Goal: Task Accomplishment & Management: Use online tool/utility

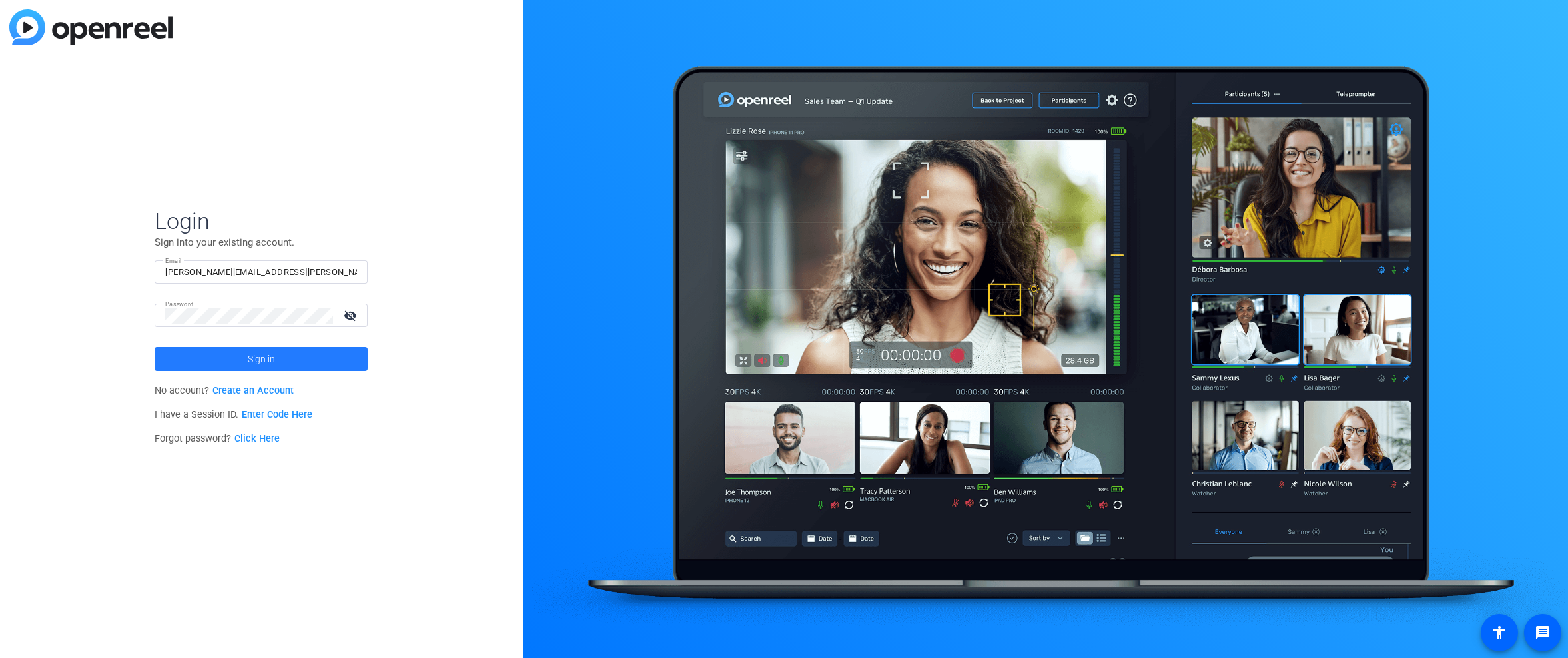
click at [289, 354] on span at bounding box center [260, 359] width 213 height 32
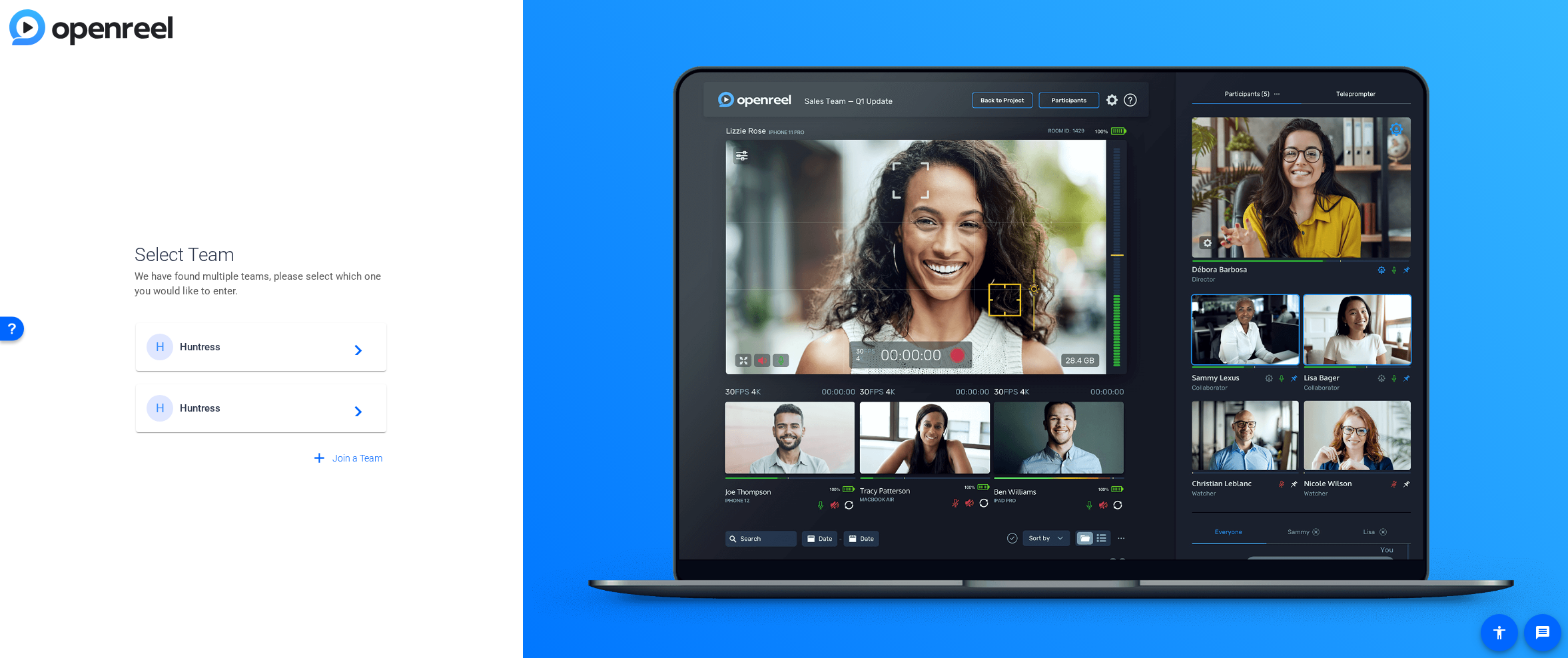
click at [285, 344] on span "Huntress" at bounding box center [263, 346] width 167 height 12
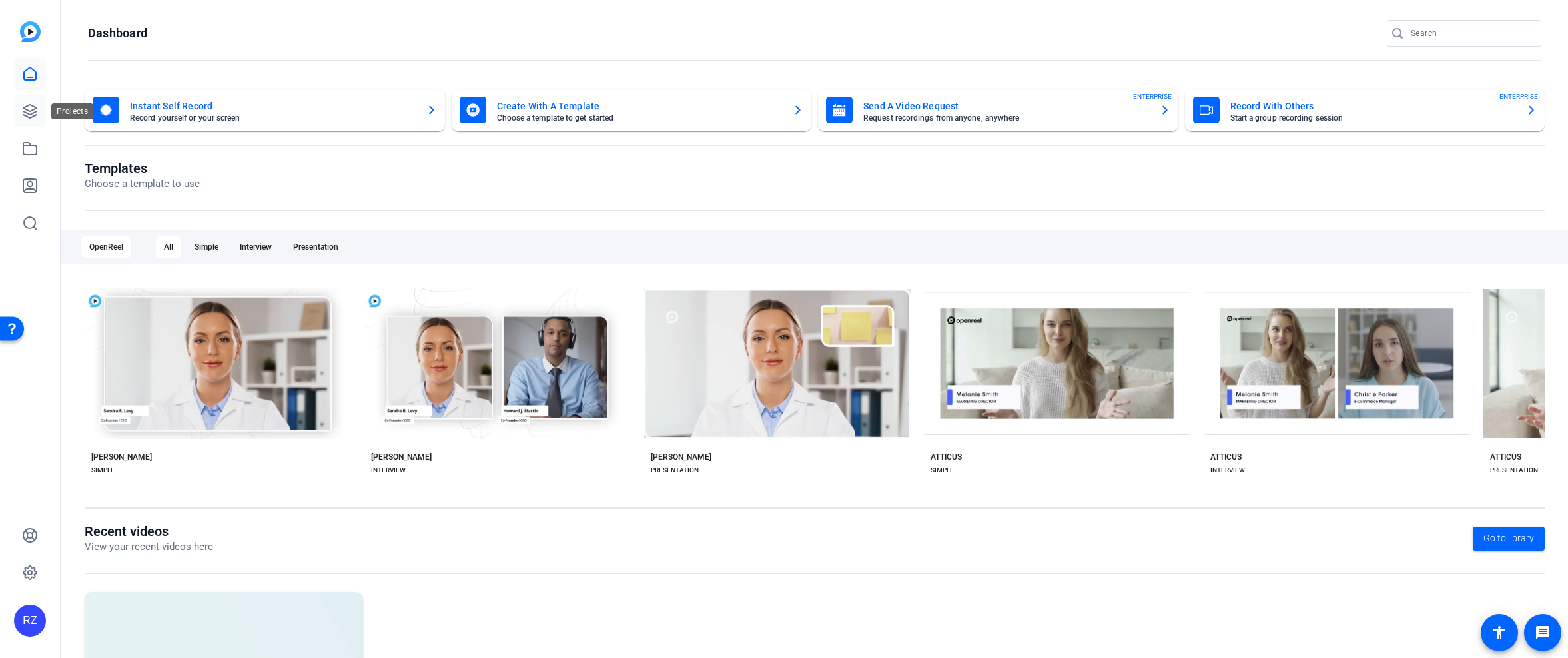
click at [26, 110] on icon at bounding box center [29, 110] width 13 height 13
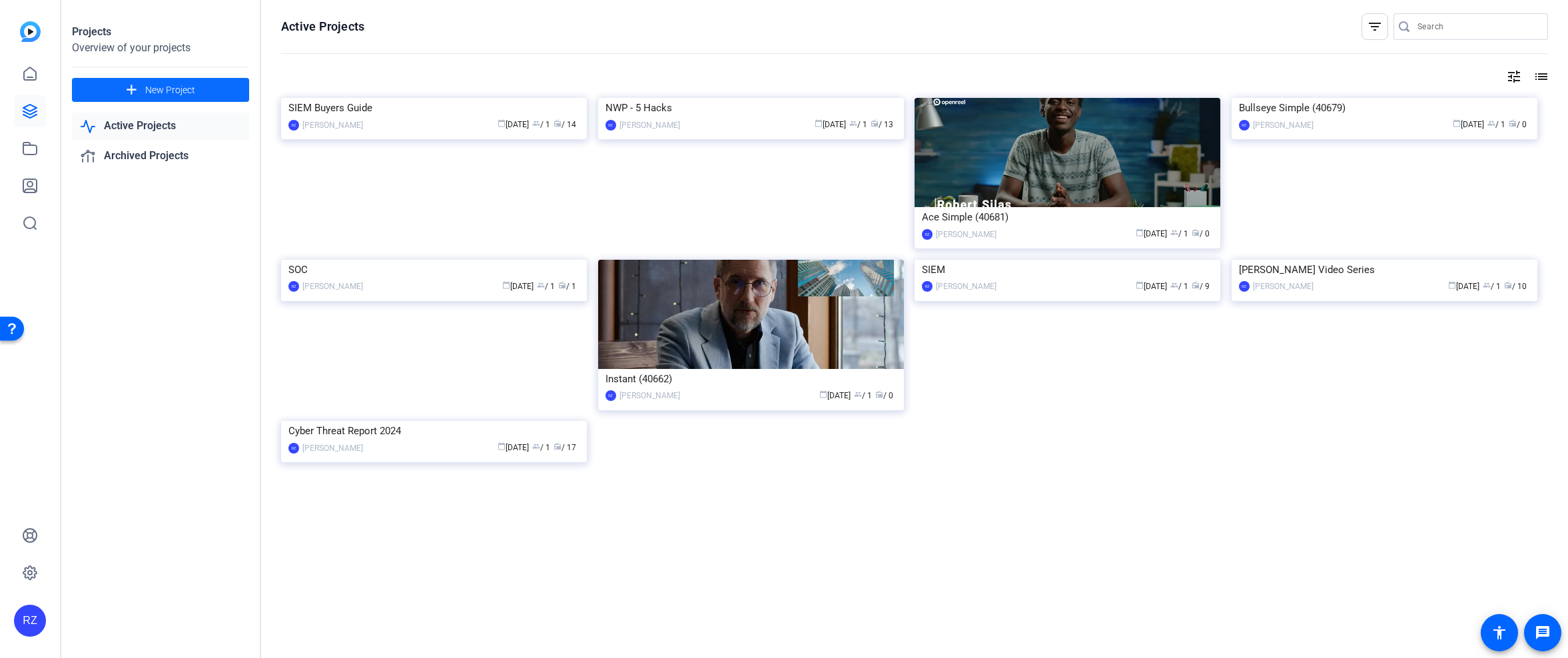
click at [201, 93] on span at bounding box center [160, 90] width 177 height 32
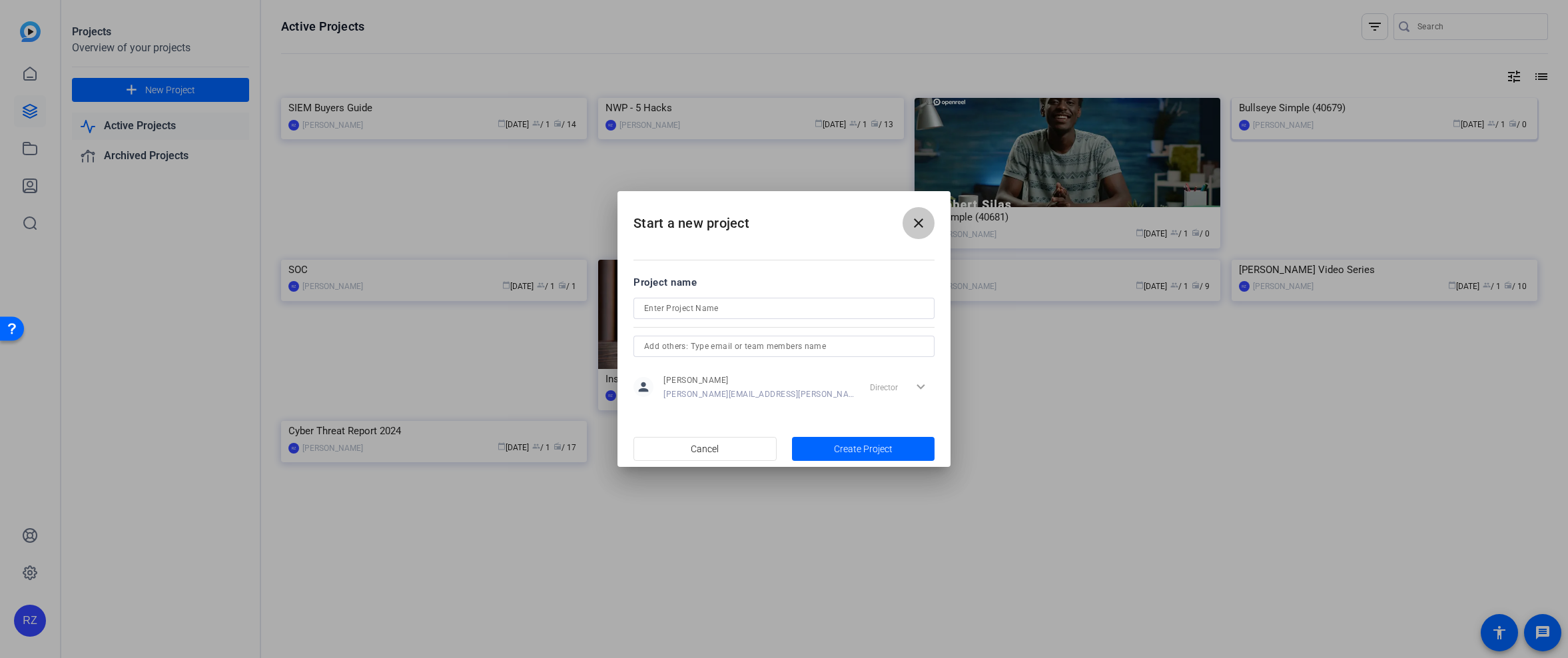
drag, startPoint x: 914, startPoint y: 225, endPoint x: 1332, endPoint y: 135, distance: 427.6
click at [914, 225] on mat-icon "close" at bounding box center [919, 223] width 16 height 16
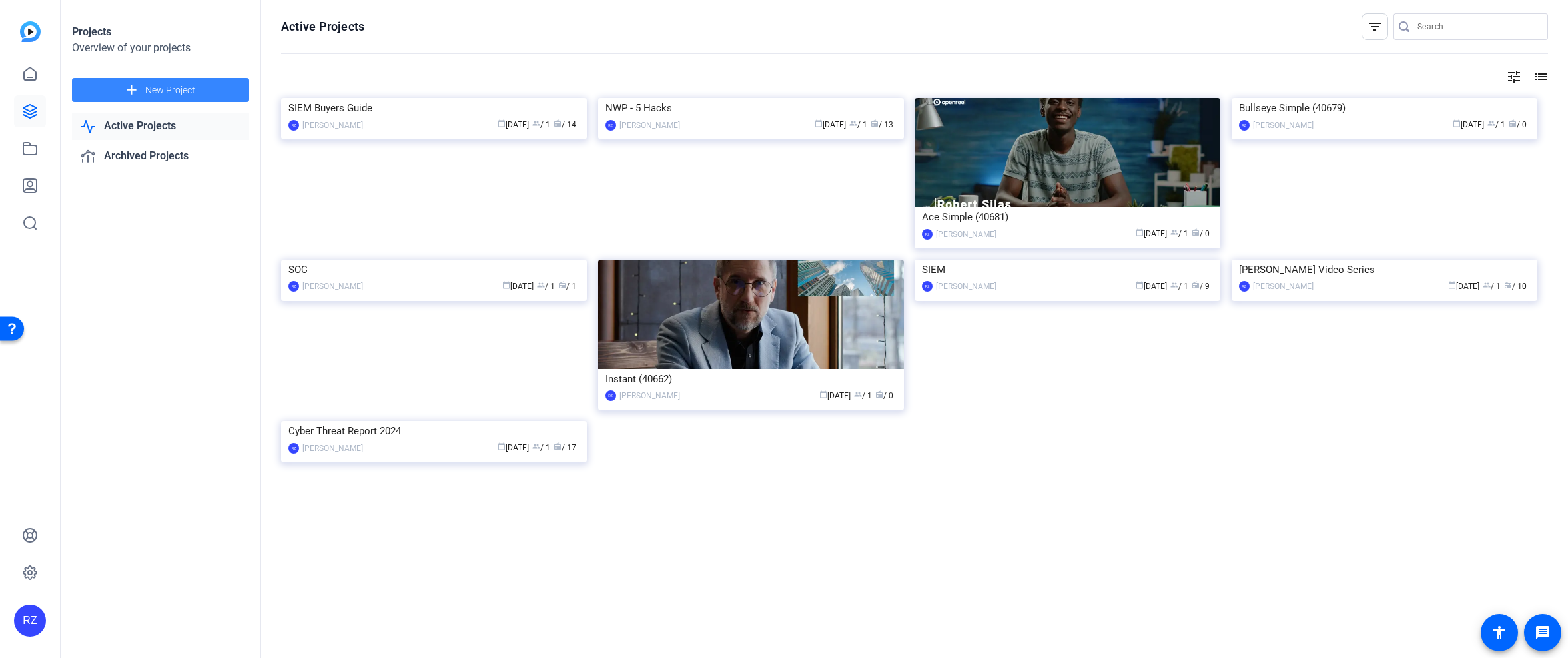
click at [213, 92] on span at bounding box center [160, 90] width 177 height 32
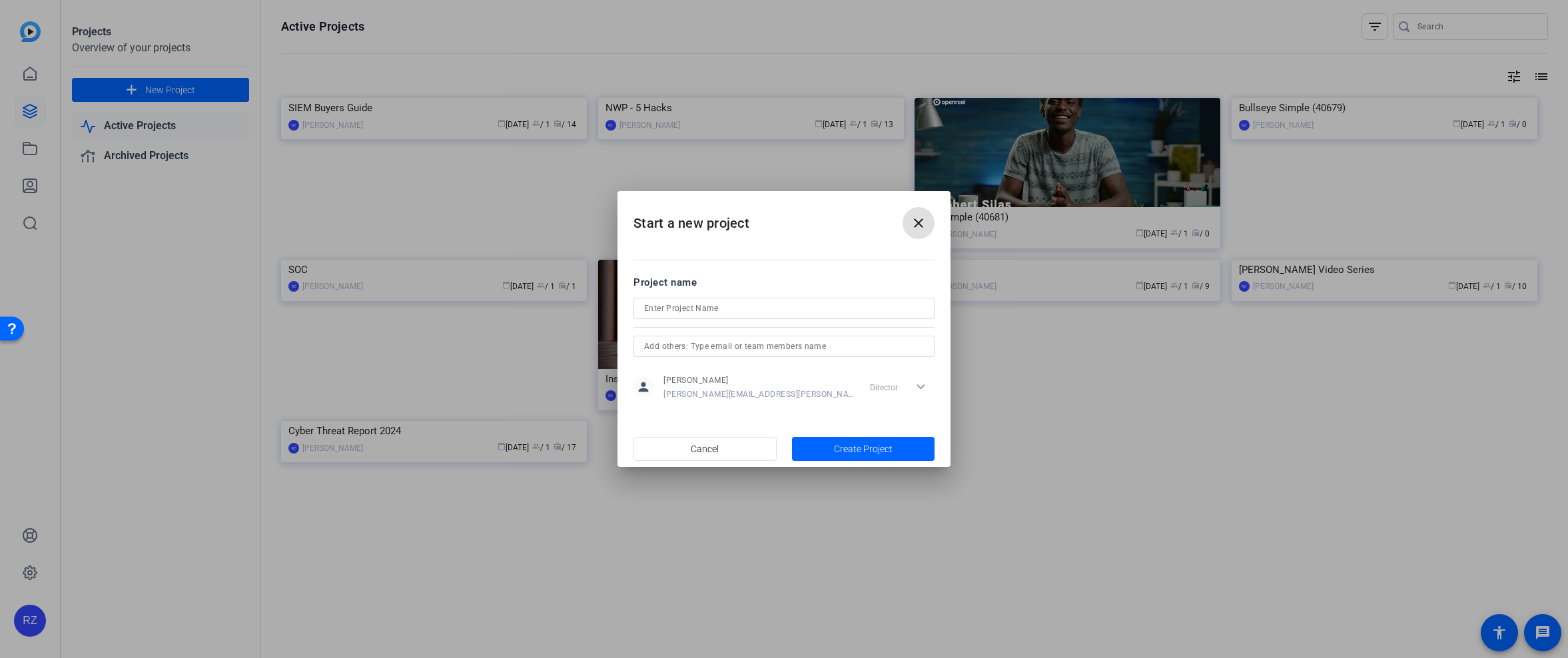
click at [782, 321] on div at bounding box center [784, 326] width 301 height 14
click at [789, 313] on input at bounding box center [784, 308] width 280 height 16
type input "Test"
click at [867, 455] on span "Create Project" at bounding box center [863, 449] width 59 height 14
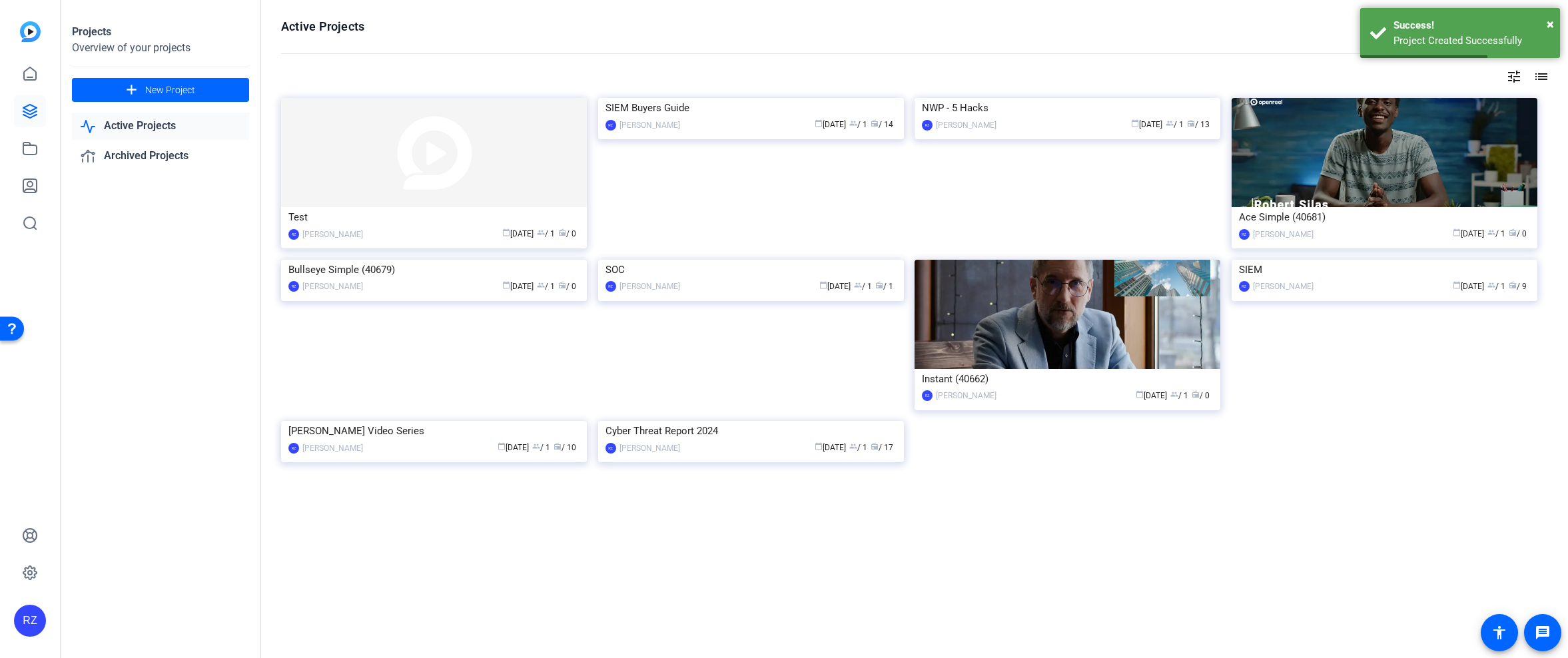
click at [426, 161] on img at bounding box center [433, 152] width 306 height 110
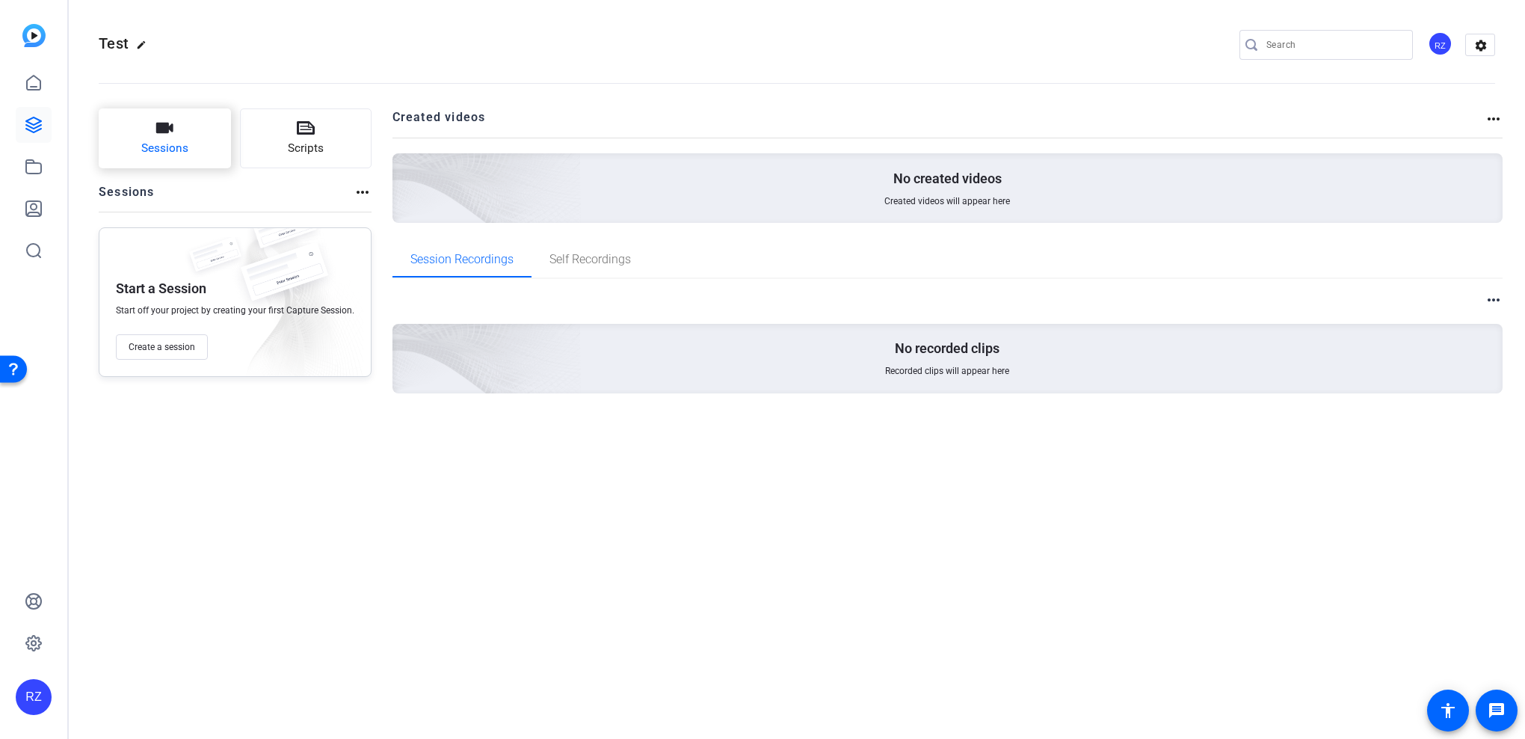
click at [151, 127] on button "Sessions" at bounding box center [165, 138] width 132 height 60
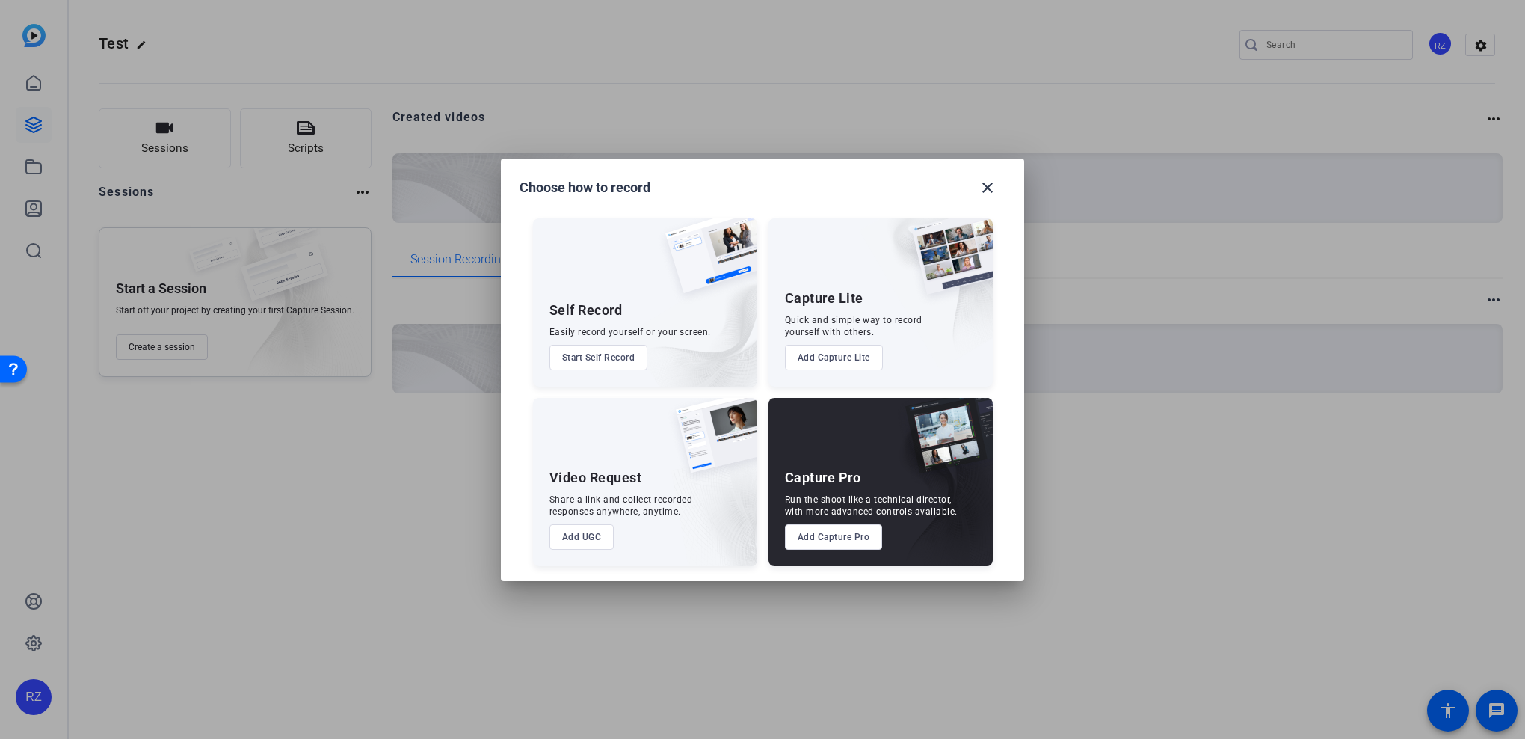
click at [815, 534] on button "Add Capture Pro" at bounding box center [834, 536] width 98 height 25
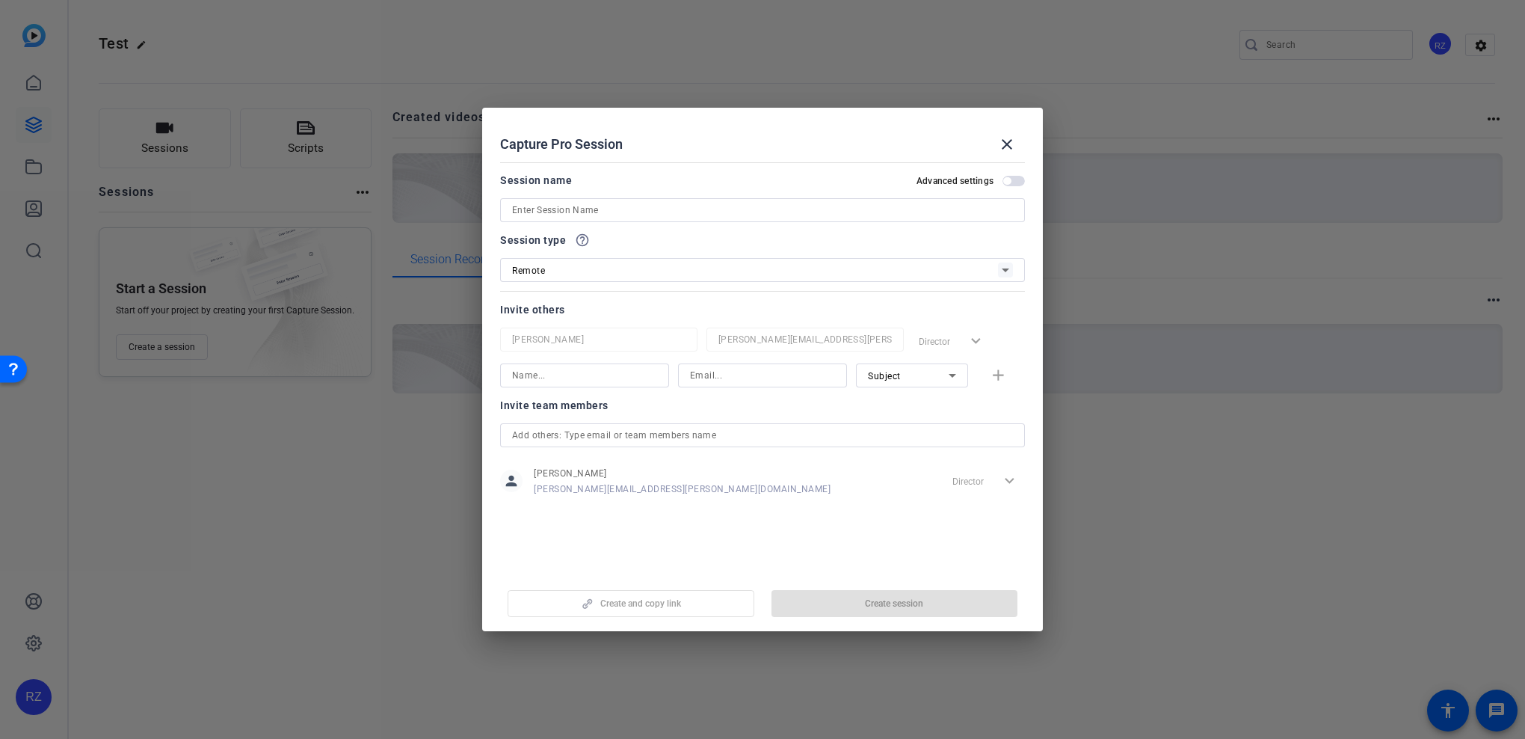
click at [646, 210] on input at bounding box center [762, 210] width 501 height 18
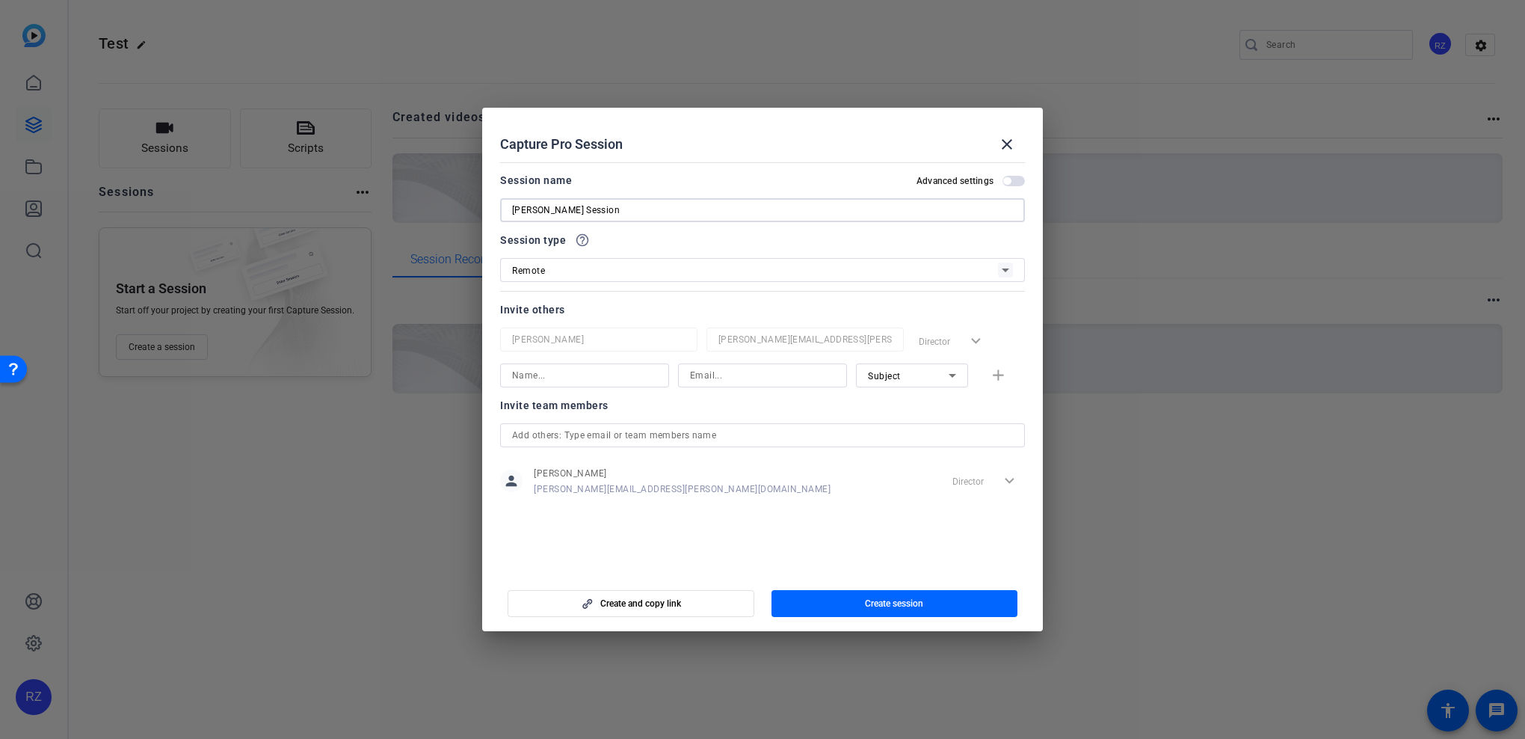
type input "[PERSON_NAME] Session"
click at [746, 268] on div "Remote" at bounding box center [755, 270] width 486 height 19
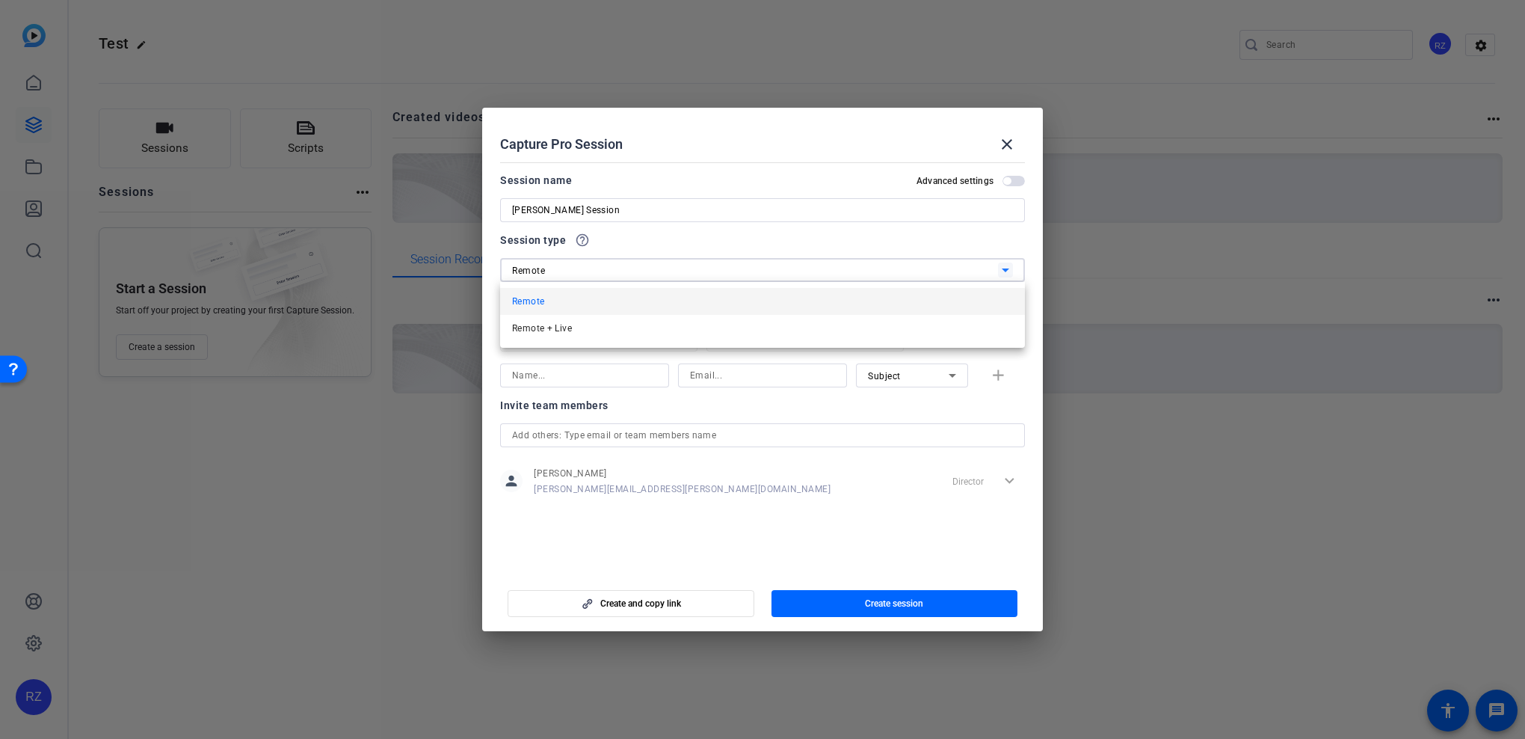
click at [745, 269] on div at bounding box center [762, 369] width 1525 height 739
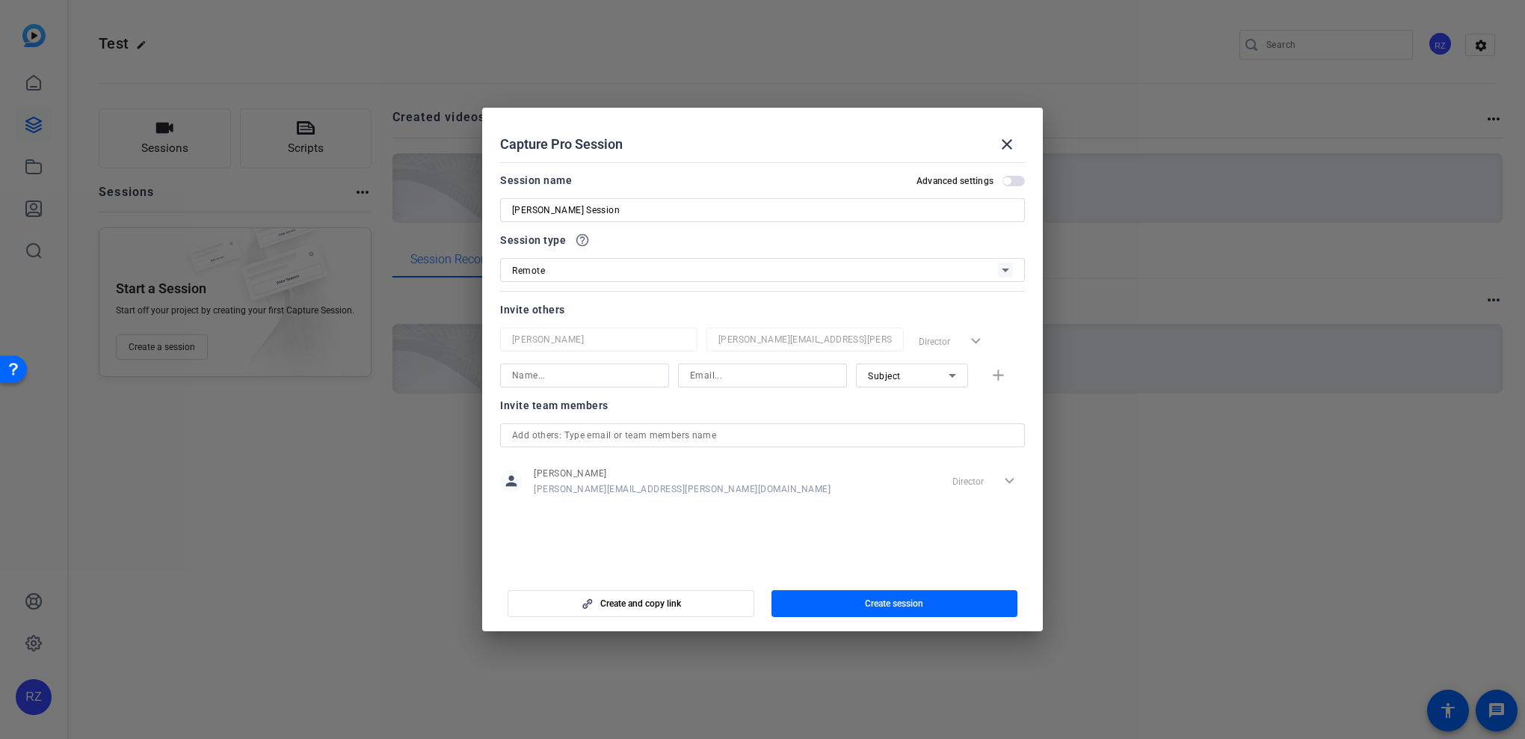
click at [742, 324] on div "Invite others [PERSON_NAME] [PERSON_NAME][EMAIL_ADDRESS][PERSON_NAME][DOMAIN_NA…" at bounding box center [762, 343] width 525 height 87
click at [612, 374] on input at bounding box center [584, 375] width 145 height 18
type input "[PERSON_NAME]"
type input "[PERSON_NAME][EMAIL_ADDRESS][DOMAIN_NAME]"
click at [857, 366] on div "Subject" at bounding box center [912, 375] width 112 height 24
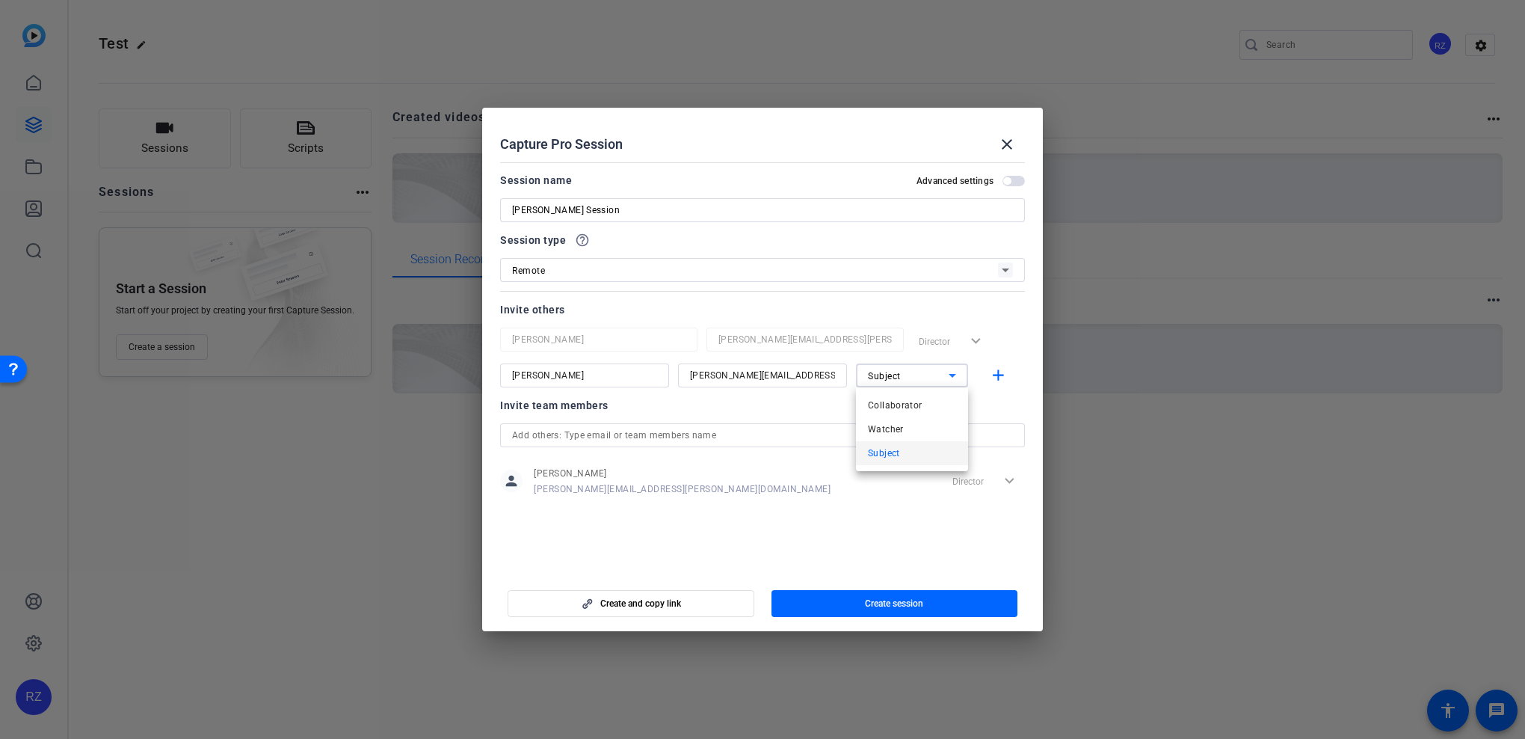
click at [890, 372] on div at bounding box center [762, 369] width 1525 height 739
click at [890, 372] on span "Subject" at bounding box center [884, 376] width 33 height 10
click at [890, 375] on div at bounding box center [762, 369] width 1525 height 739
click at [924, 400] on div at bounding box center [912, 395] width 112 height 16
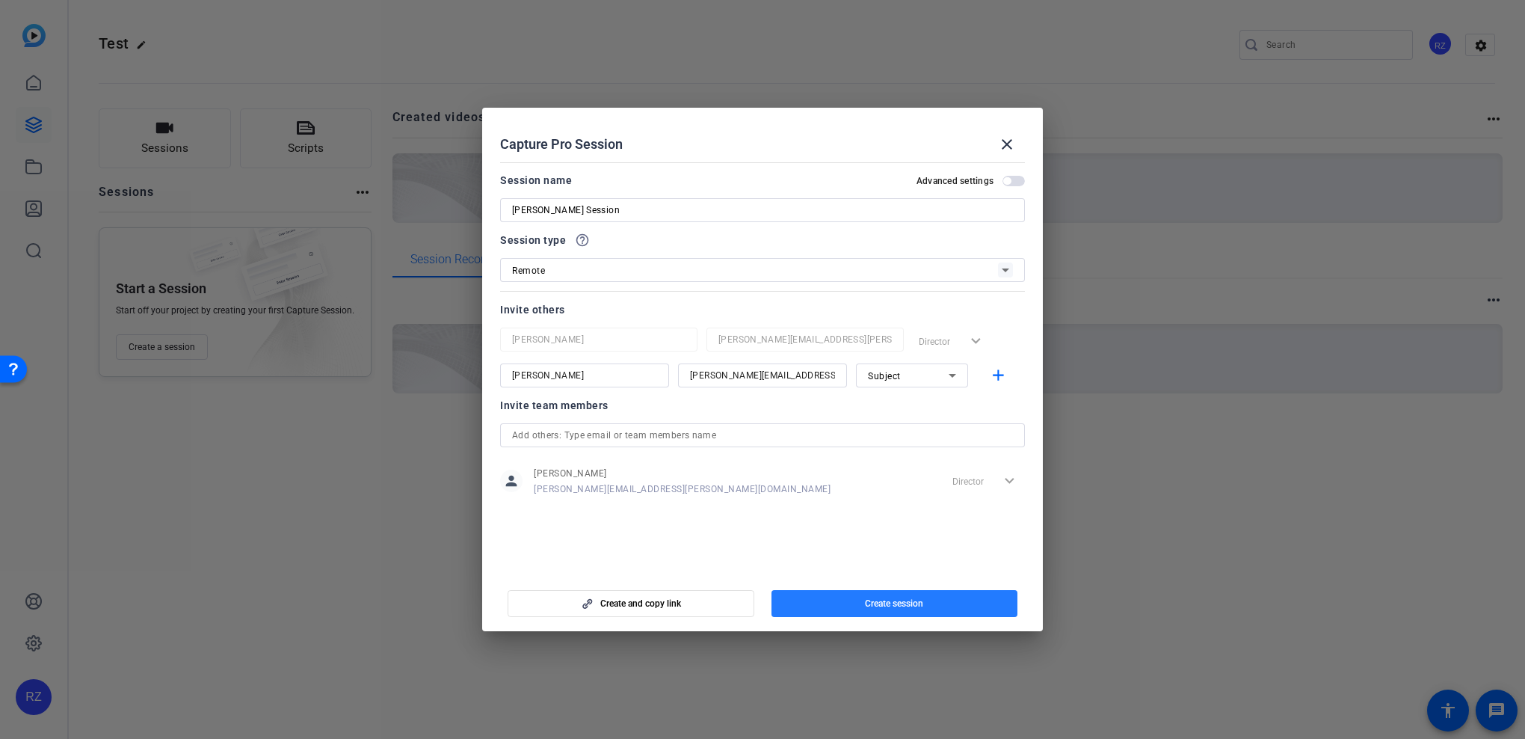
click at [913, 603] on span "Create session" at bounding box center [894, 603] width 58 height 12
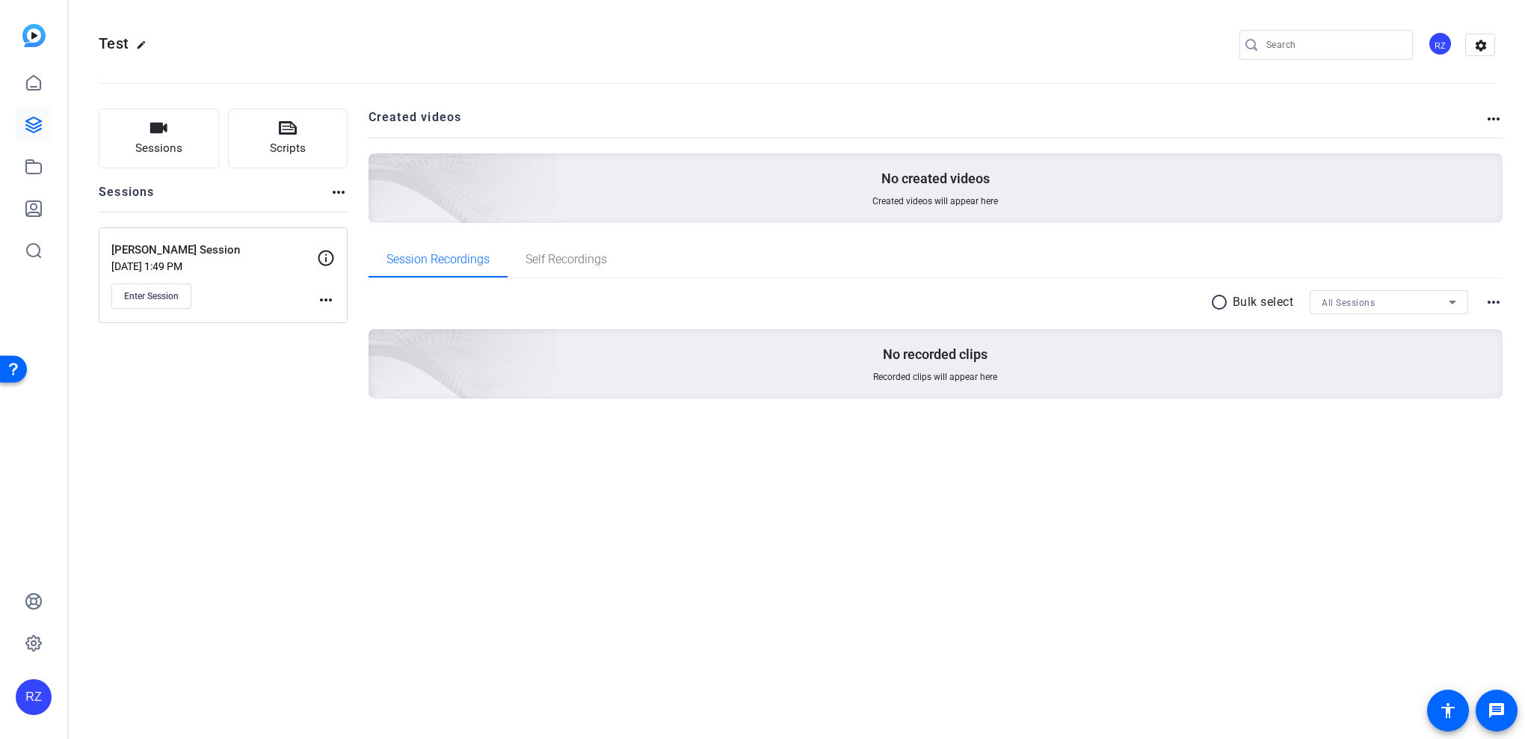
click at [1107, 49] on div "Test edit RZ settings" at bounding box center [797, 45] width 1396 height 22
click at [179, 156] on span "Sessions" at bounding box center [158, 148] width 47 height 17
click at [179, 290] on span "Enter Session" at bounding box center [151, 296] width 55 height 12
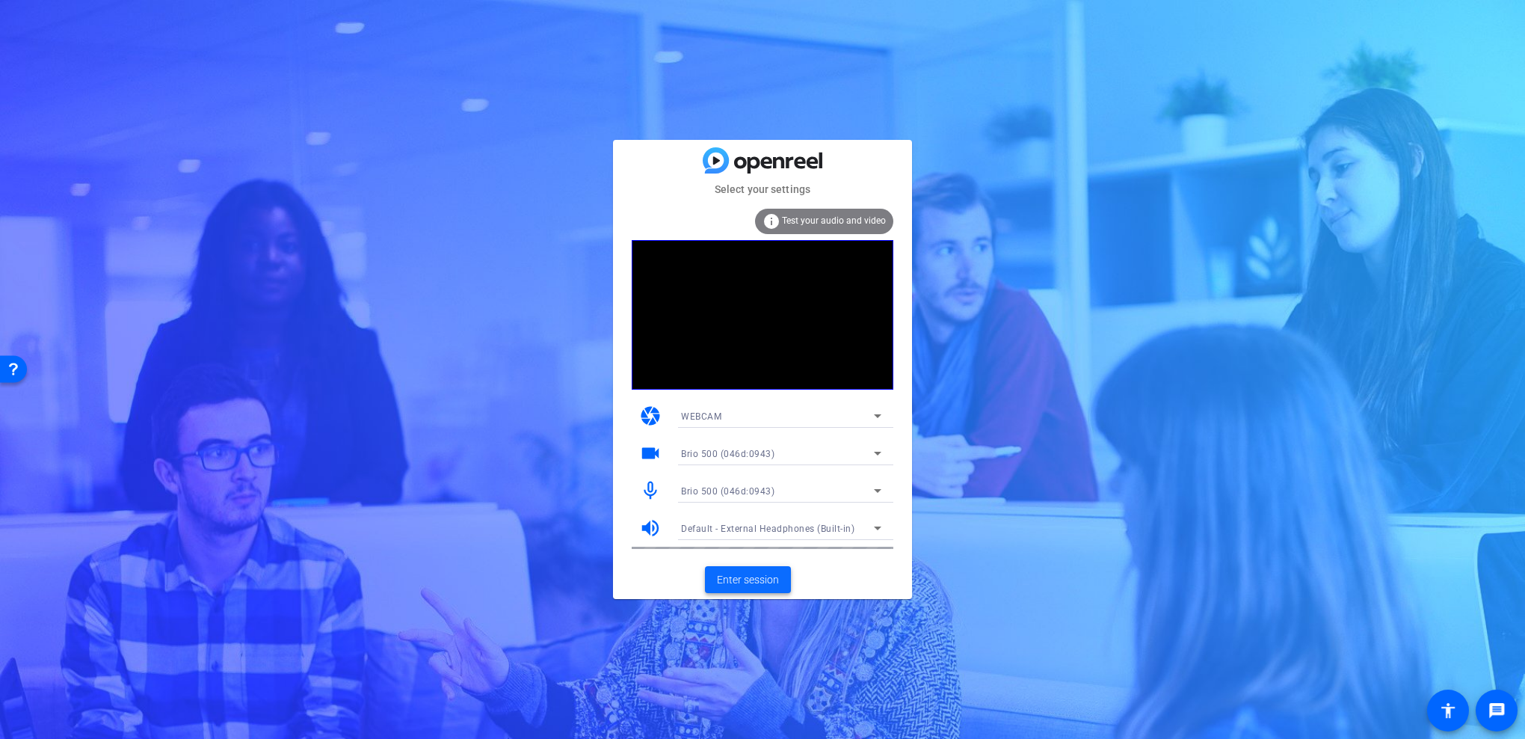
click at [768, 580] on span "Enter session" at bounding box center [748, 580] width 62 height 16
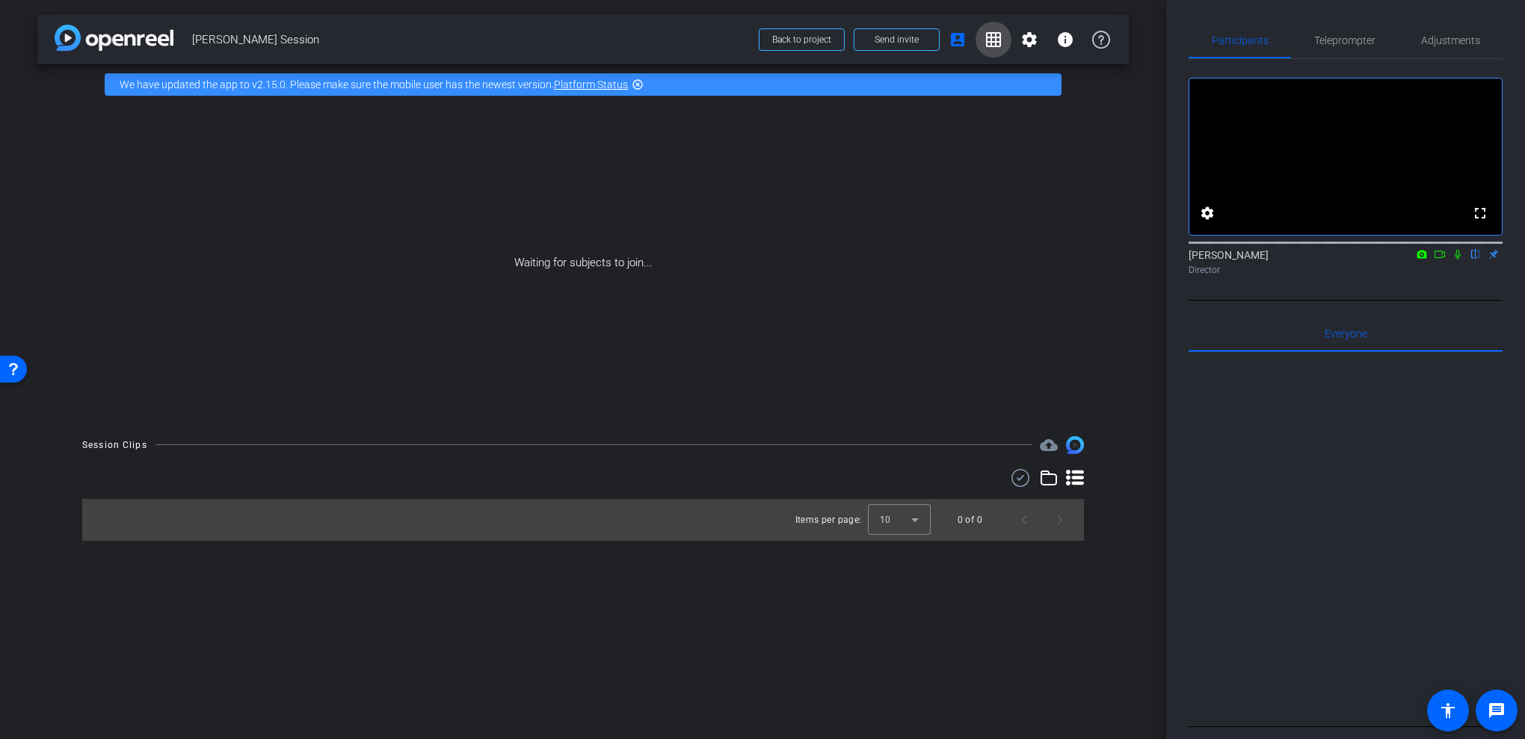
click at [988, 40] on mat-icon "grid_on" at bounding box center [993, 40] width 18 height 18
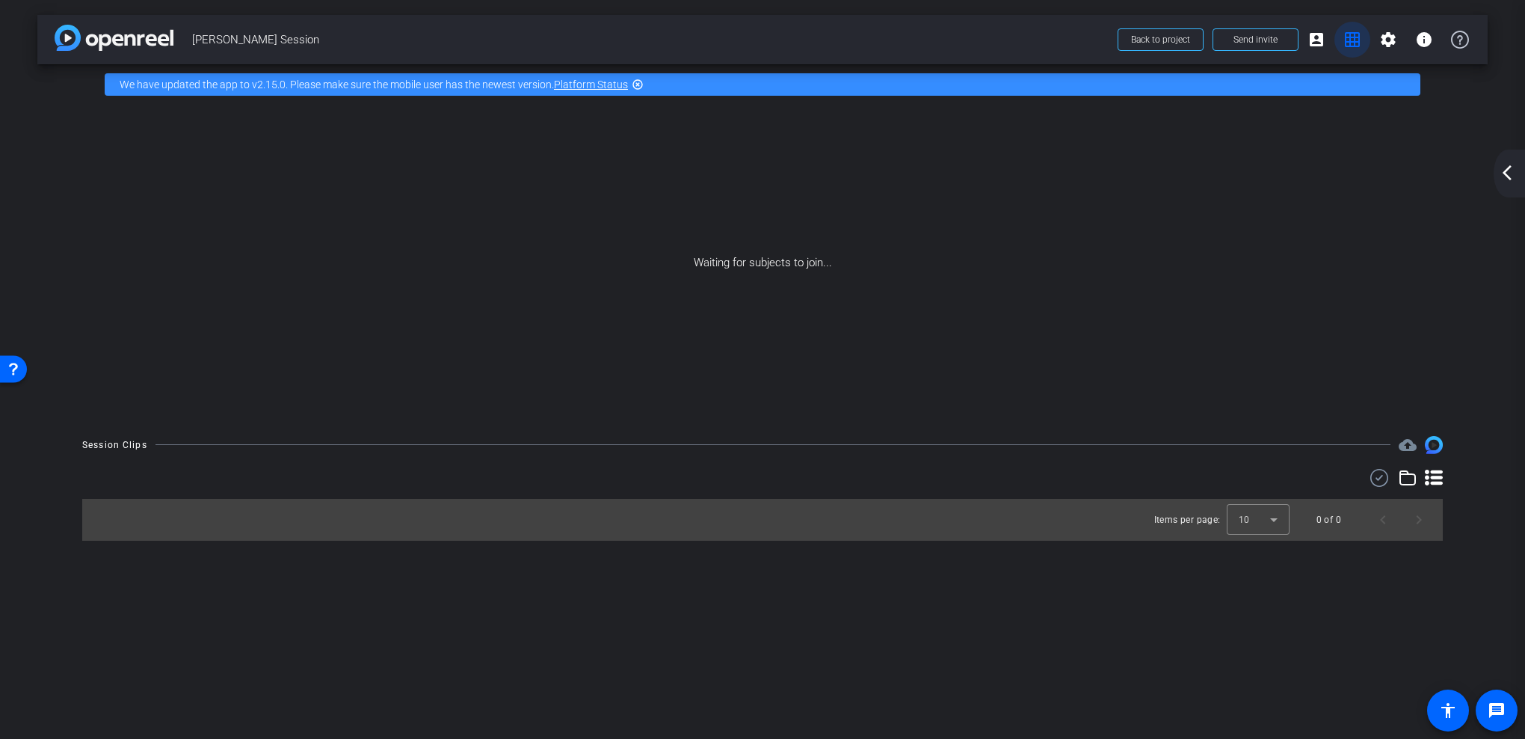
click at [1354, 40] on mat-icon "grid_on" at bounding box center [1352, 40] width 18 height 18
click at [1322, 40] on mat-icon "account_box" at bounding box center [1316, 40] width 18 height 18
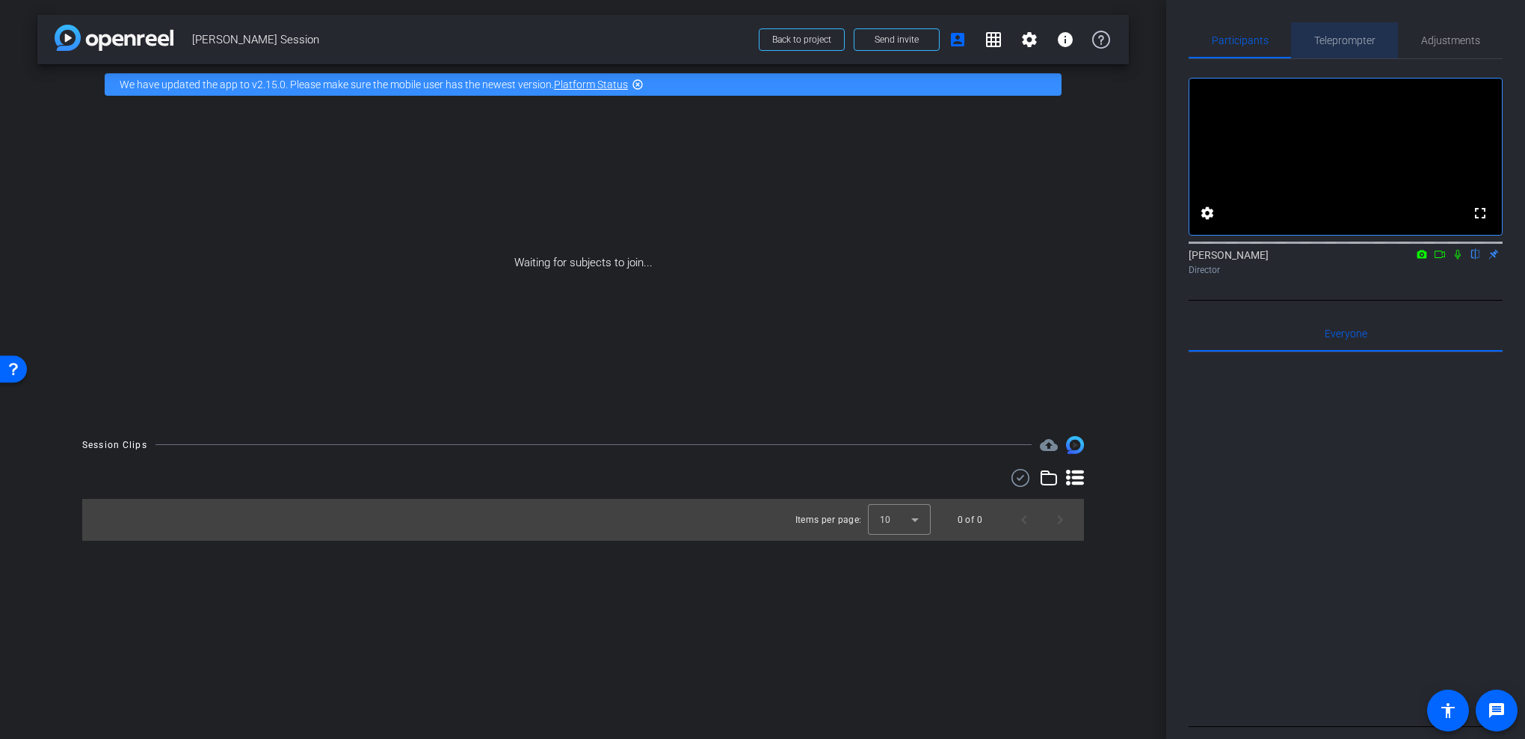
click at [1360, 43] on span "Teleprompter" at bounding box center [1344, 40] width 61 height 10
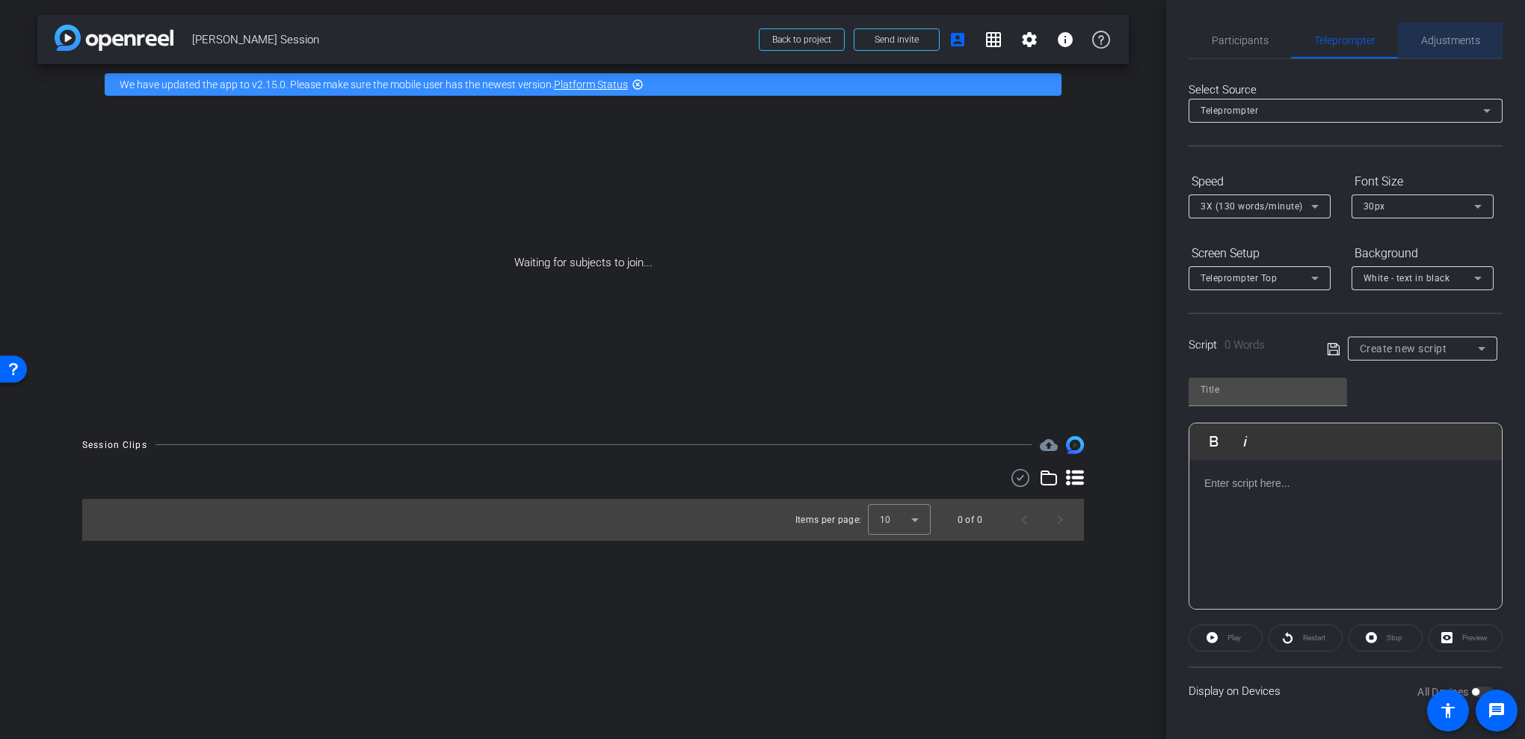
click at [1451, 37] on span "Adjustments" at bounding box center [1450, 40] width 59 height 10
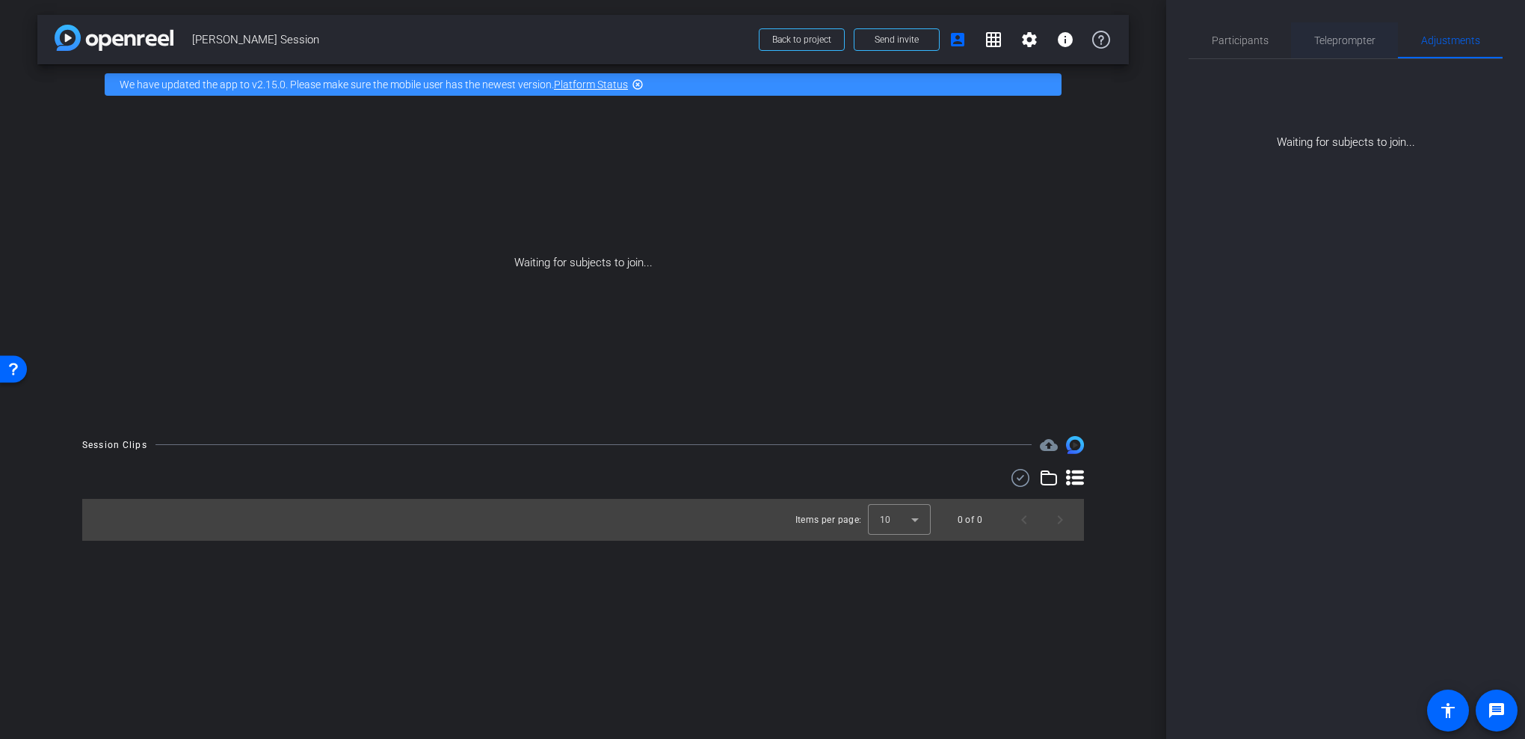
click at [1363, 42] on span "Teleprompter" at bounding box center [1344, 40] width 61 height 10
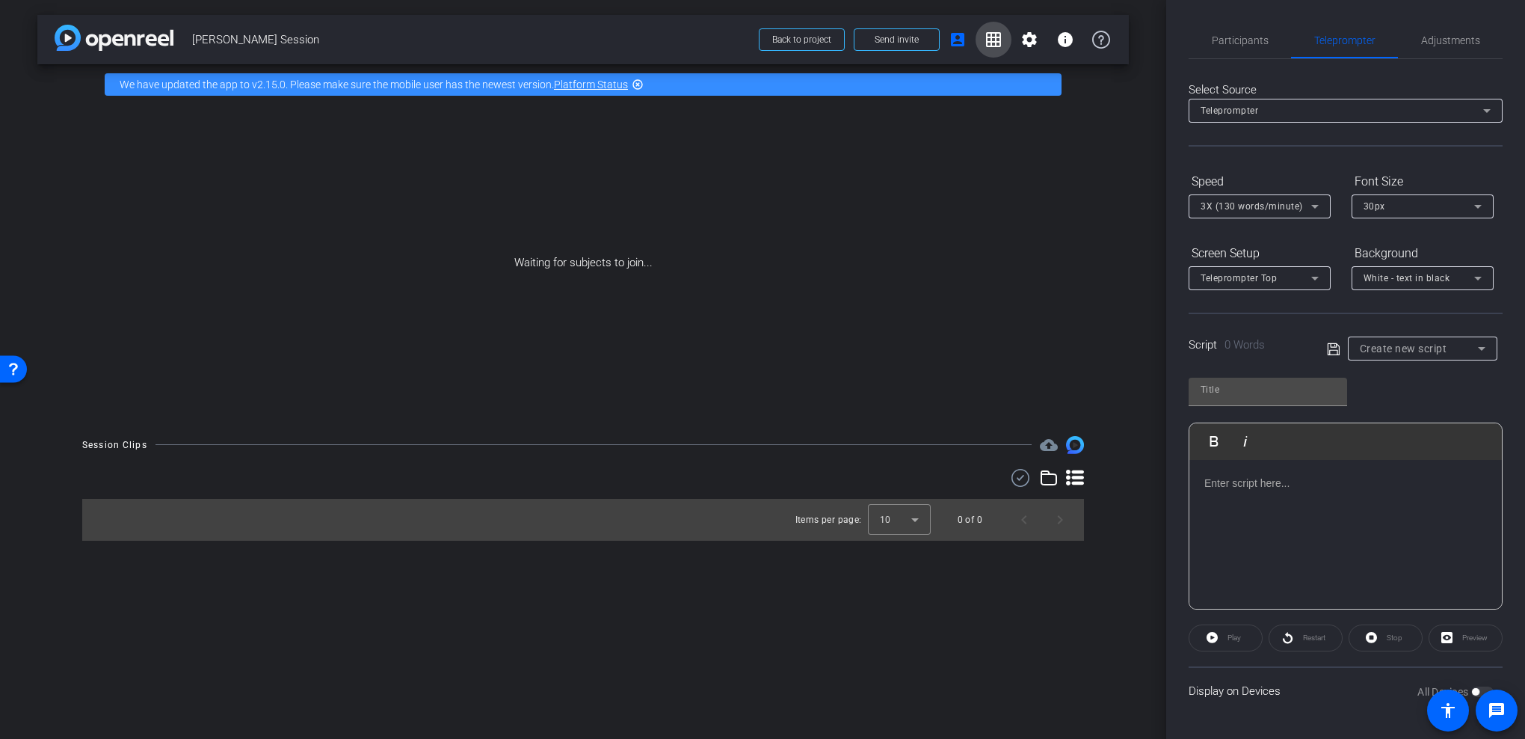
click at [1004, 38] on span at bounding box center [993, 40] width 36 height 36
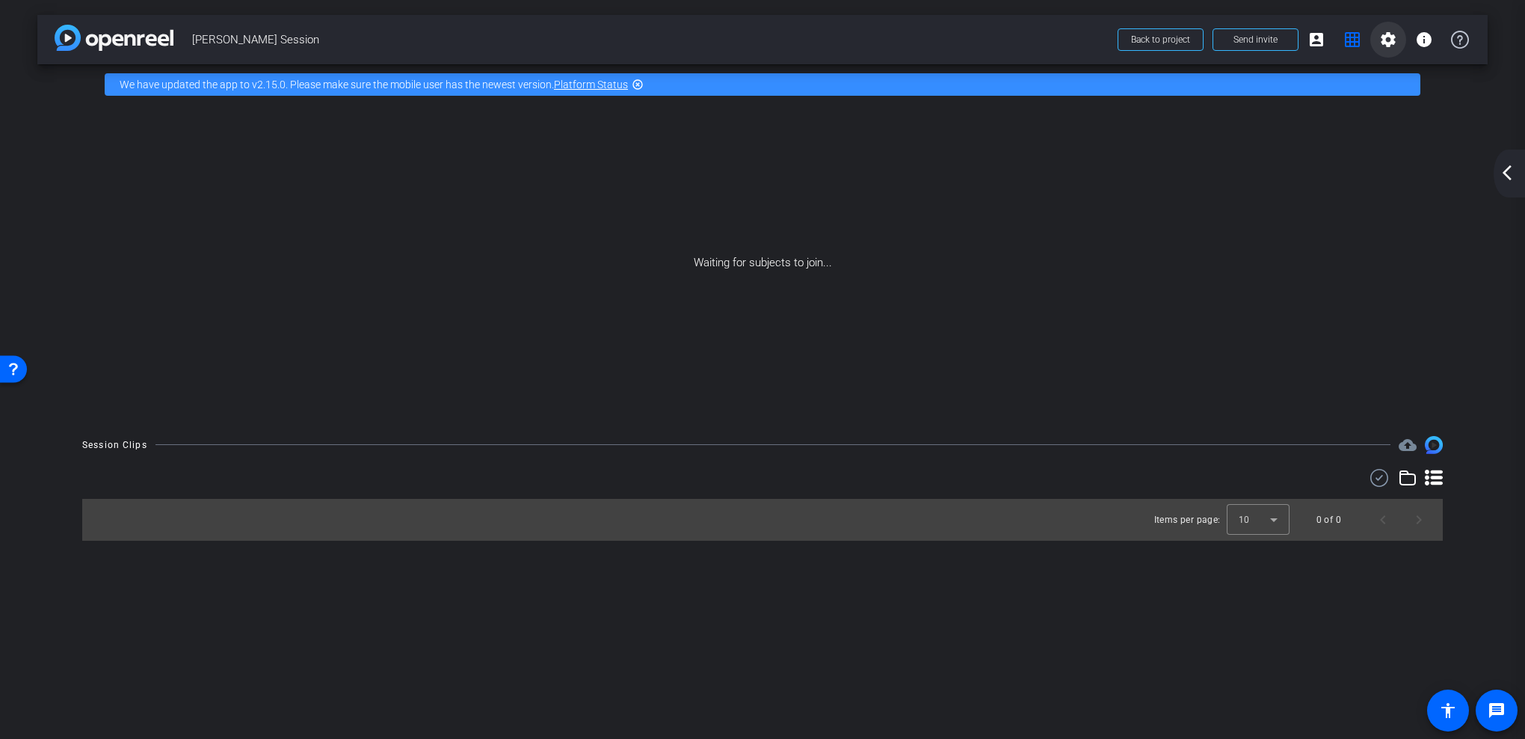
click at [1384, 34] on mat-icon "settings" at bounding box center [1388, 40] width 18 height 18
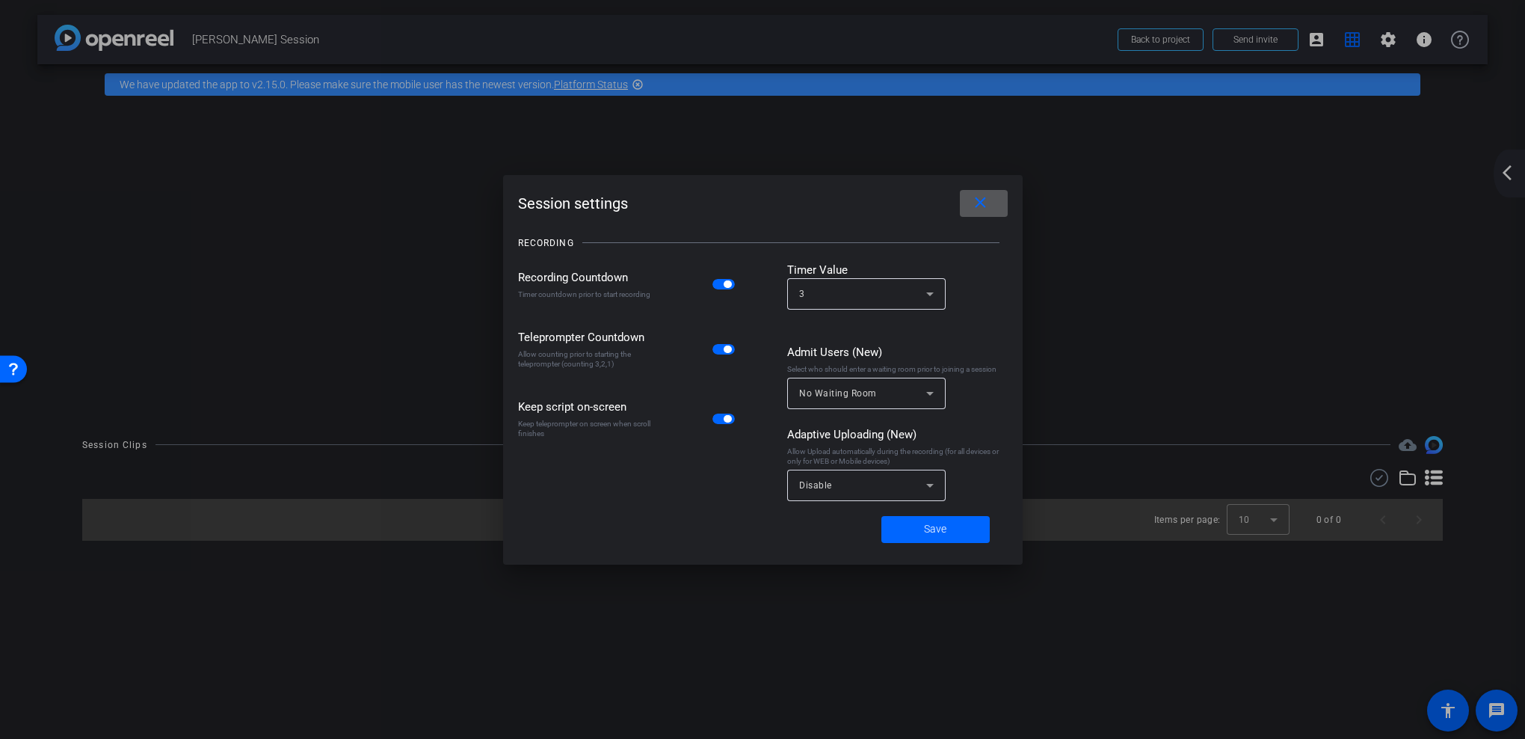
click at [978, 192] on span at bounding box center [984, 203] width 48 height 36
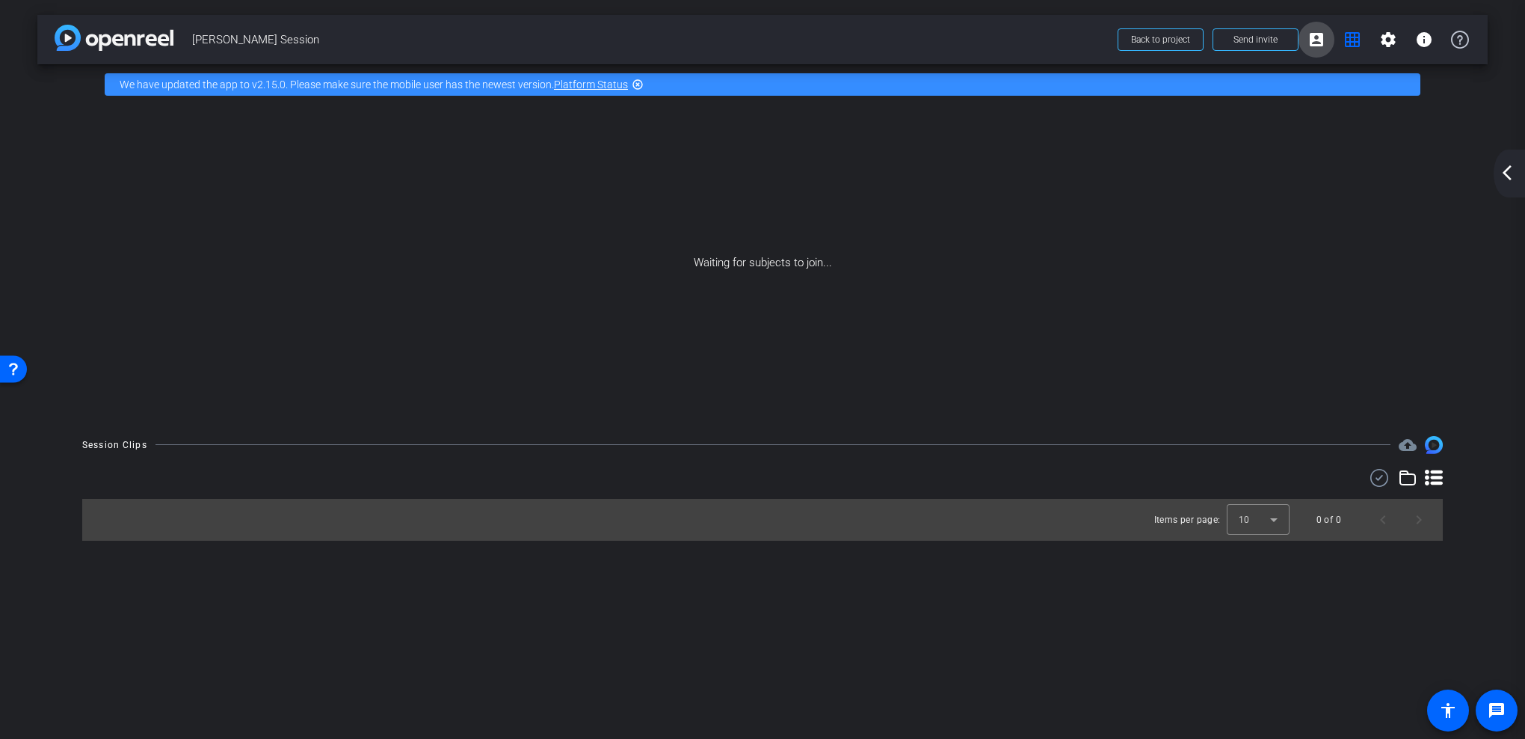
click at [1316, 41] on mat-icon "account_box" at bounding box center [1316, 40] width 18 height 18
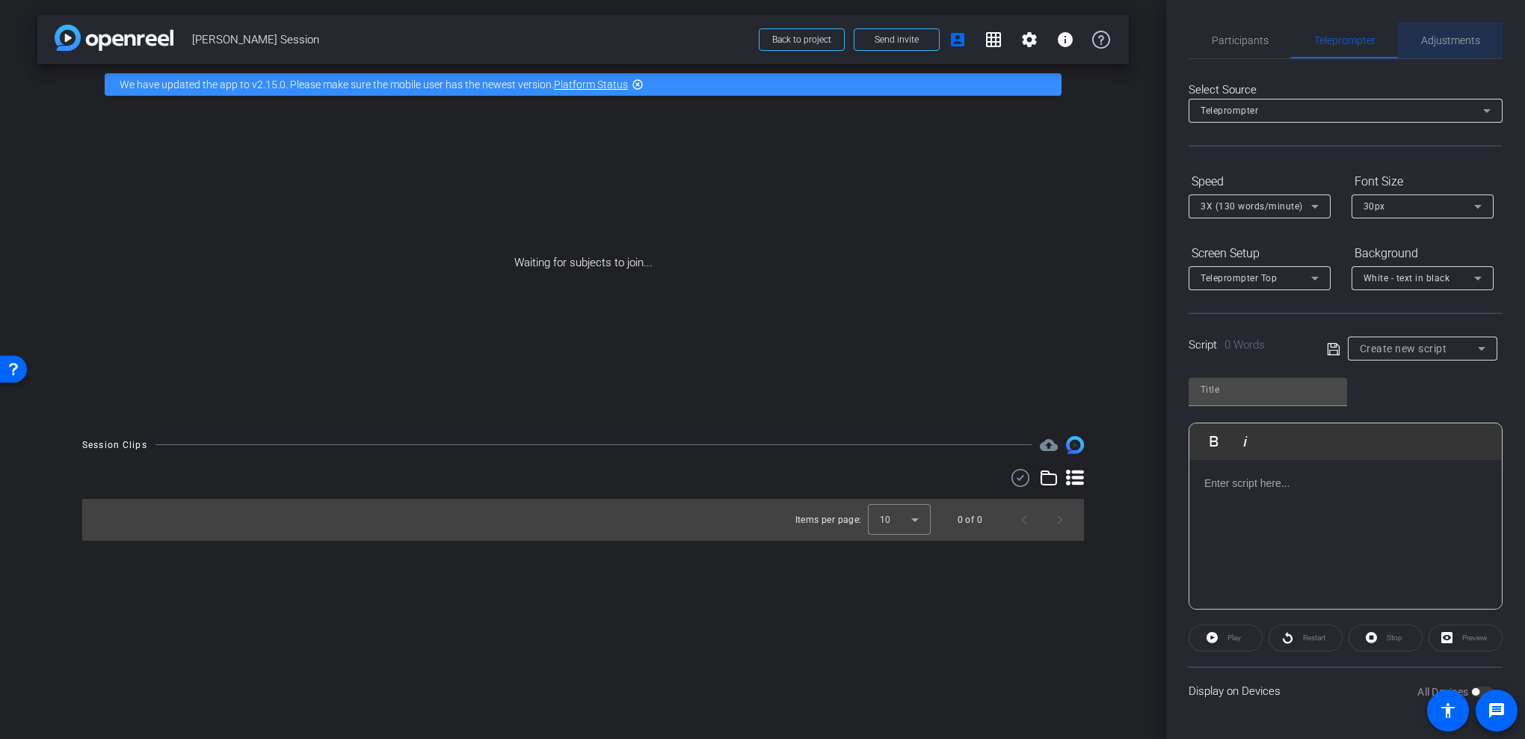
click at [1443, 37] on span "Adjustments" at bounding box center [1450, 40] width 59 height 10
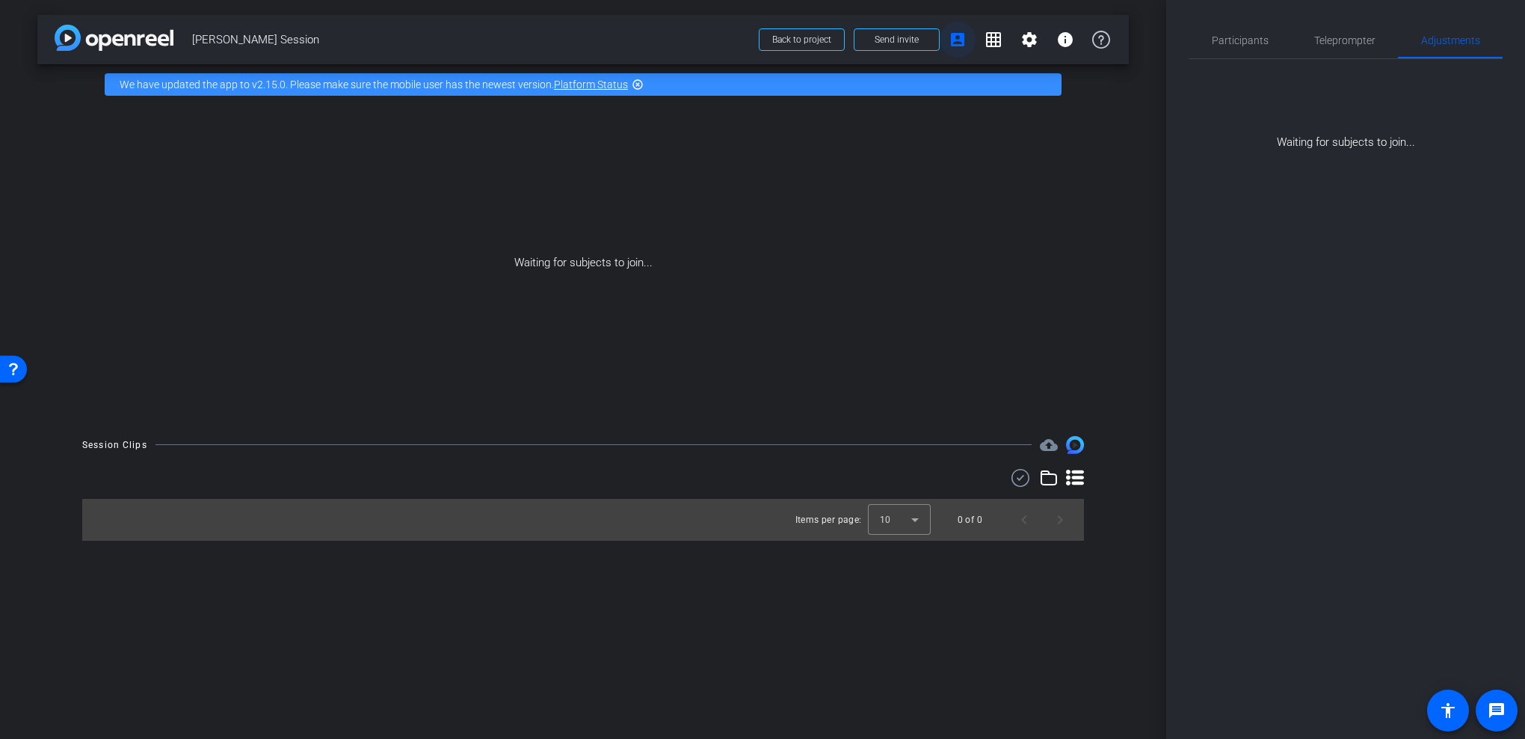
click at [969, 46] on span at bounding box center [958, 40] width 36 height 36
click at [1268, 50] on div "Participants" at bounding box center [1240, 40] width 102 height 36
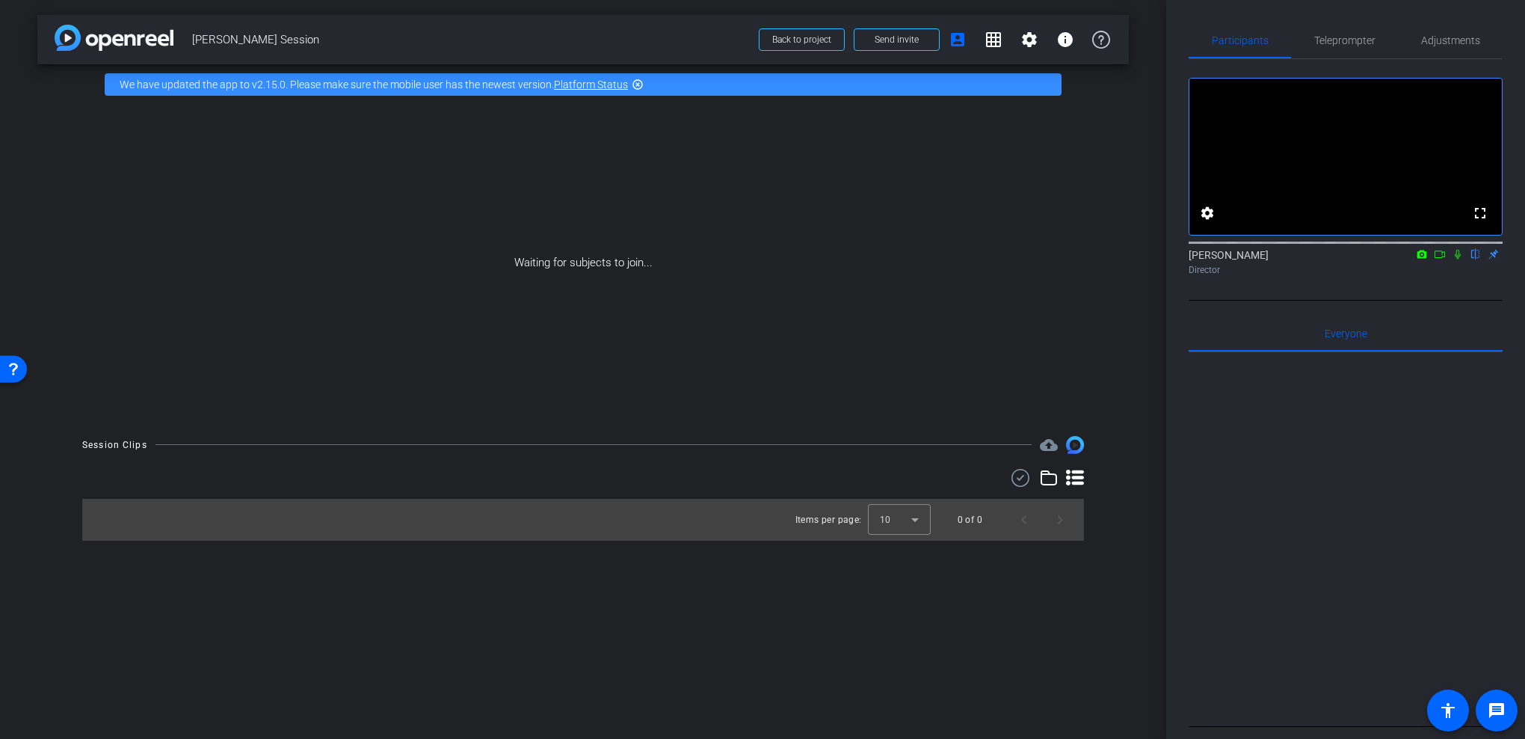
click at [1455, 259] on icon at bounding box center [1458, 254] width 12 height 10
click at [1026, 40] on mat-icon "settings" at bounding box center [1029, 40] width 18 height 18
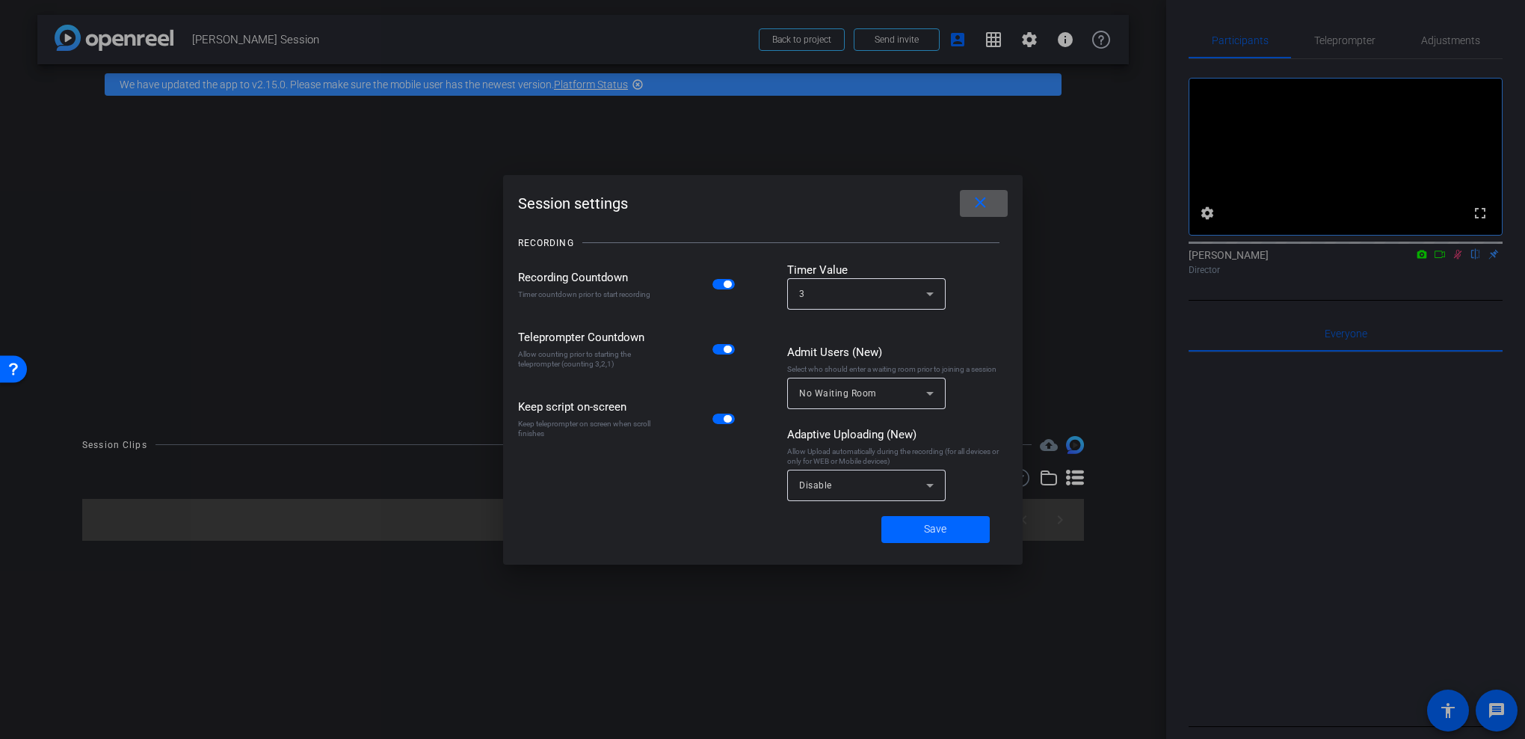
click at [1078, 193] on div at bounding box center [762, 369] width 1525 height 739
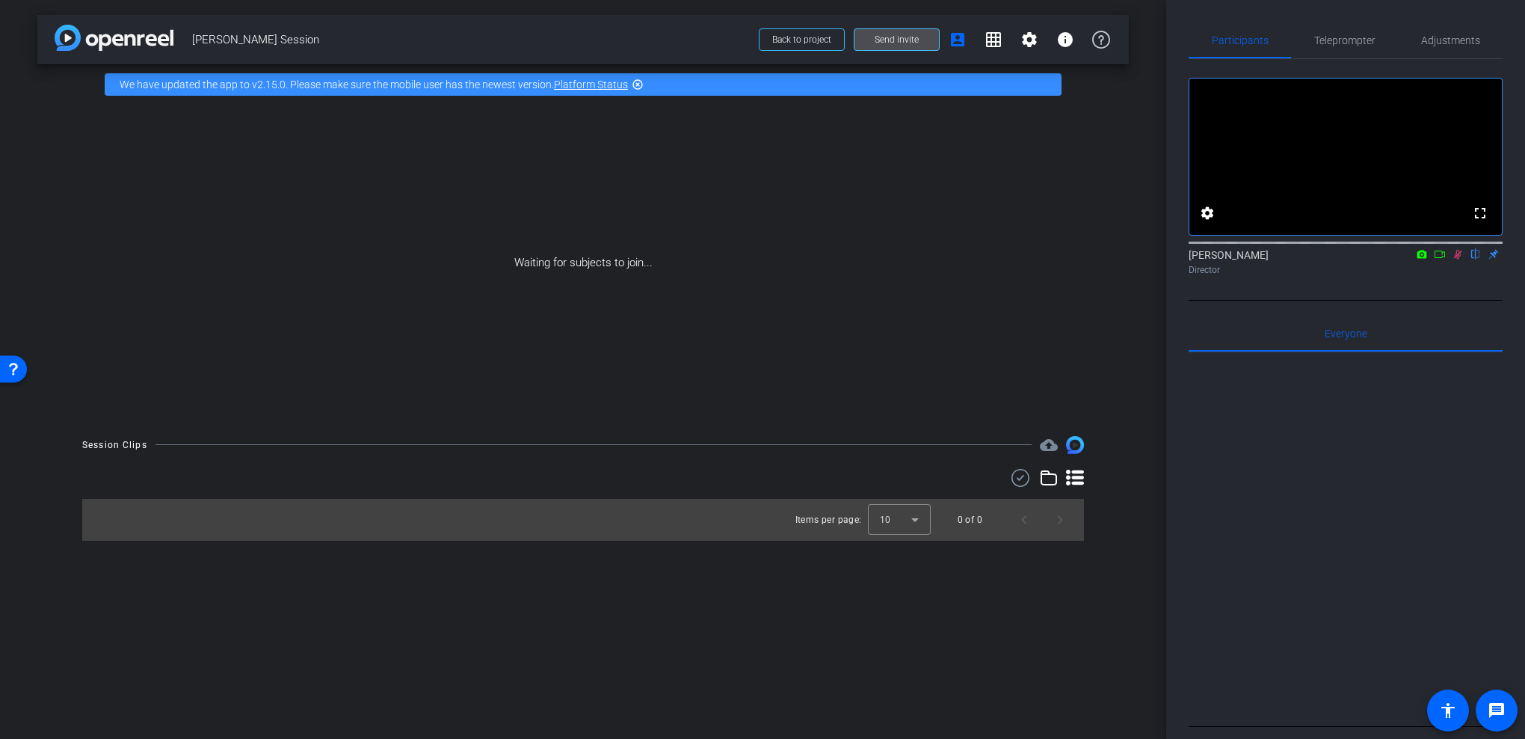
click at [931, 41] on span at bounding box center [896, 40] width 84 height 36
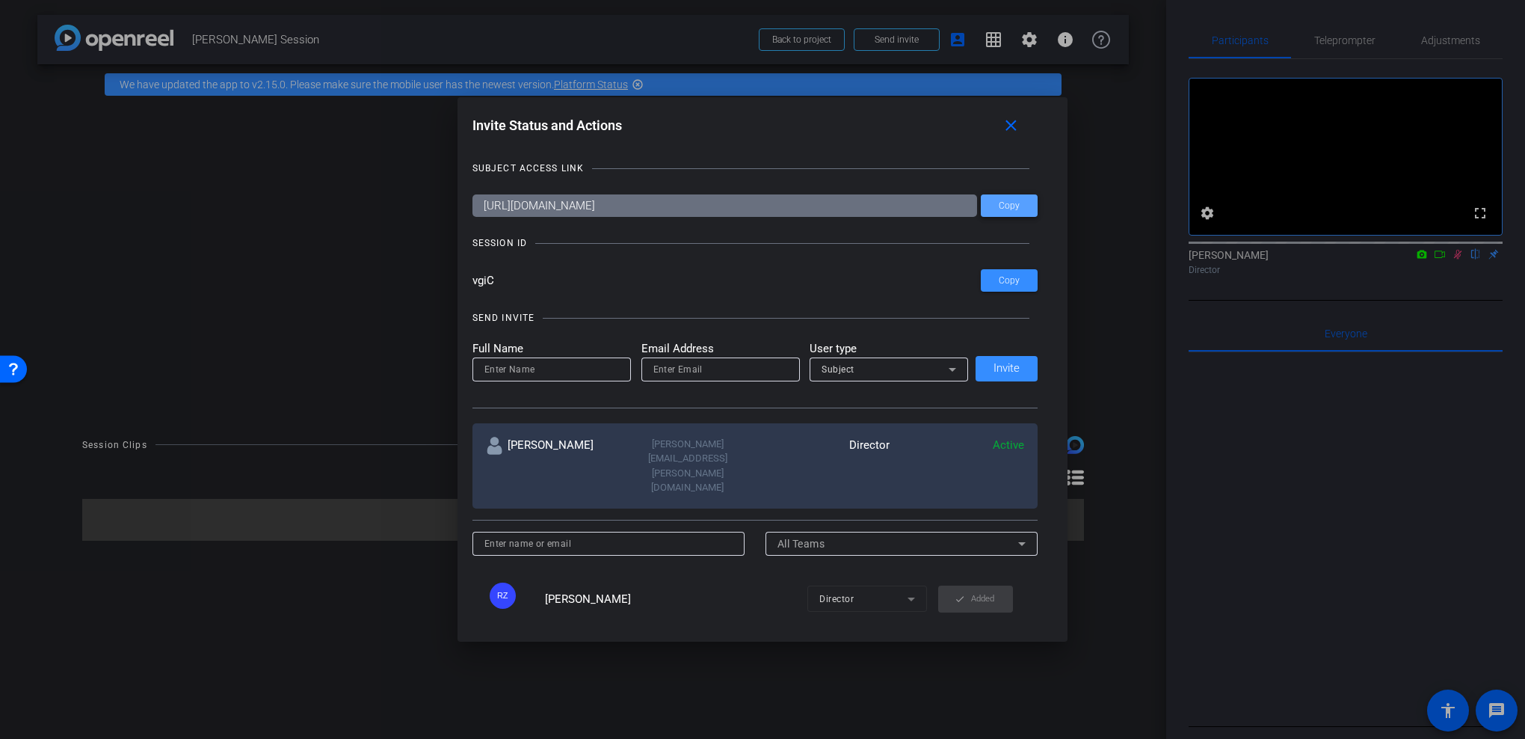
click at [1000, 211] on span "Copy" at bounding box center [1009, 205] width 21 height 11
click at [1258, 487] on div at bounding box center [762, 369] width 1525 height 739
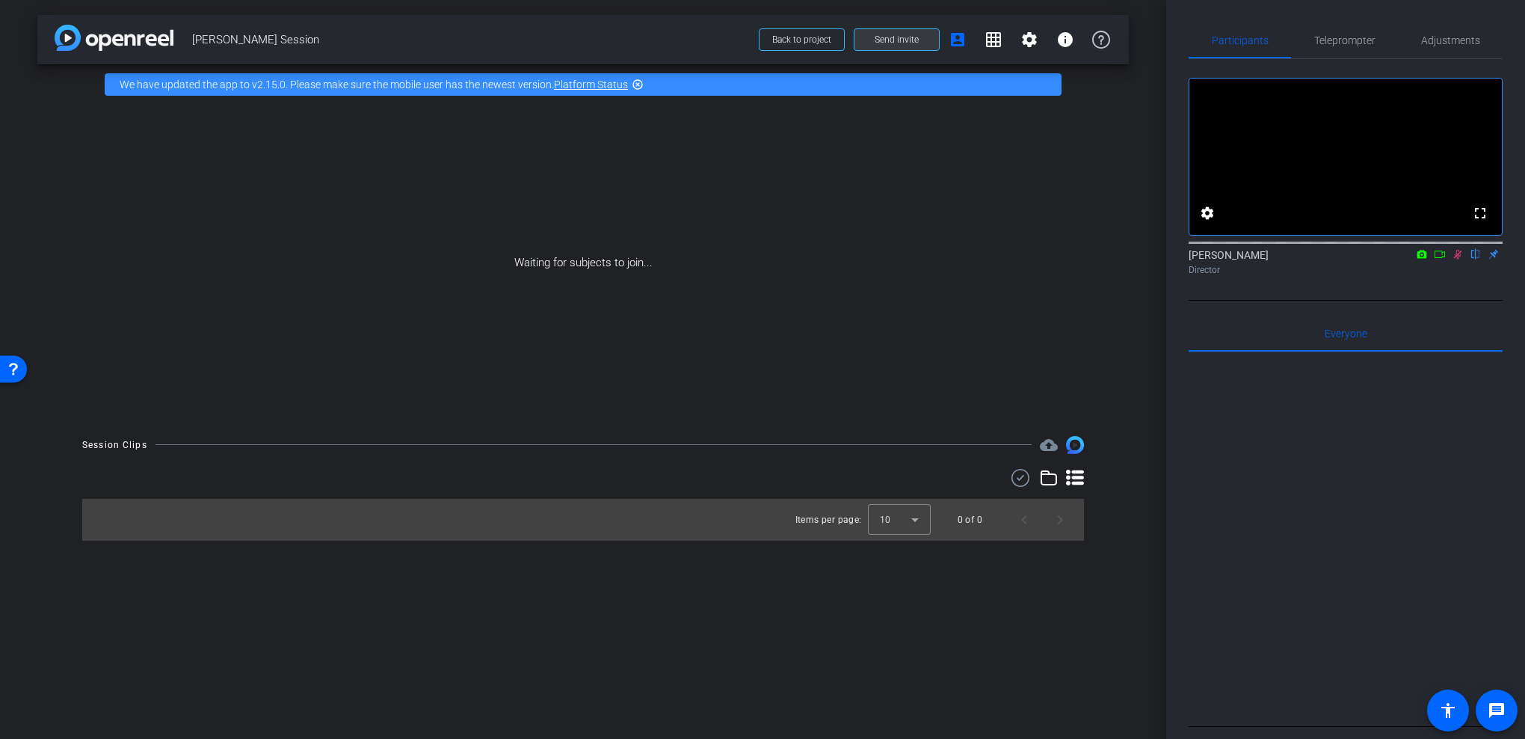
click at [921, 43] on span at bounding box center [896, 40] width 84 height 36
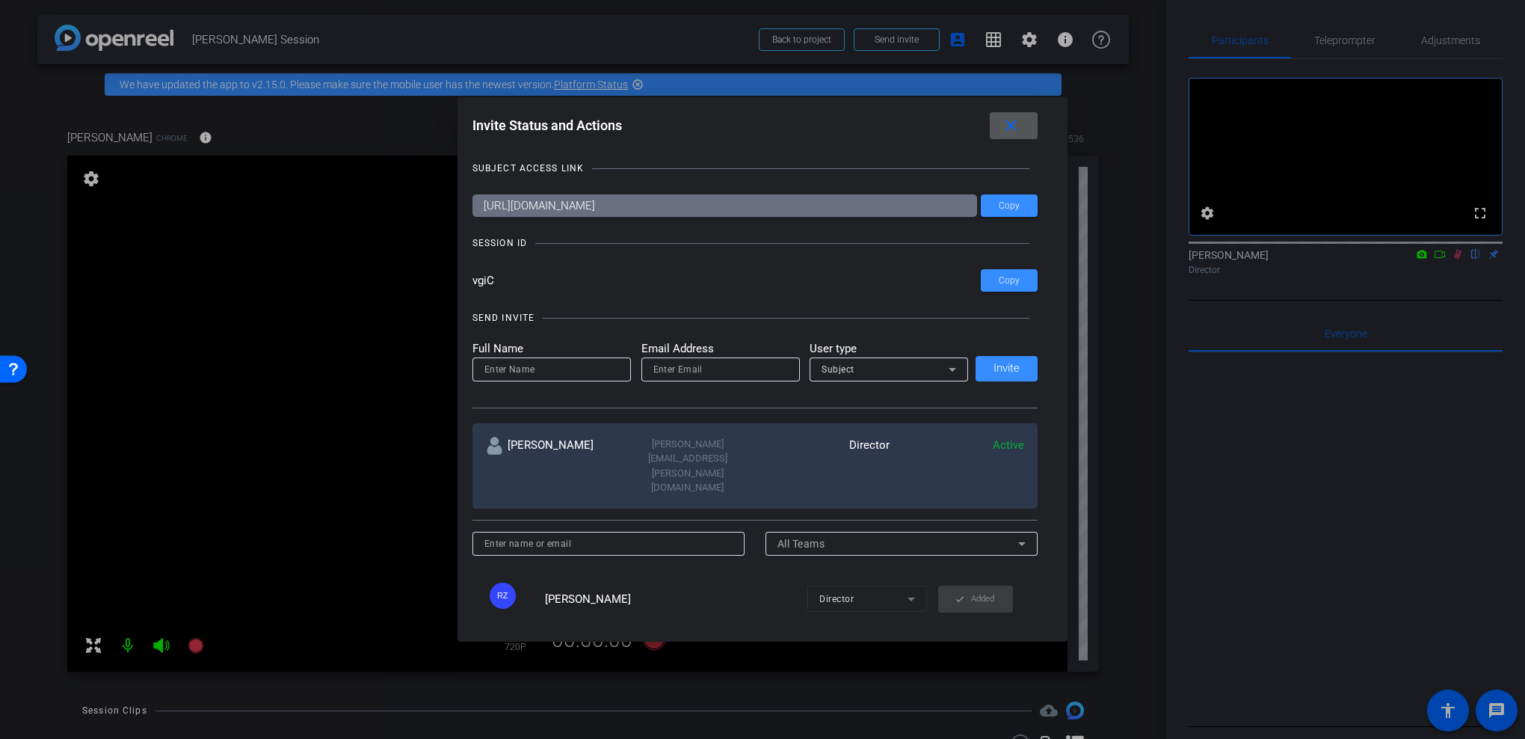
click at [144, 334] on div at bounding box center [762, 369] width 1525 height 739
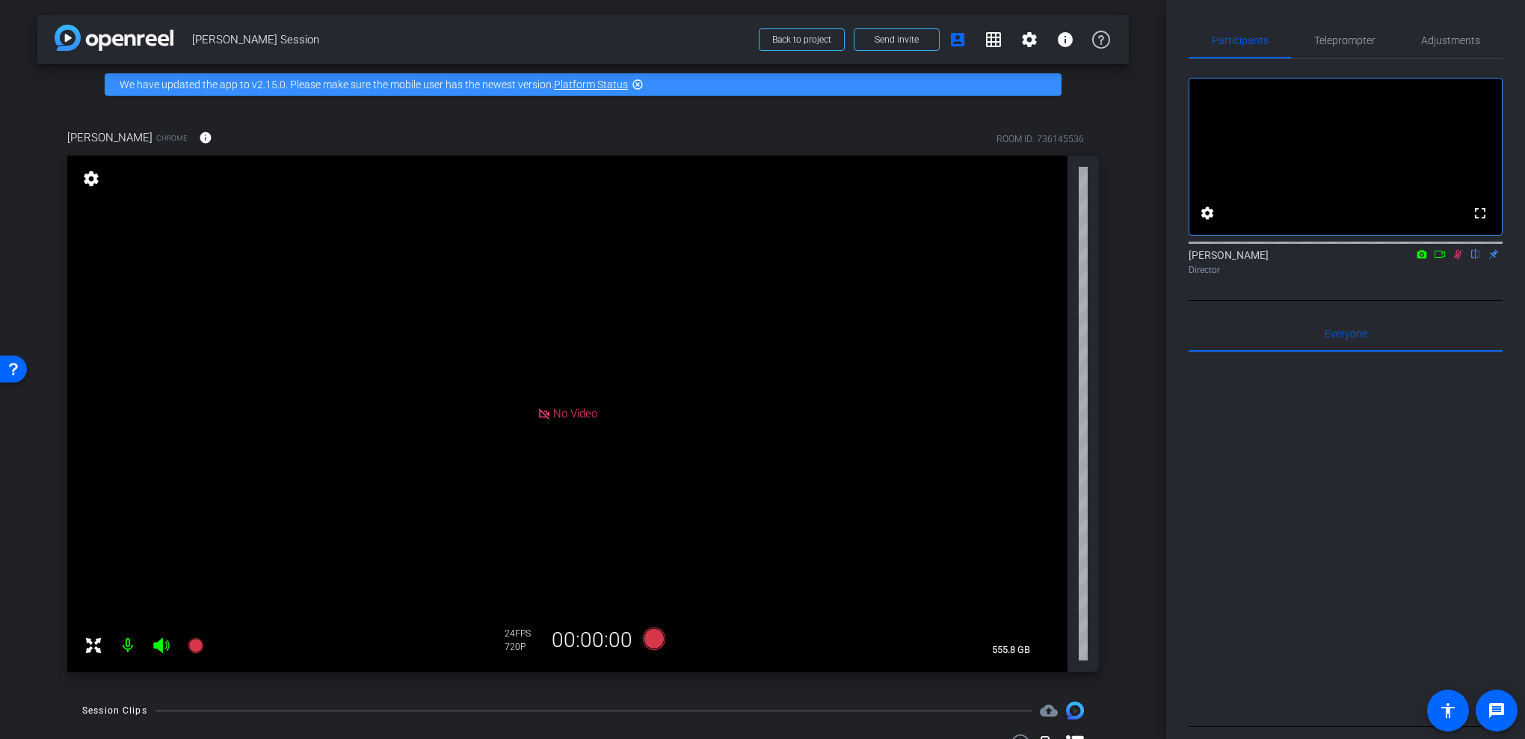
click at [130, 656] on mat-icon at bounding box center [128, 645] width 30 height 30
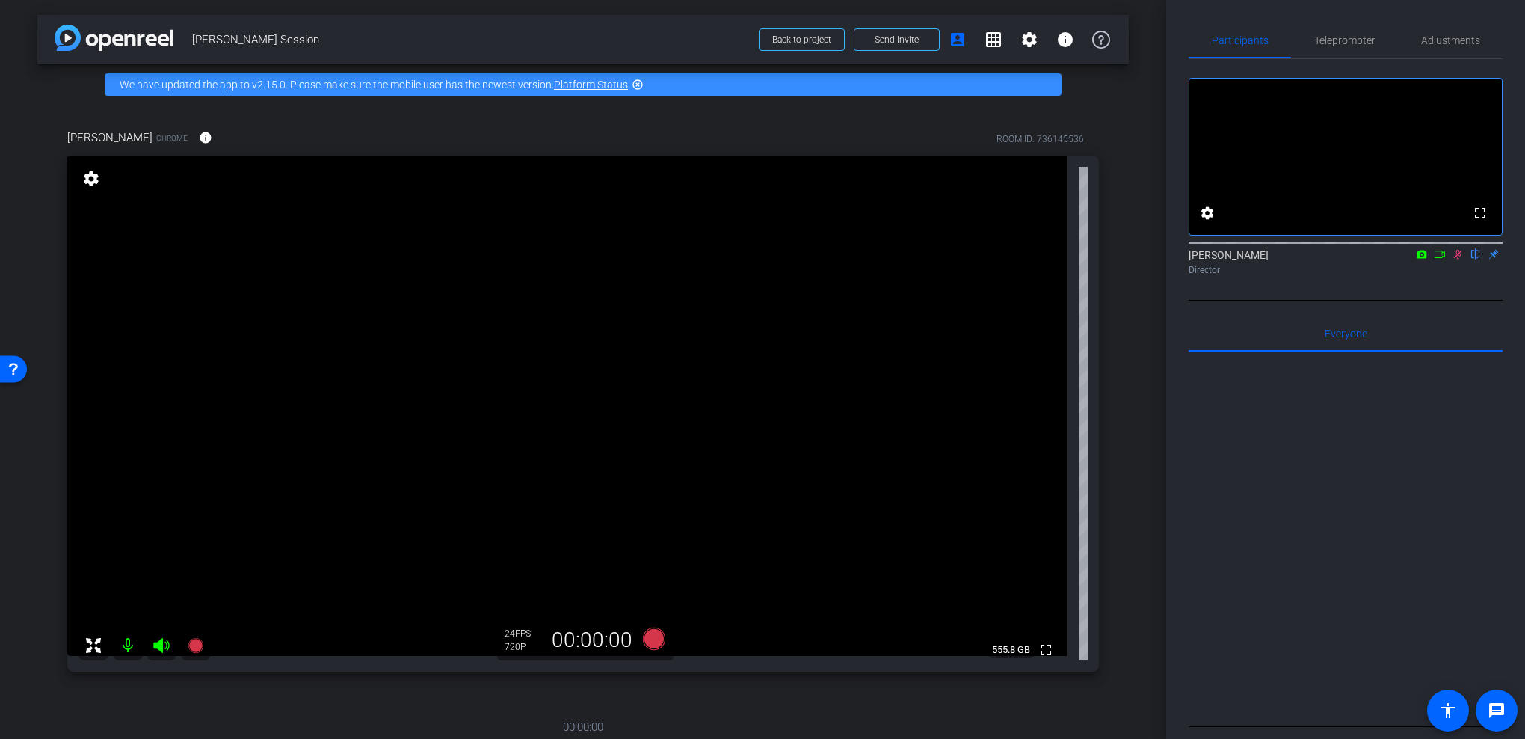
click at [129, 635] on mat-icon at bounding box center [128, 645] width 30 height 30
click at [1360, 43] on span "Teleprompter" at bounding box center [1344, 40] width 61 height 10
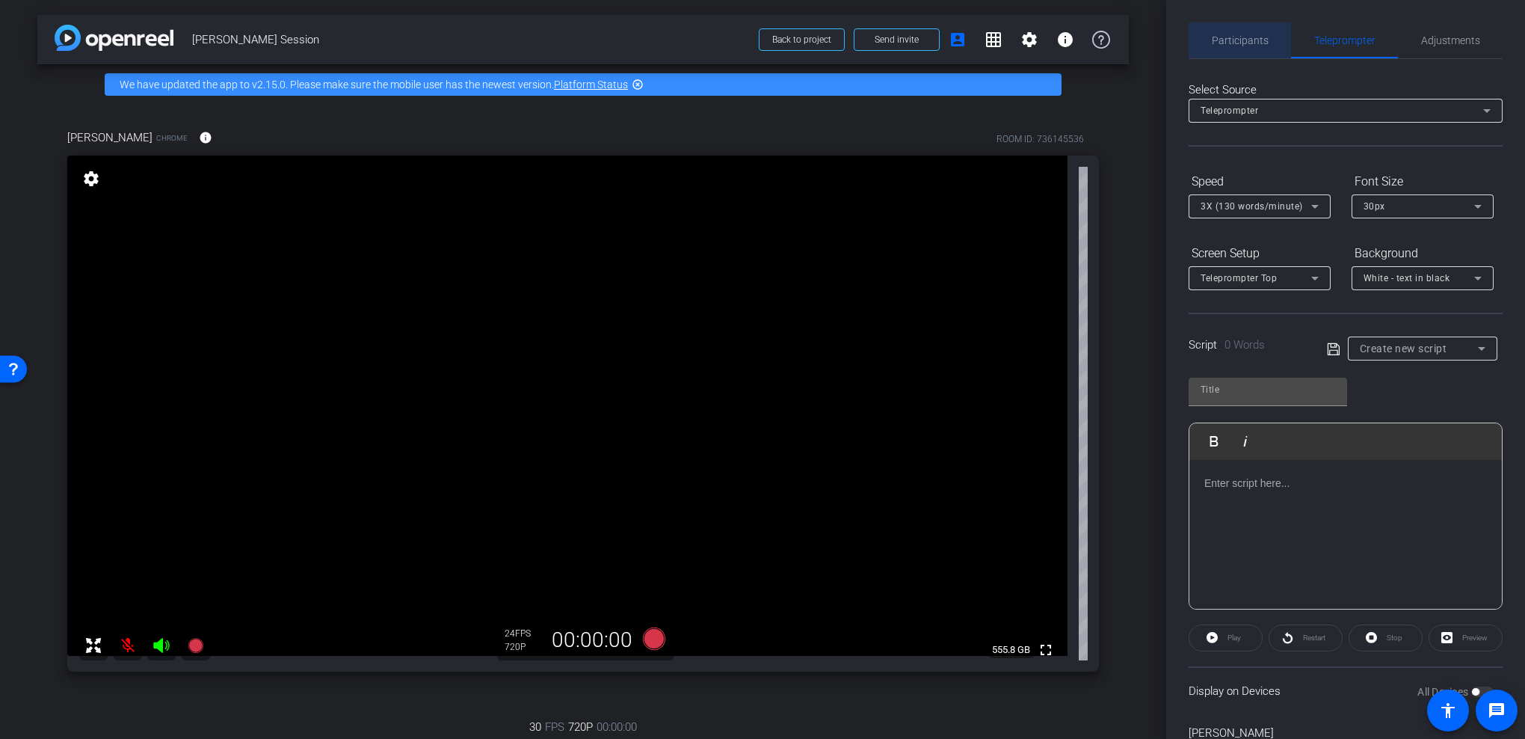
click at [1221, 37] on span "Participants" at bounding box center [1240, 40] width 57 height 10
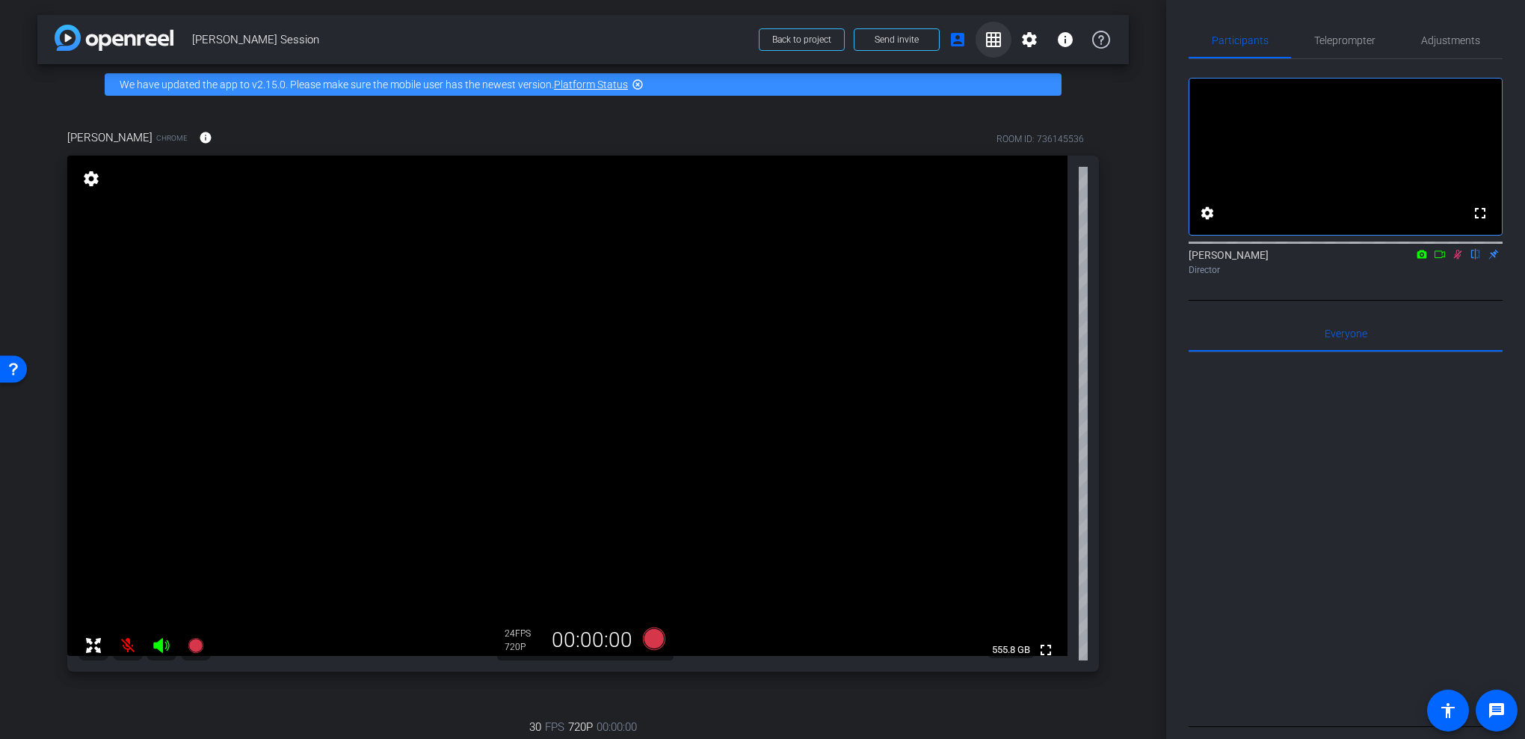
click at [997, 50] on span at bounding box center [993, 40] width 36 height 36
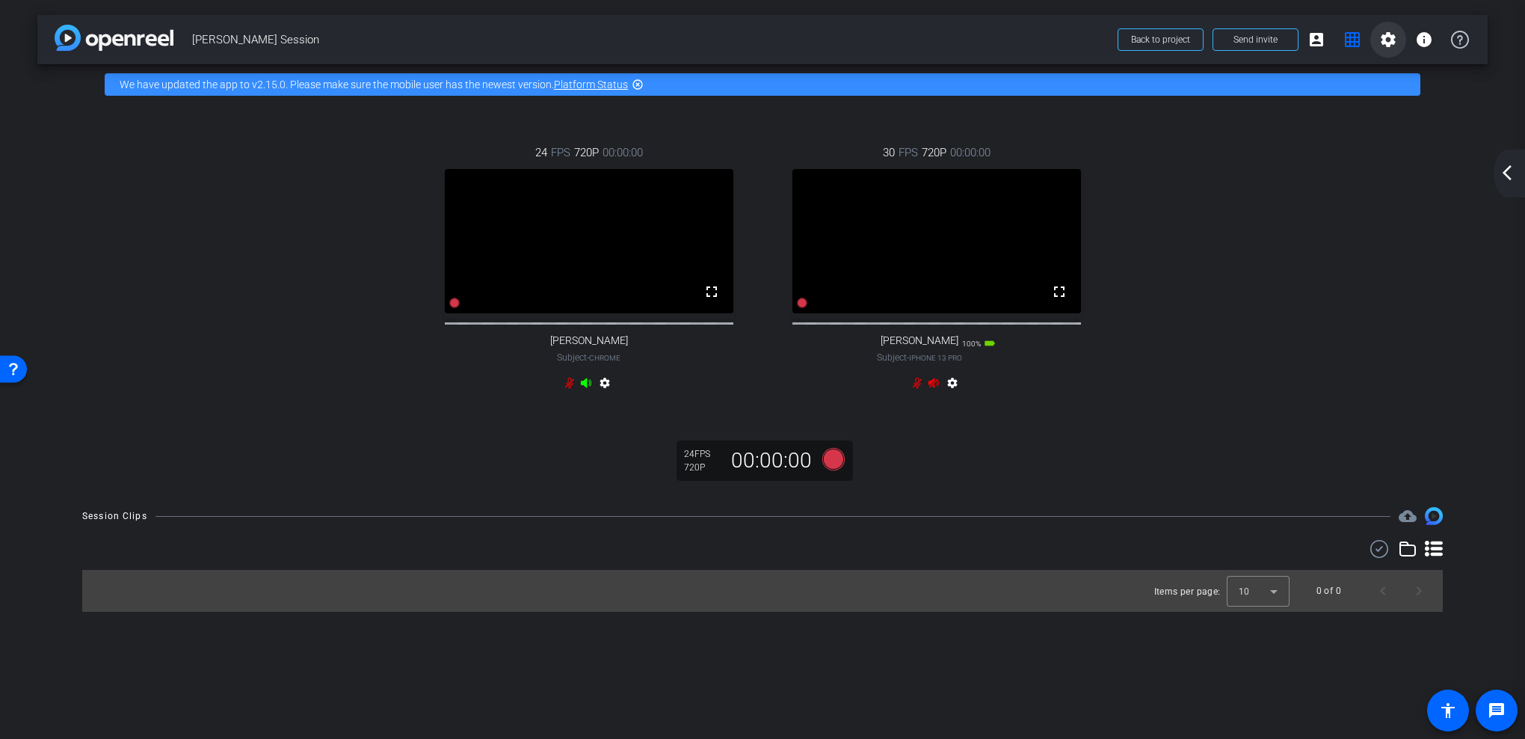
click at [1395, 39] on mat-icon "settings" at bounding box center [1388, 40] width 18 height 18
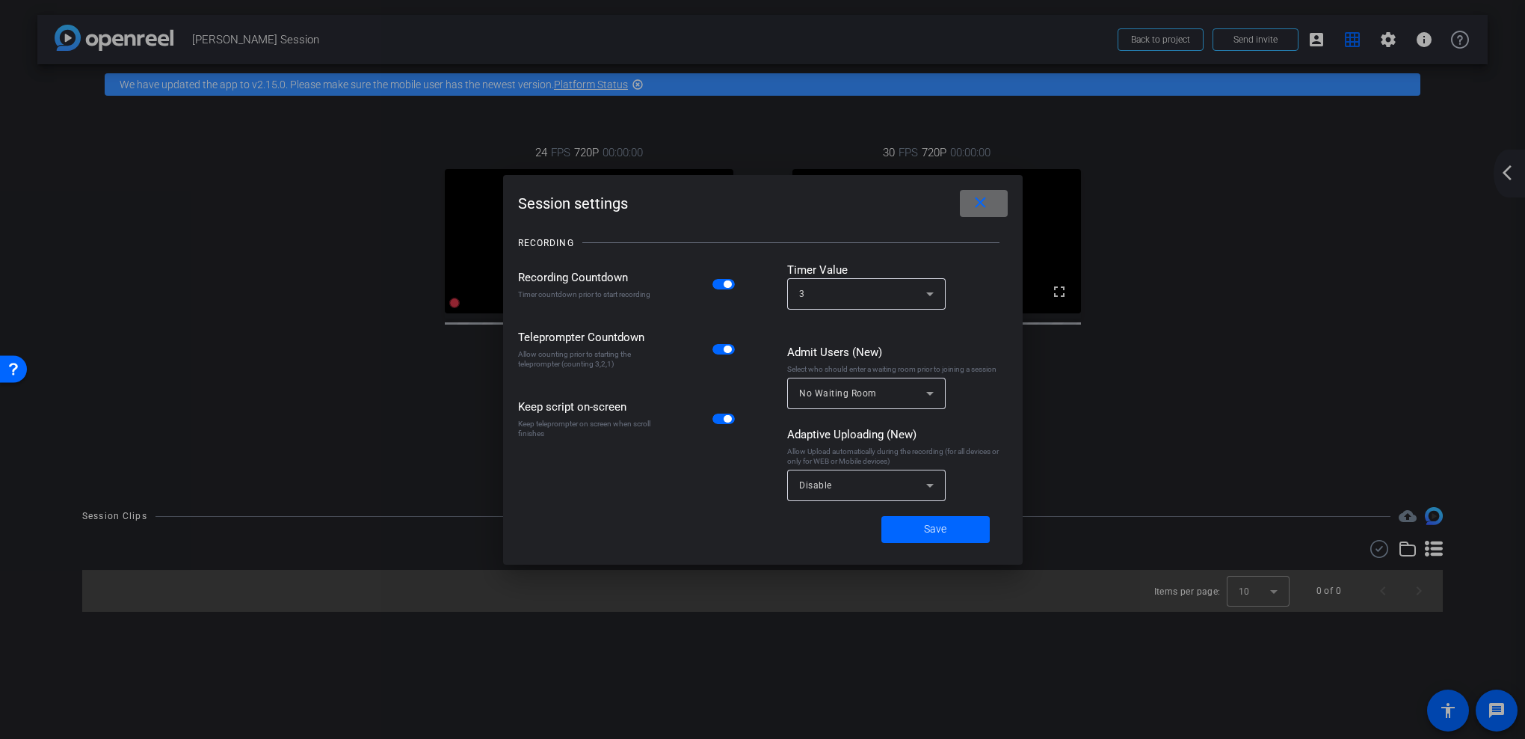
click at [993, 203] on span at bounding box center [984, 203] width 48 height 36
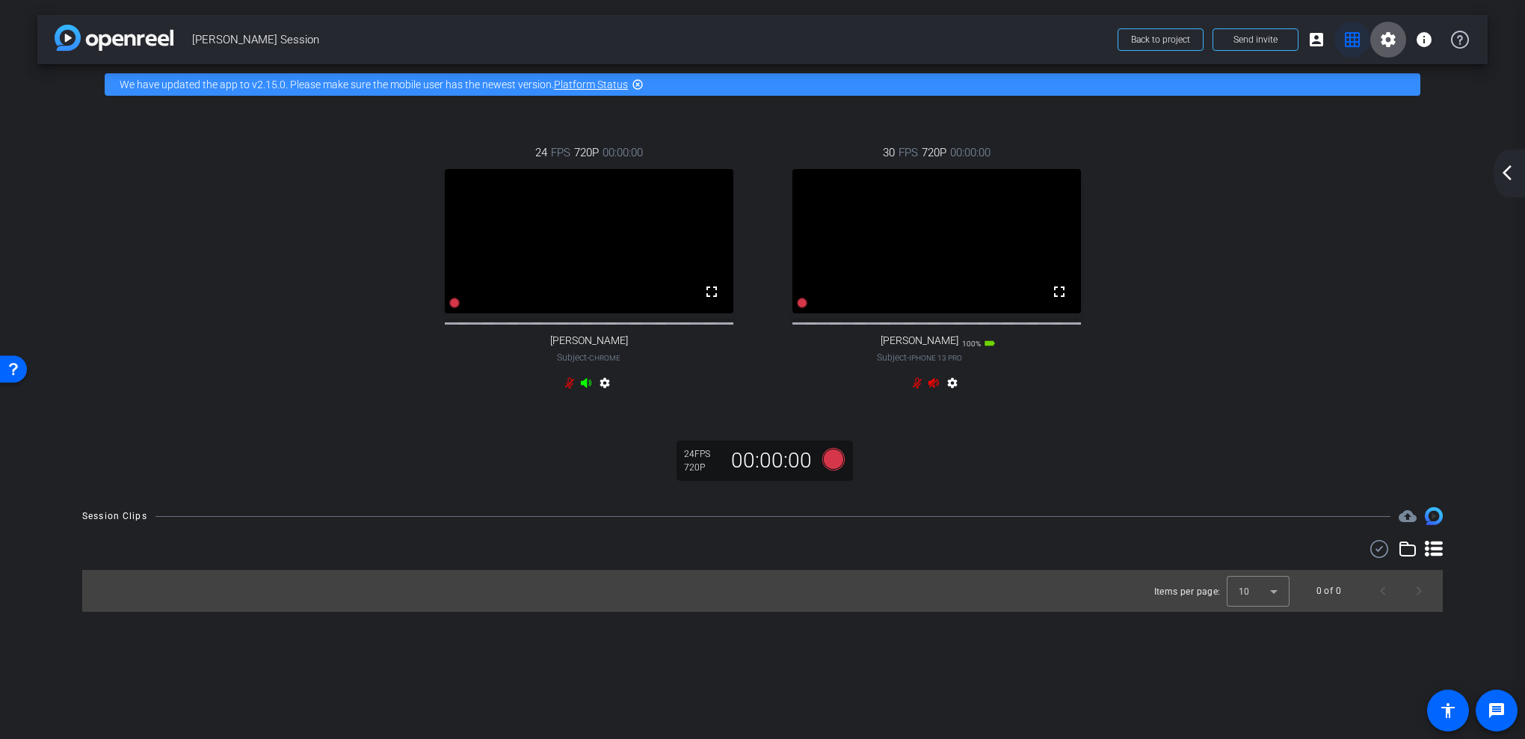
click at [1354, 40] on mat-icon "grid_on" at bounding box center [1352, 40] width 18 height 18
click at [1515, 176] on mat-icon "arrow_back_ios_new" at bounding box center [1507, 173] width 18 height 18
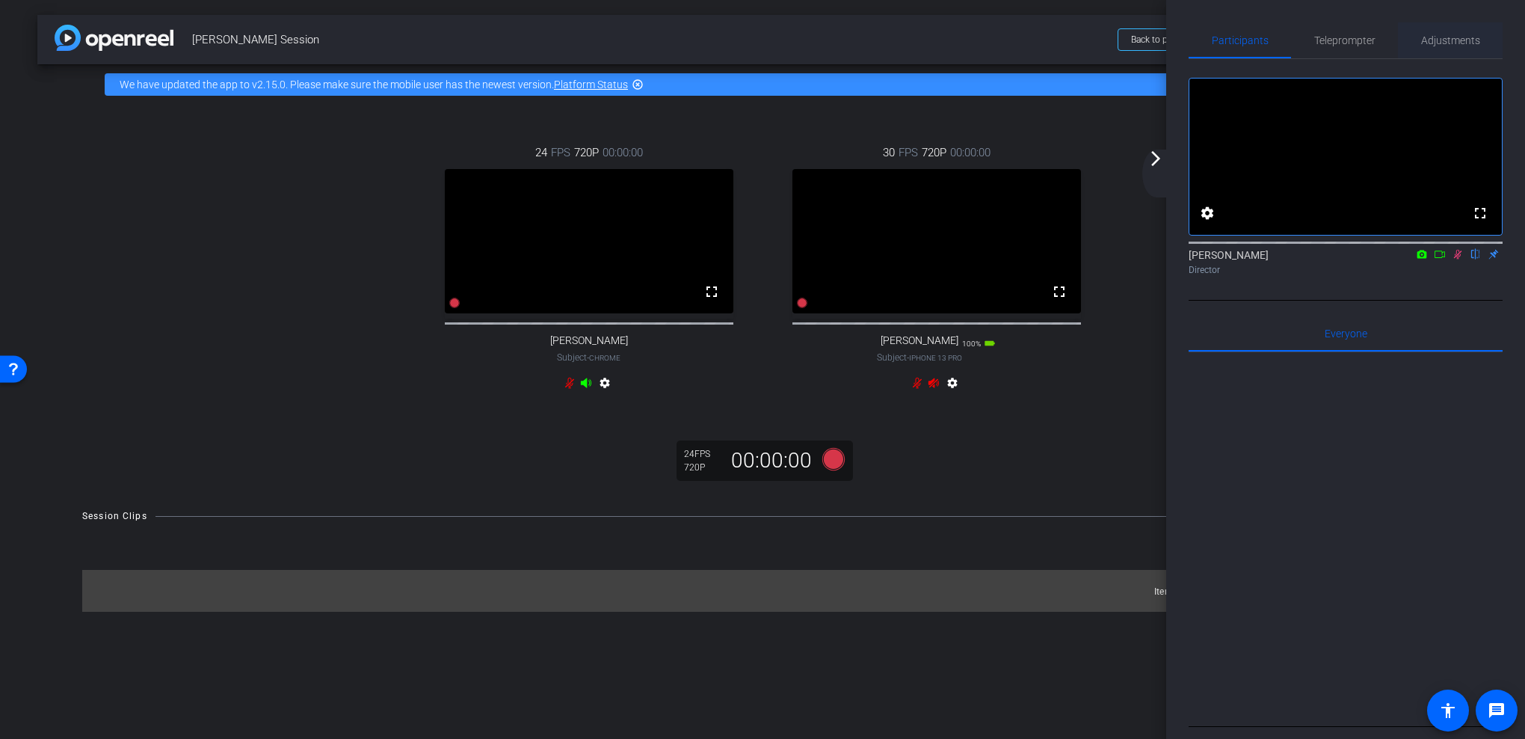
click at [1449, 38] on span "Adjustments" at bounding box center [1450, 40] width 59 height 10
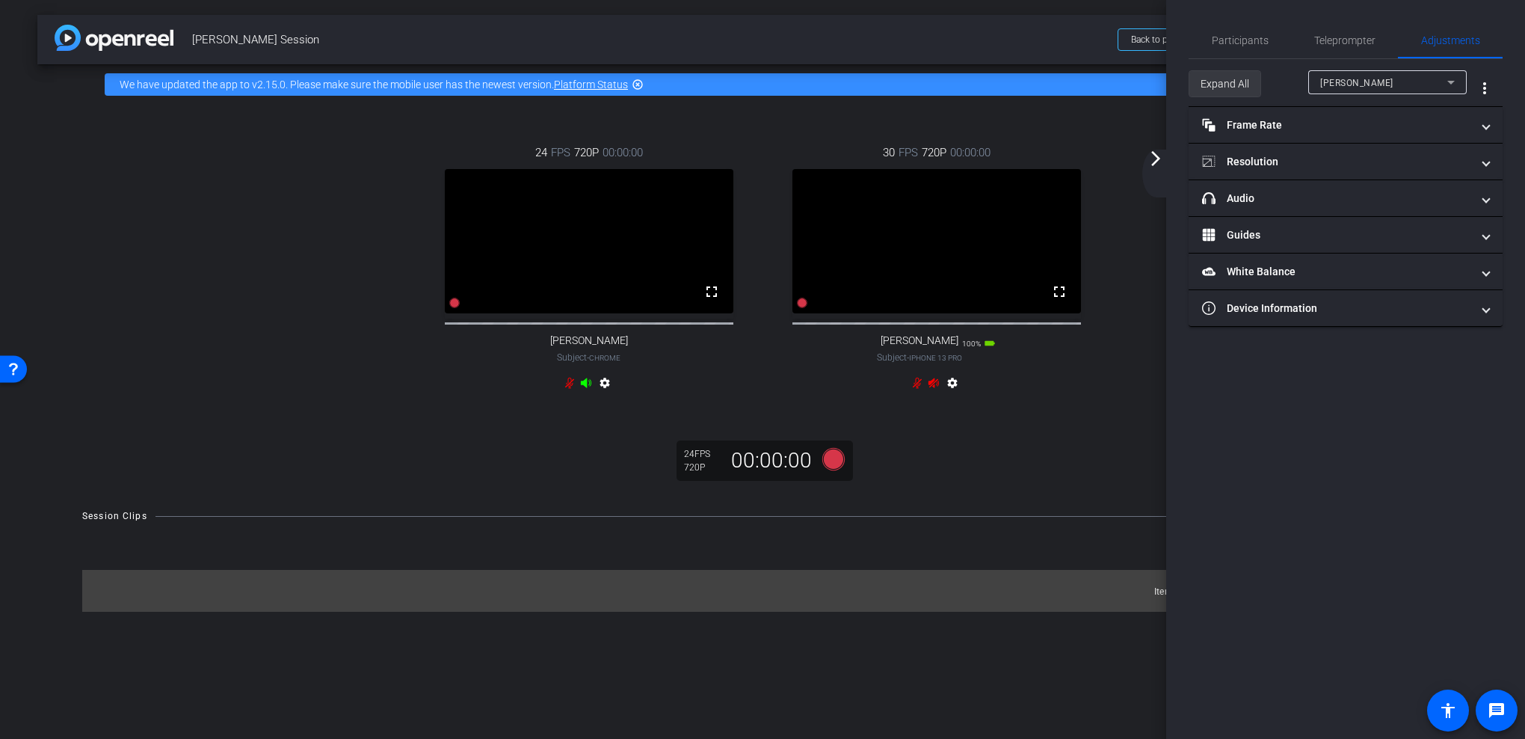
click at [1220, 84] on span "Expand All" at bounding box center [1224, 84] width 49 height 28
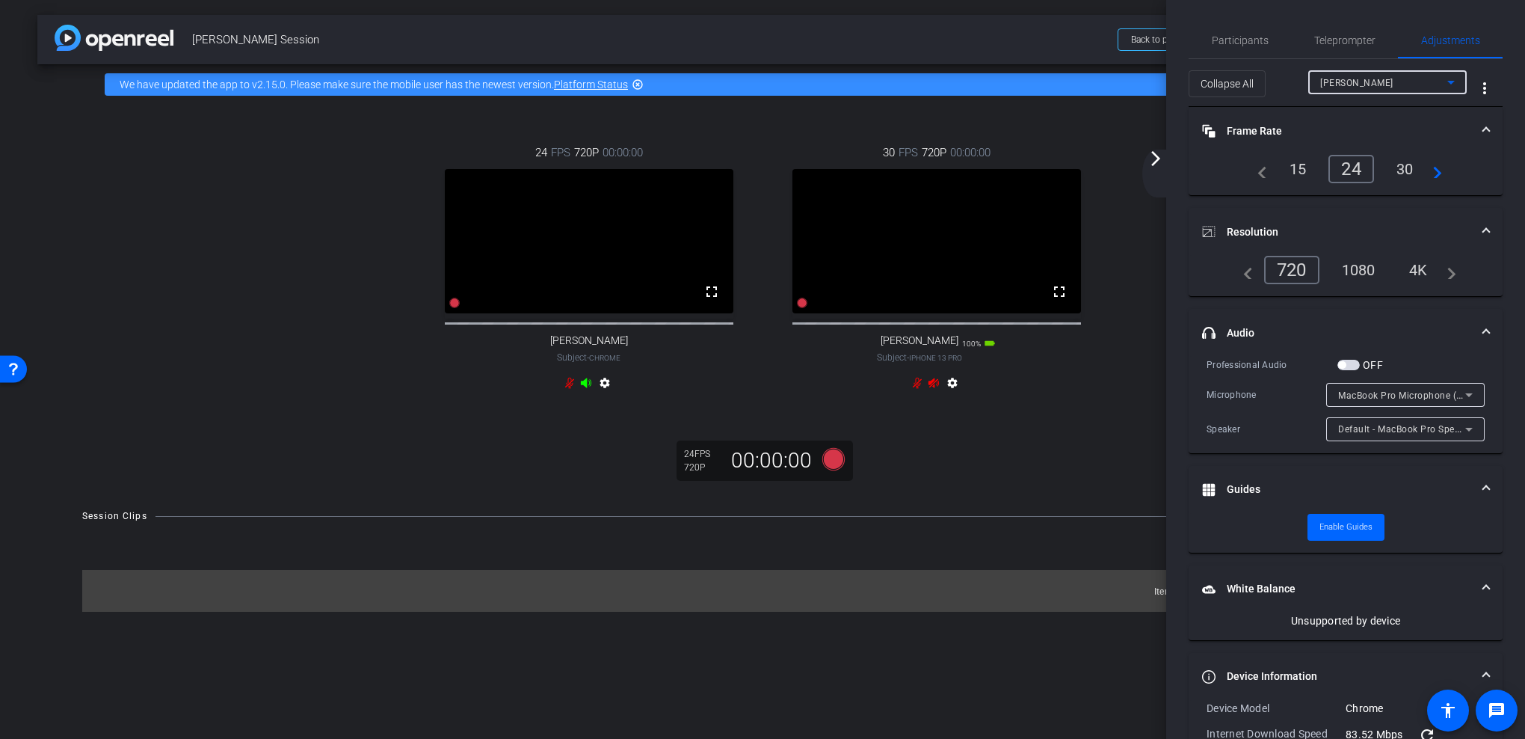
click at [1412, 84] on div "[PERSON_NAME]" at bounding box center [1383, 82] width 127 height 19
click at [1391, 133] on mat-option "bryan" at bounding box center [1387, 136] width 158 height 24
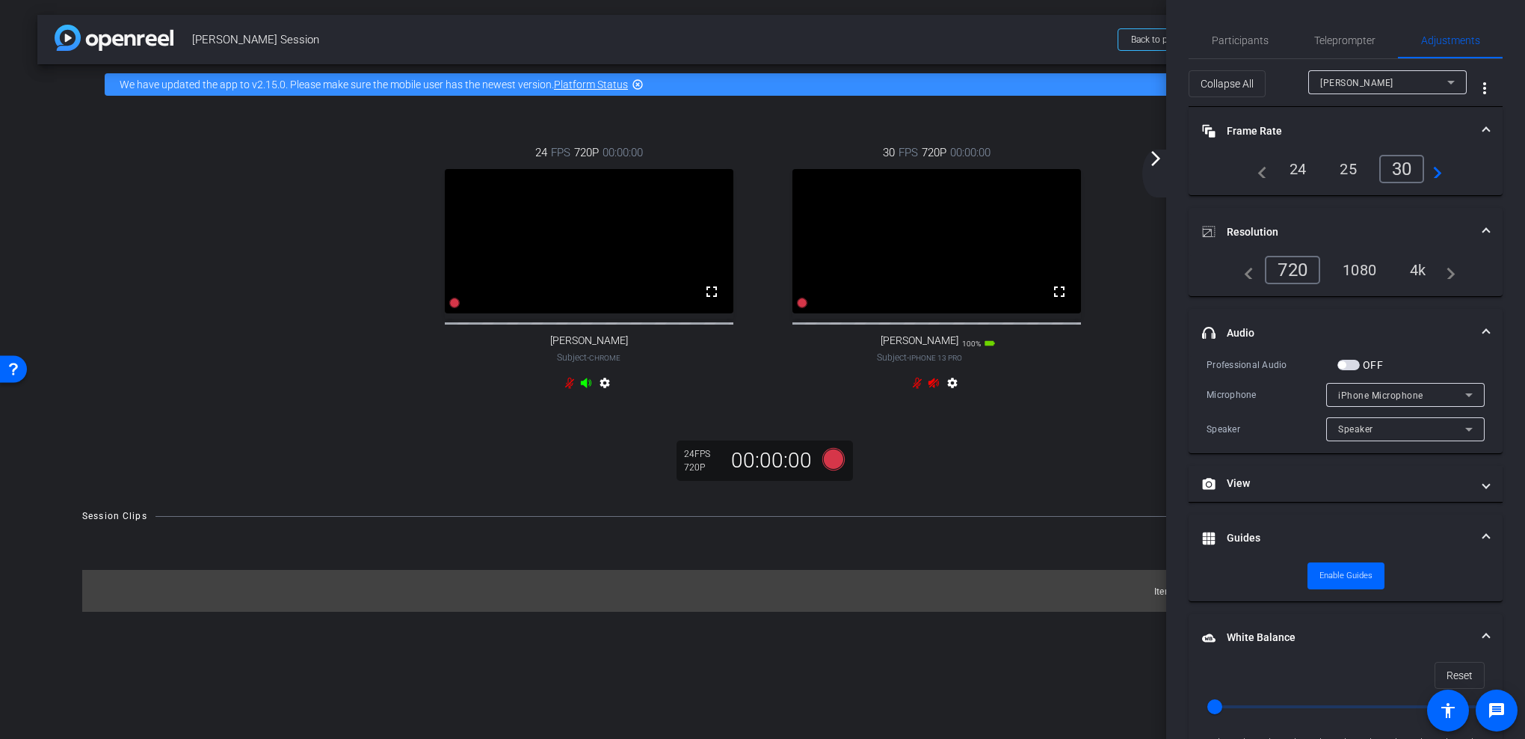
click at [1418, 276] on div "4k" at bounding box center [1418, 269] width 39 height 25
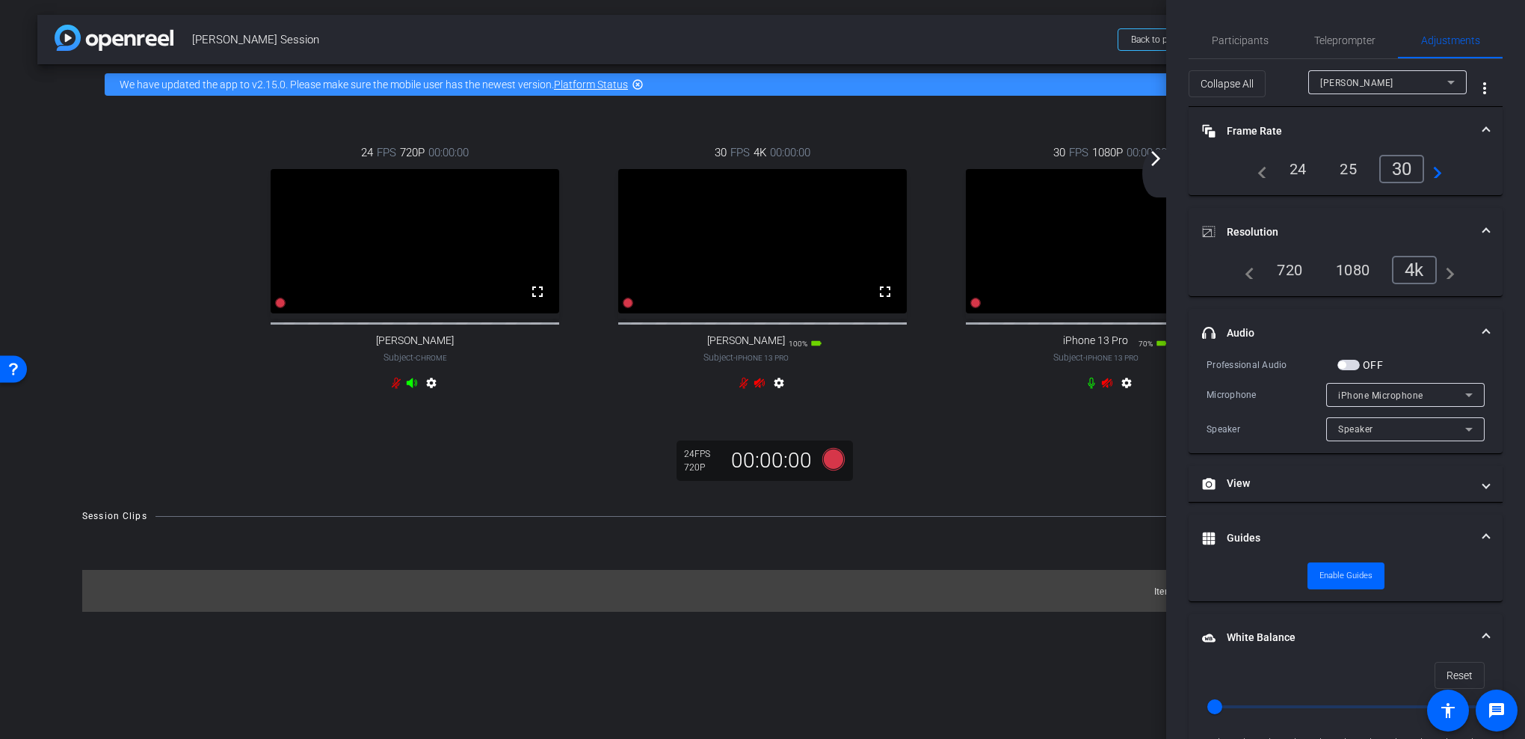
click at [1088, 389] on icon at bounding box center [1091, 383] width 12 height 12
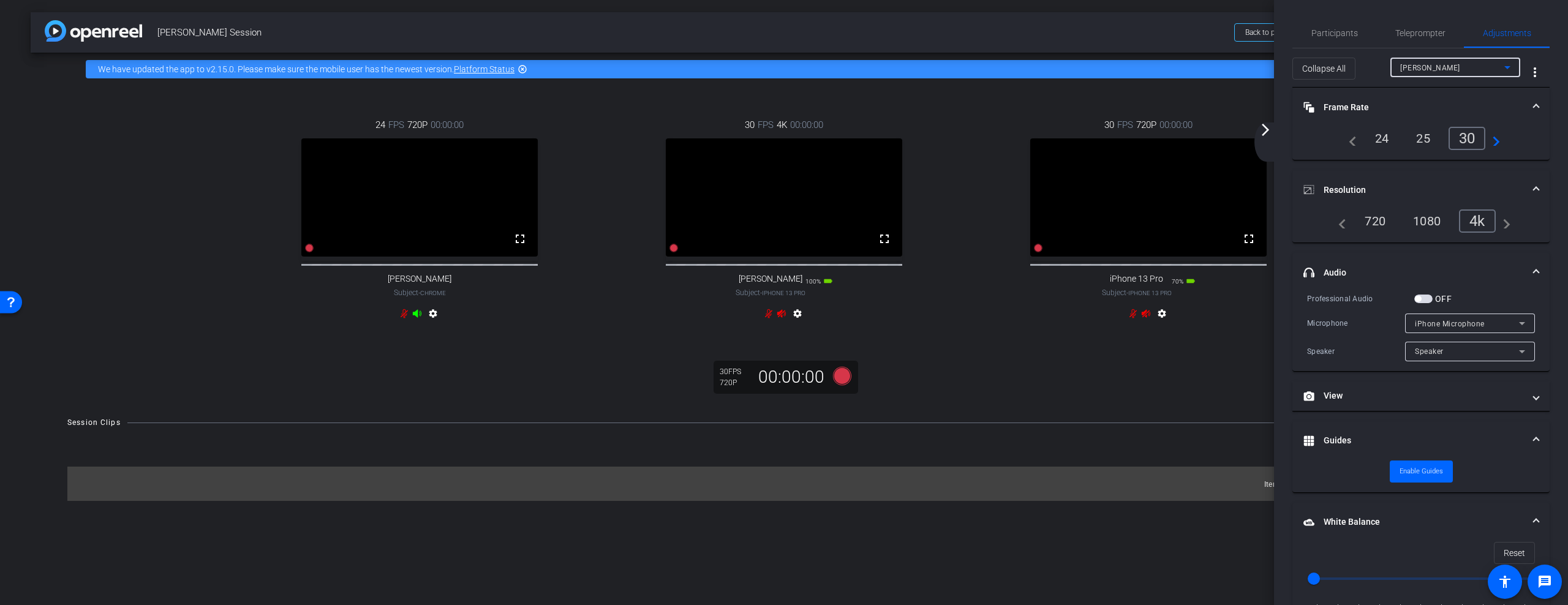
click at [1249, 66] on div "bryan" at bounding box center [1452, 67] width 104 height 16
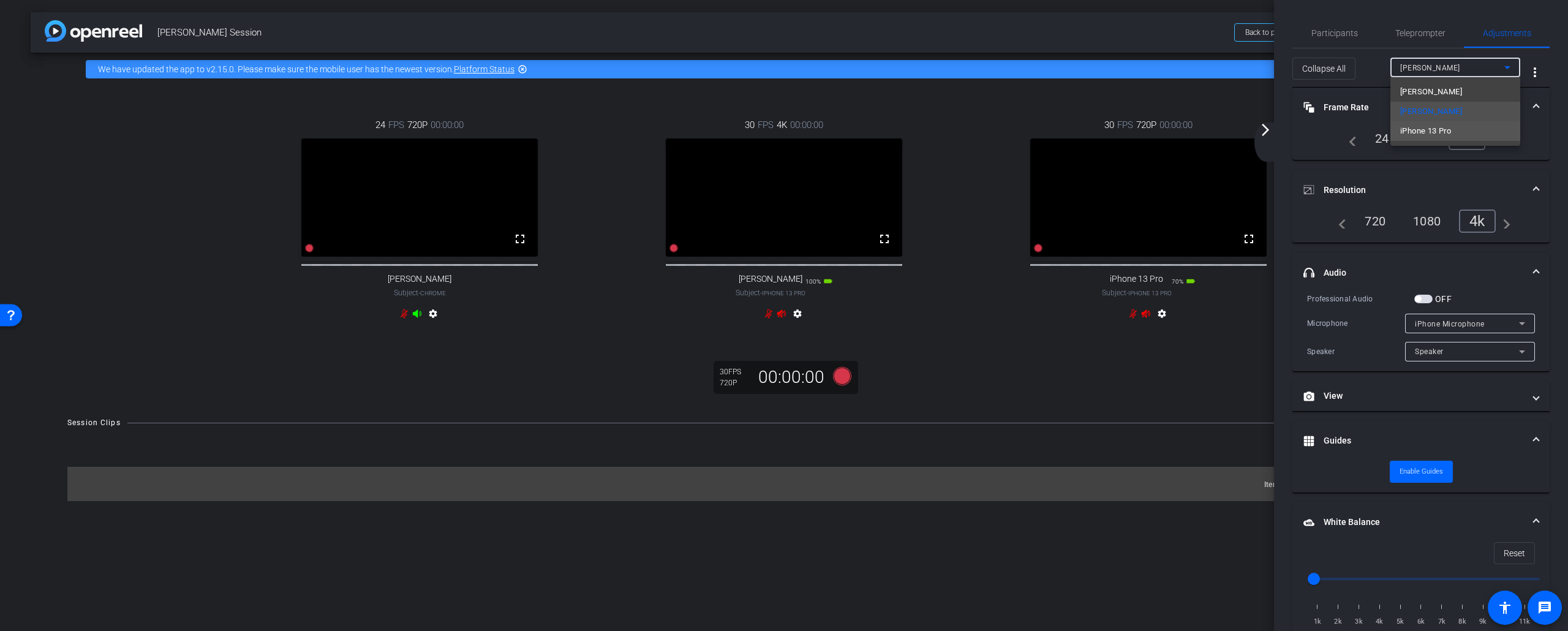
click at [1249, 132] on span "iPhone 13 Pro" at bounding box center [1425, 131] width 51 height 15
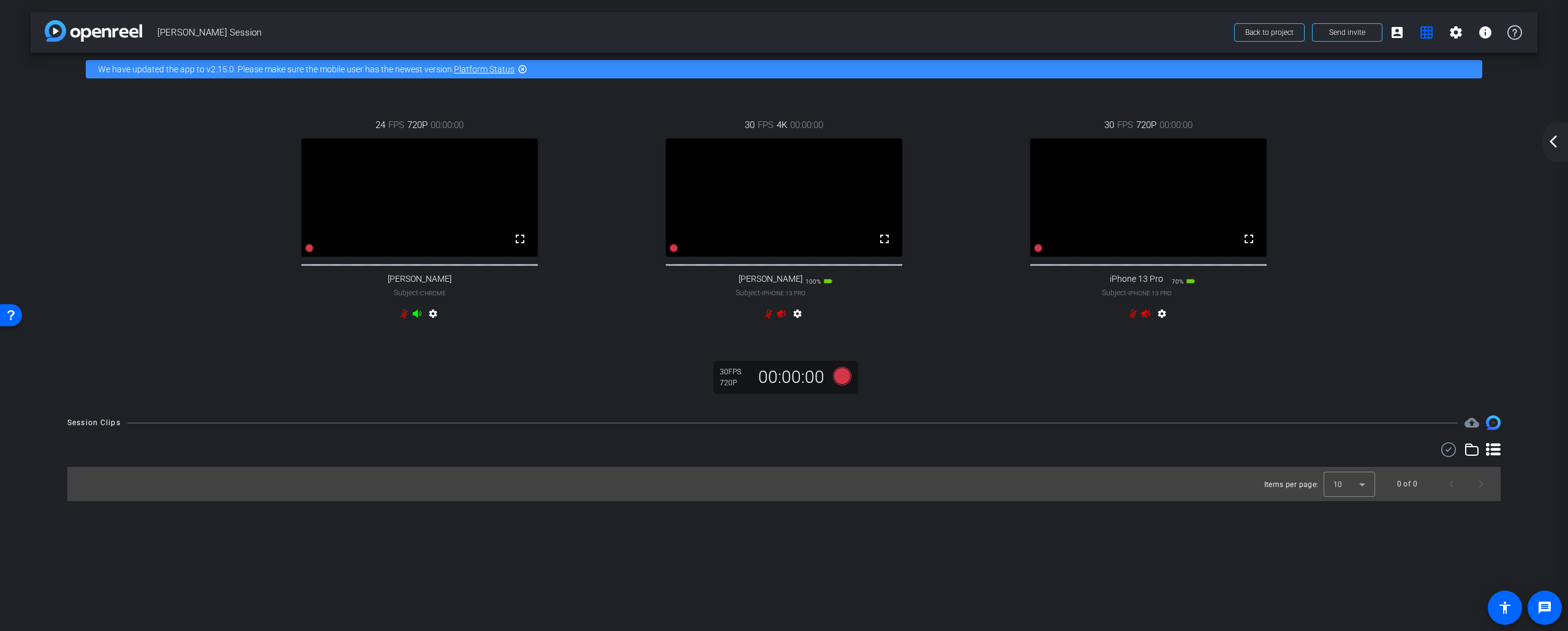
click at [1249, 134] on mat-icon "arrow_back_ios_new" at bounding box center [1553, 142] width 15 height 15
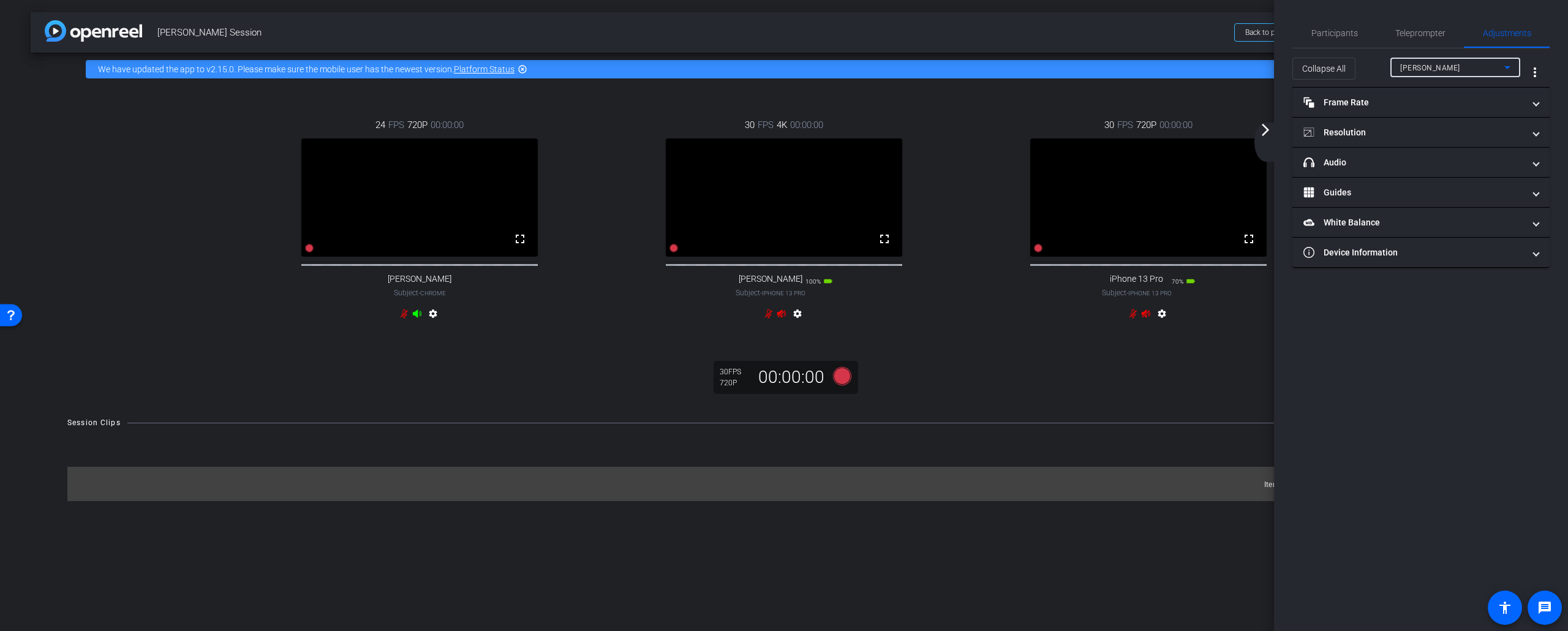
click at [1249, 69] on div "[PERSON_NAME]" at bounding box center [1452, 67] width 104 height 16
click at [1249, 130] on span "iPhone 13 Pro" at bounding box center [1425, 131] width 51 height 15
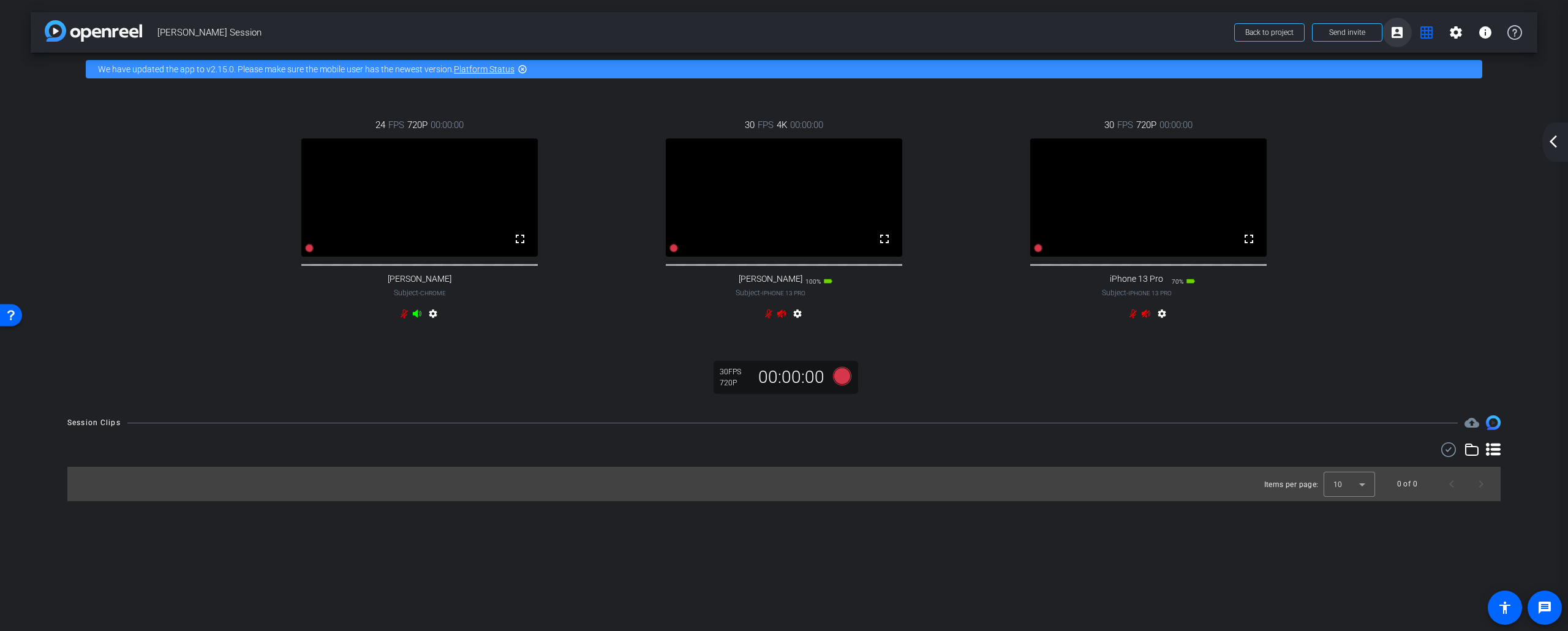
click at [1249, 29] on span at bounding box center [1397, 33] width 29 height 30
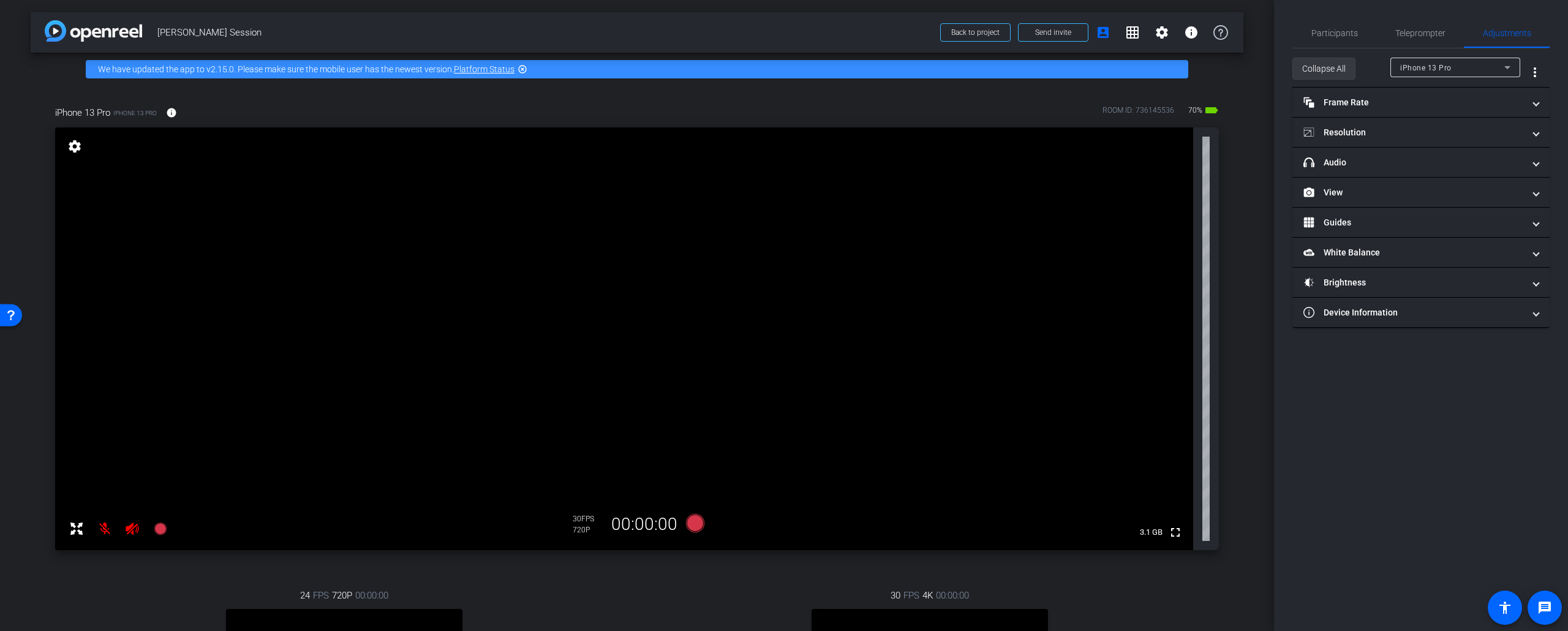
click at [1249, 73] on button "Collapse All" at bounding box center [1323, 68] width 63 height 22
click at [1249, 69] on span "Expand All" at bounding box center [1321, 69] width 40 height 23
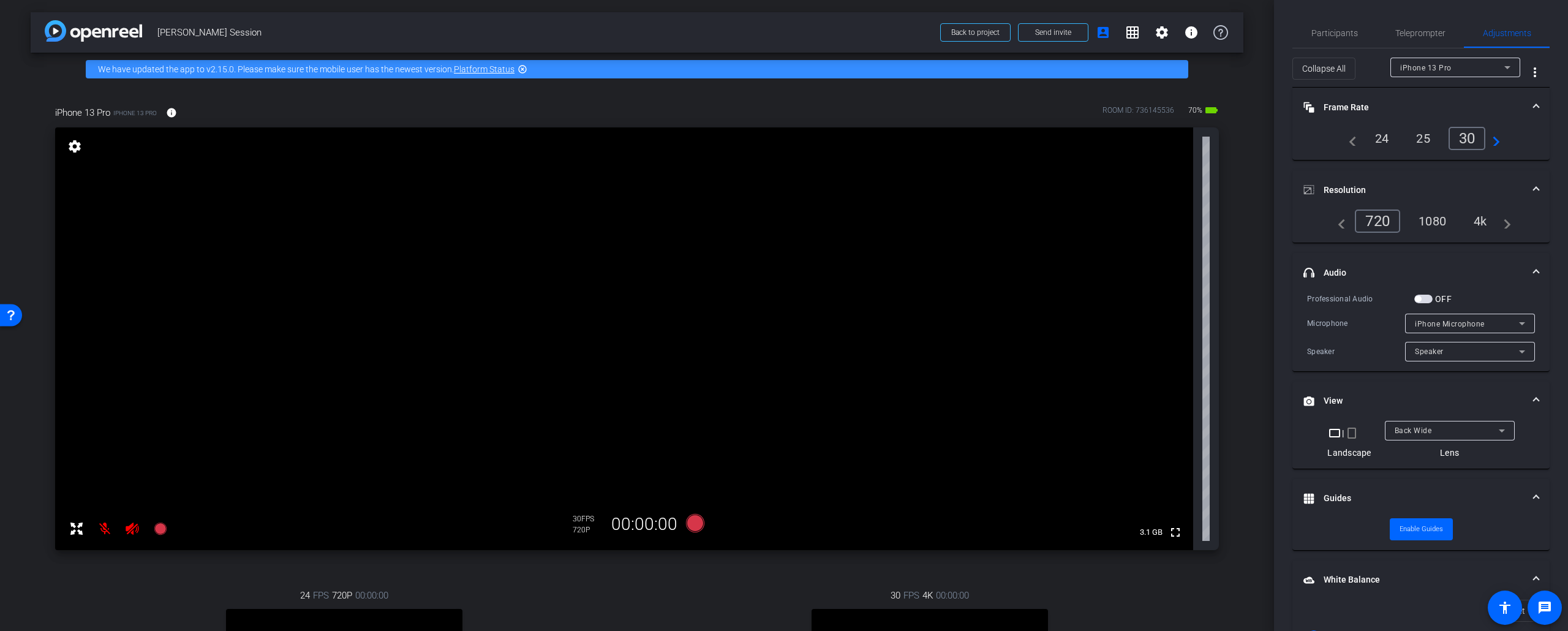
click at [1249, 227] on div "4k" at bounding box center [1480, 220] width 32 height 20
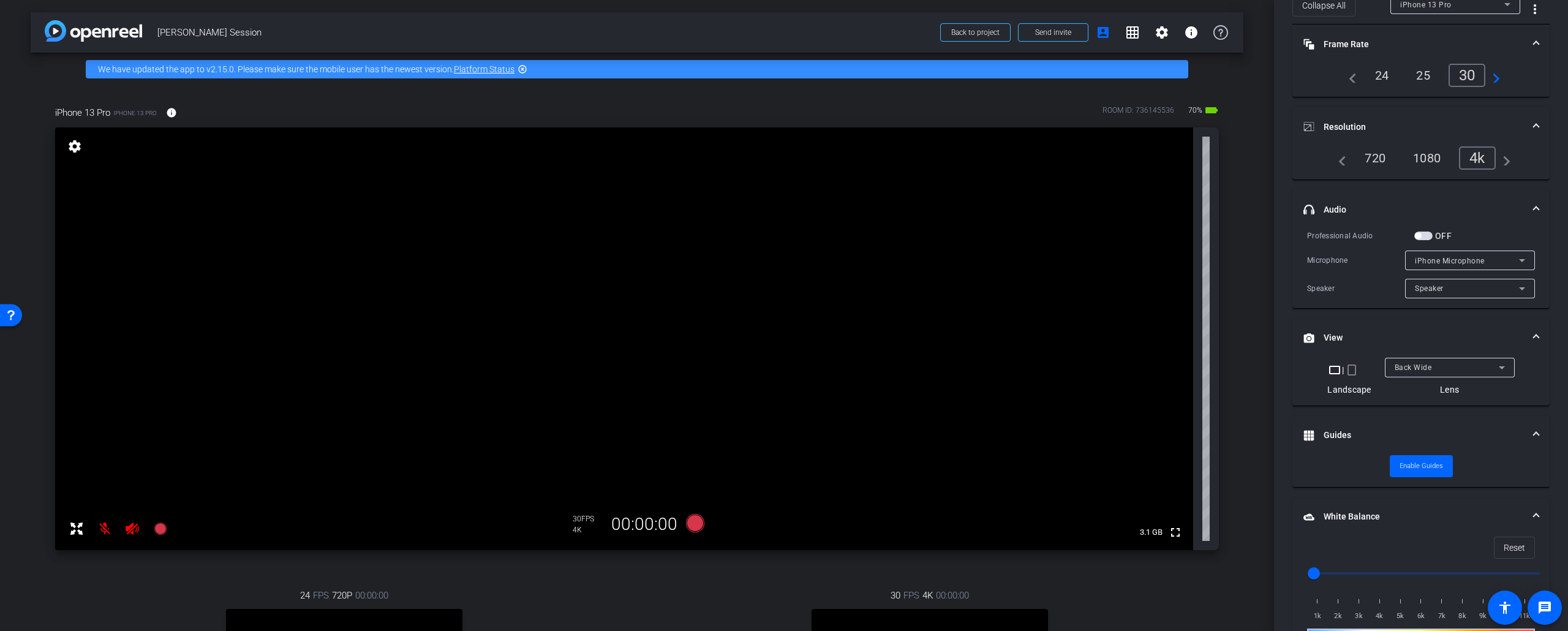
scroll to position [102, 0]
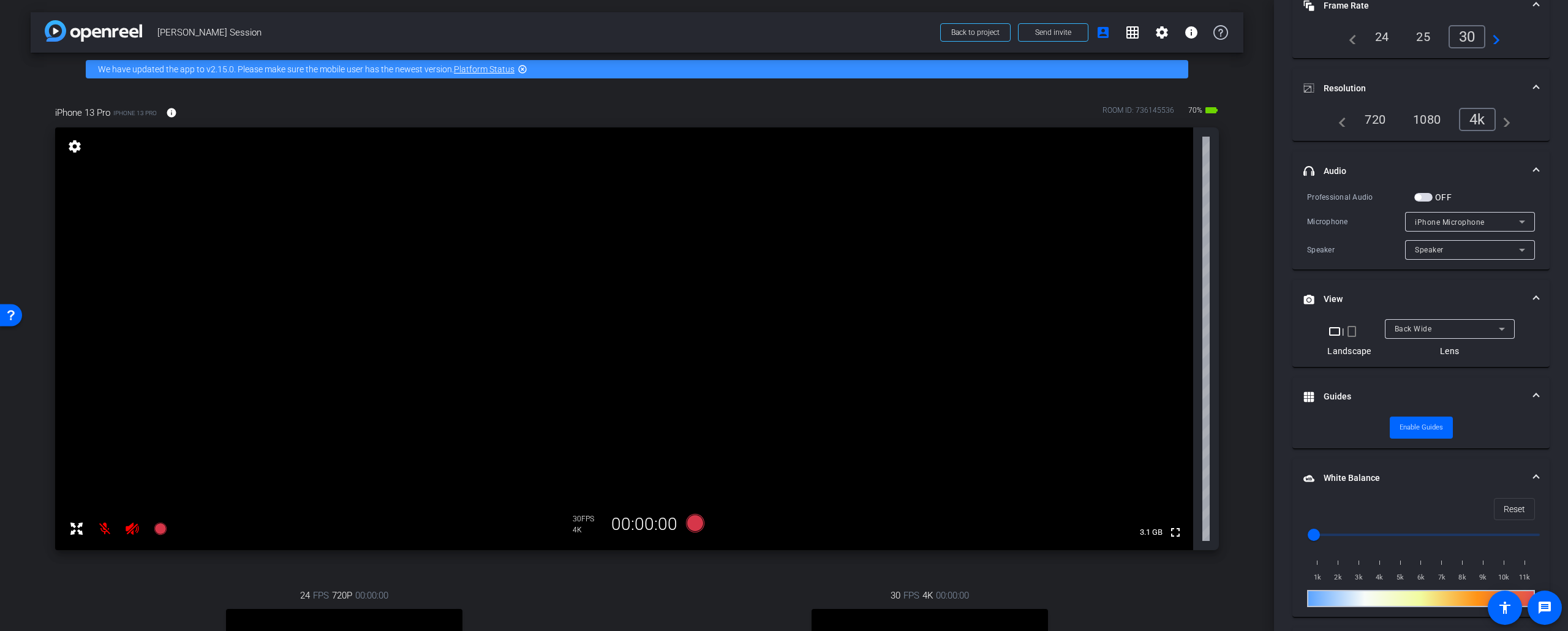
click at [1249, 218] on span "iPhone Microphone" at bounding box center [1449, 222] width 70 height 8
click at [1249, 220] on div at bounding box center [784, 316] width 1568 height 631
click at [1249, 243] on div "Speaker" at bounding box center [1466, 249] width 104 height 16
click at [1249, 243] on div at bounding box center [784, 316] width 1568 height 631
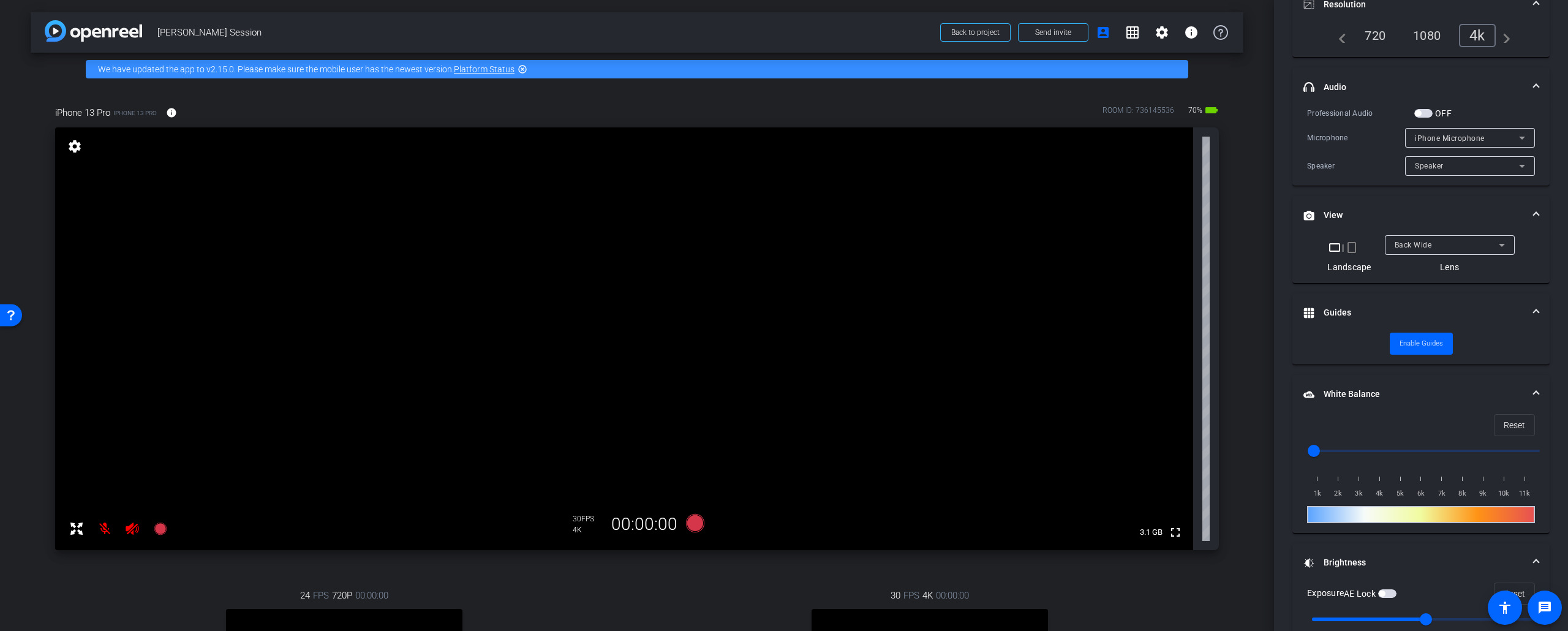
scroll to position [196, 0]
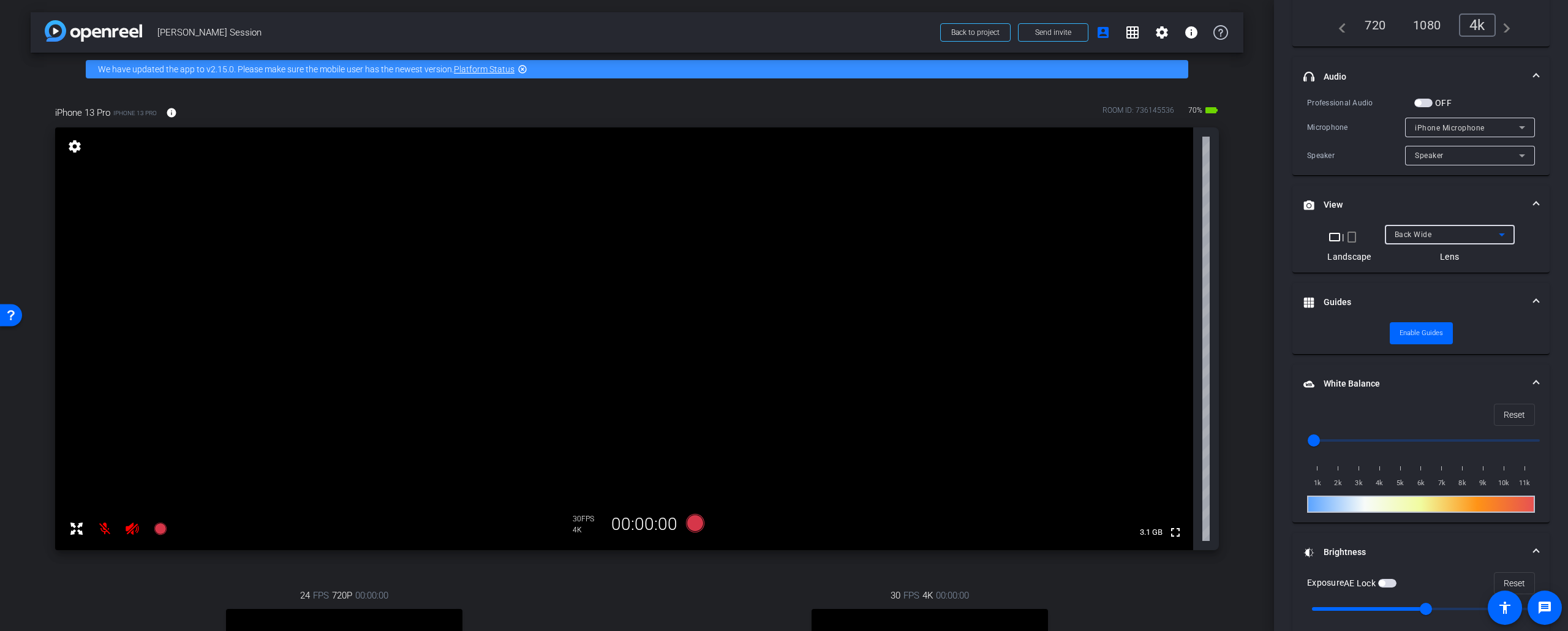
click at [1249, 232] on span "Back Wide" at bounding box center [1413, 234] width 38 height 8
click at [1249, 300] on mat-option "Back Tele" at bounding box center [1448, 297] width 129 height 20
click at [1249, 232] on div "Back Tele" at bounding box center [1446, 234] width 104 height 16
click at [1249, 313] on span "Back Ultra Wide" at bounding box center [1423, 317] width 59 height 15
click at [1249, 234] on span "Back Ultra Wide" at bounding box center [1423, 234] width 57 height 8
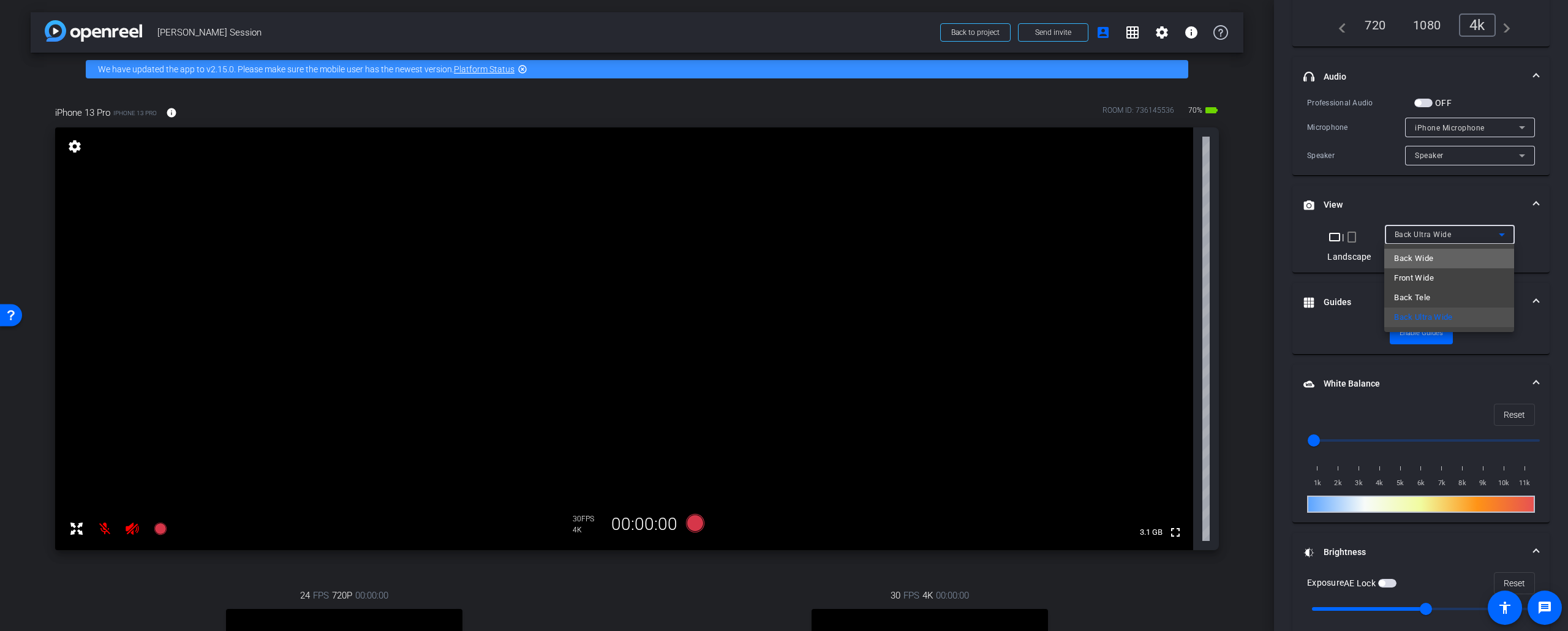
click at [1249, 259] on span "Back Wide" at bounding box center [1413, 258] width 39 height 15
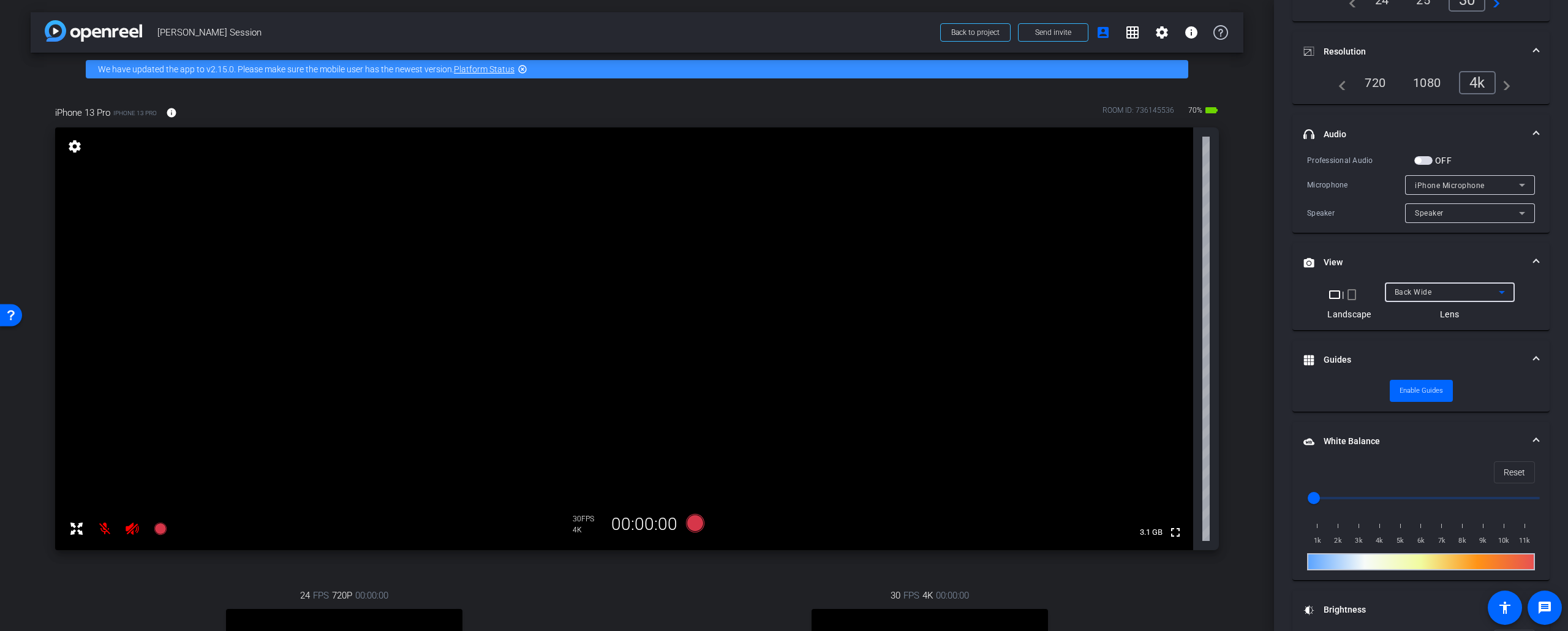
scroll to position [0, 0]
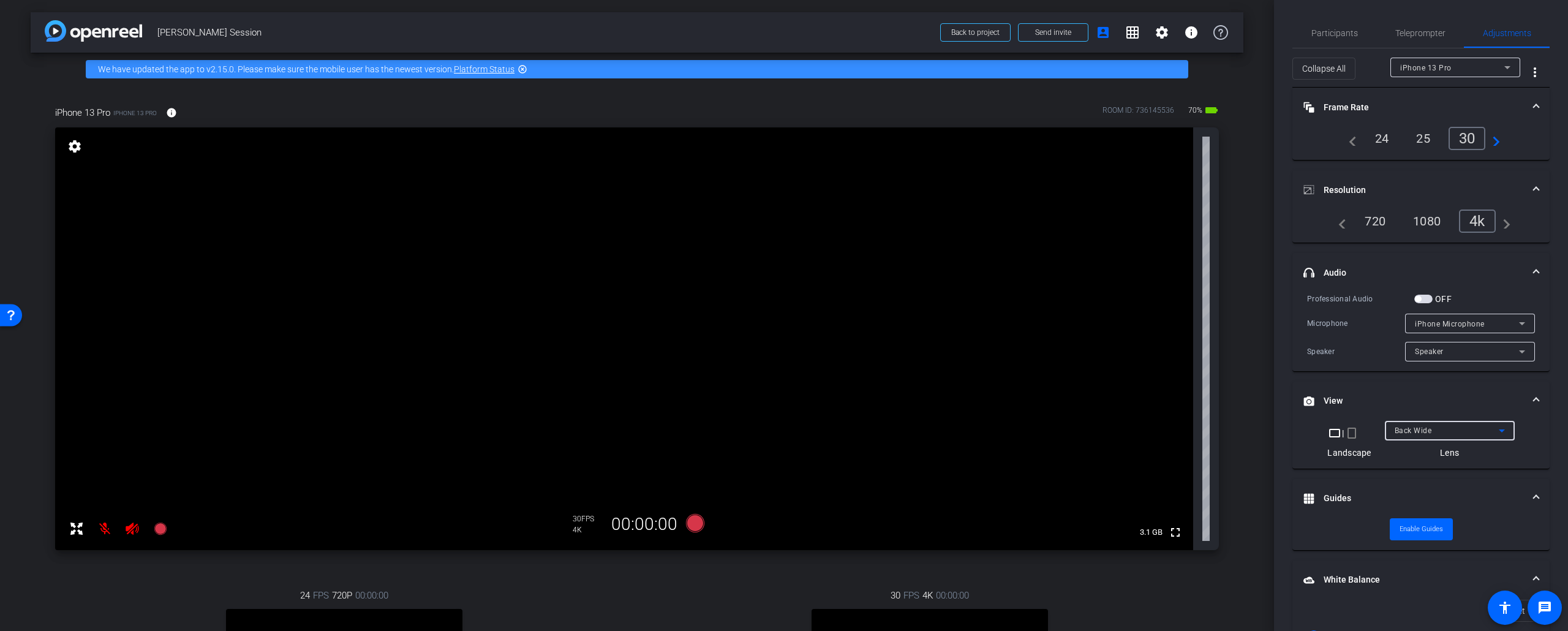
click at [1249, 431] on div "Back Wide" at bounding box center [1446, 430] width 104 height 16
click at [1249, 62] on div at bounding box center [784, 316] width 1568 height 631
click at [1249, 70] on span "iPhone 13 Pro" at bounding box center [1425, 68] width 52 height 8
click at [1249, 93] on mat-option "[PERSON_NAME]" at bounding box center [1455, 92] width 129 height 20
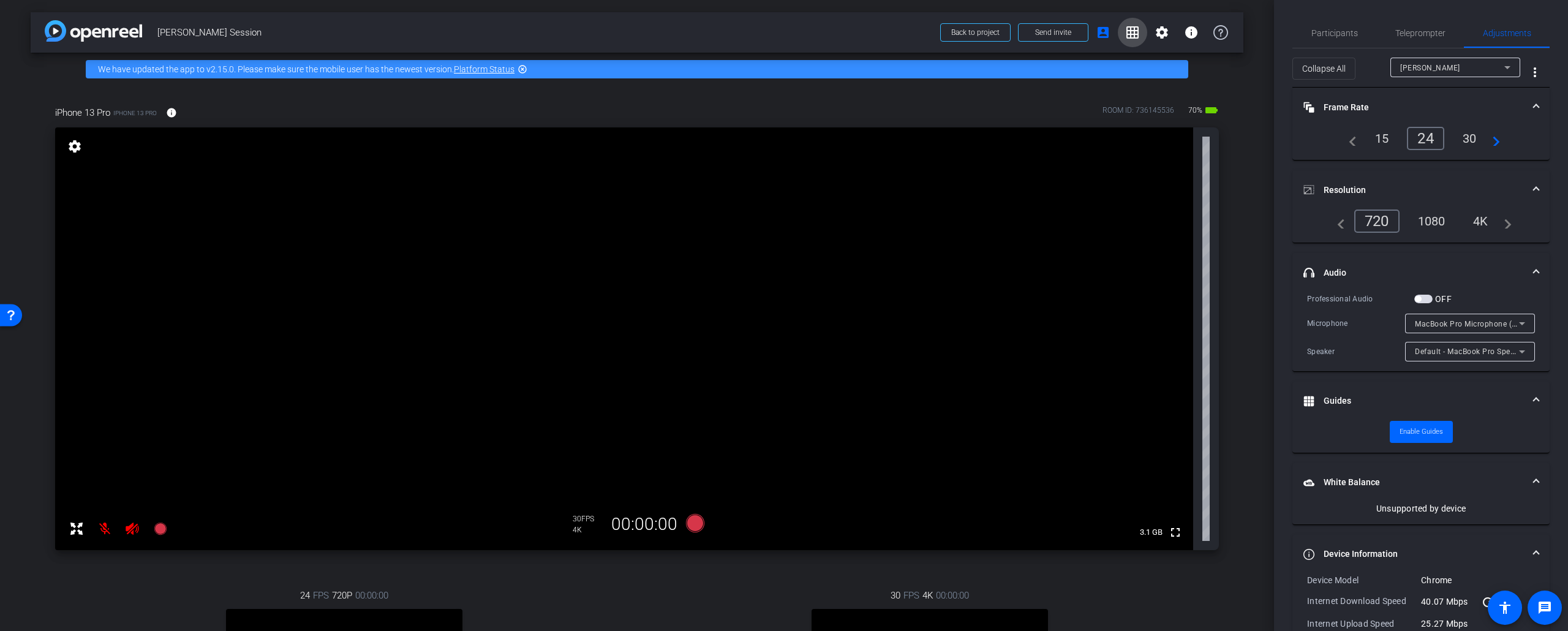
click at [1135, 33] on mat-icon "grid_on" at bounding box center [1132, 33] width 15 height 15
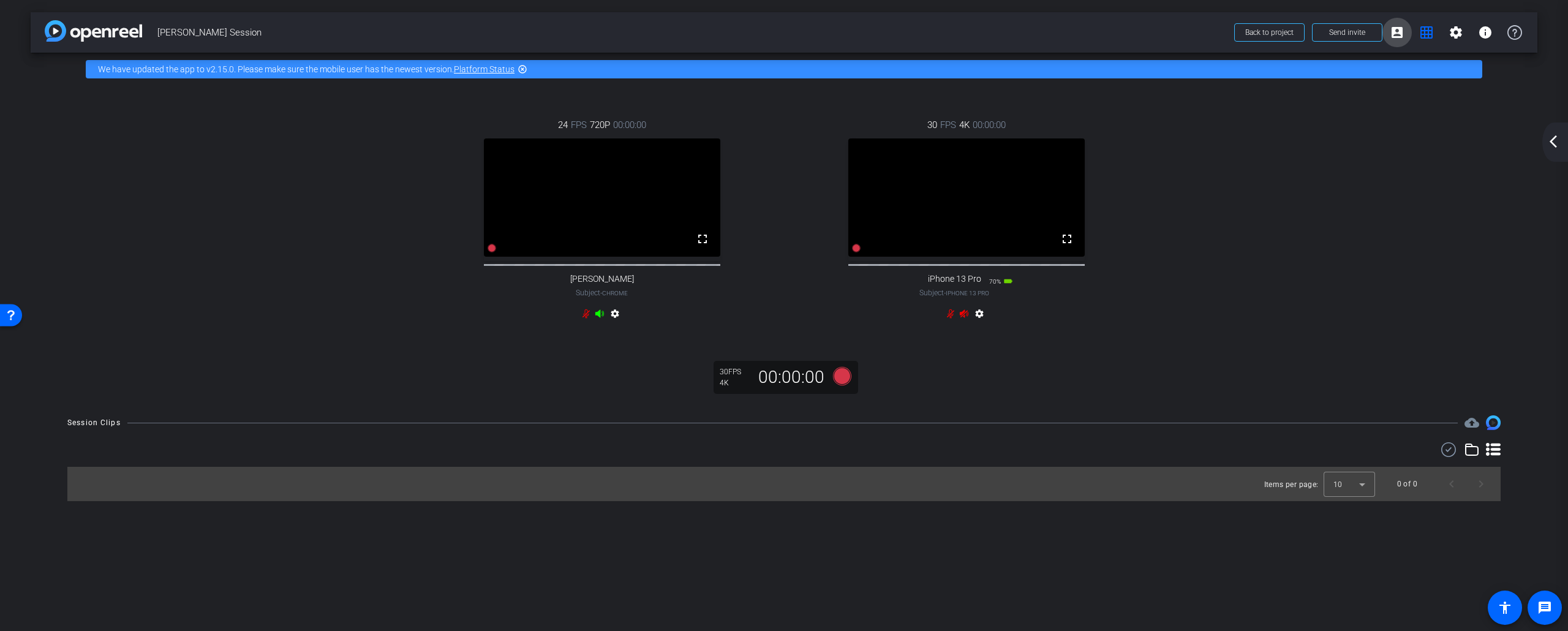
click at [1249, 28] on mat-icon "account_box" at bounding box center [1397, 33] width 15 height 15
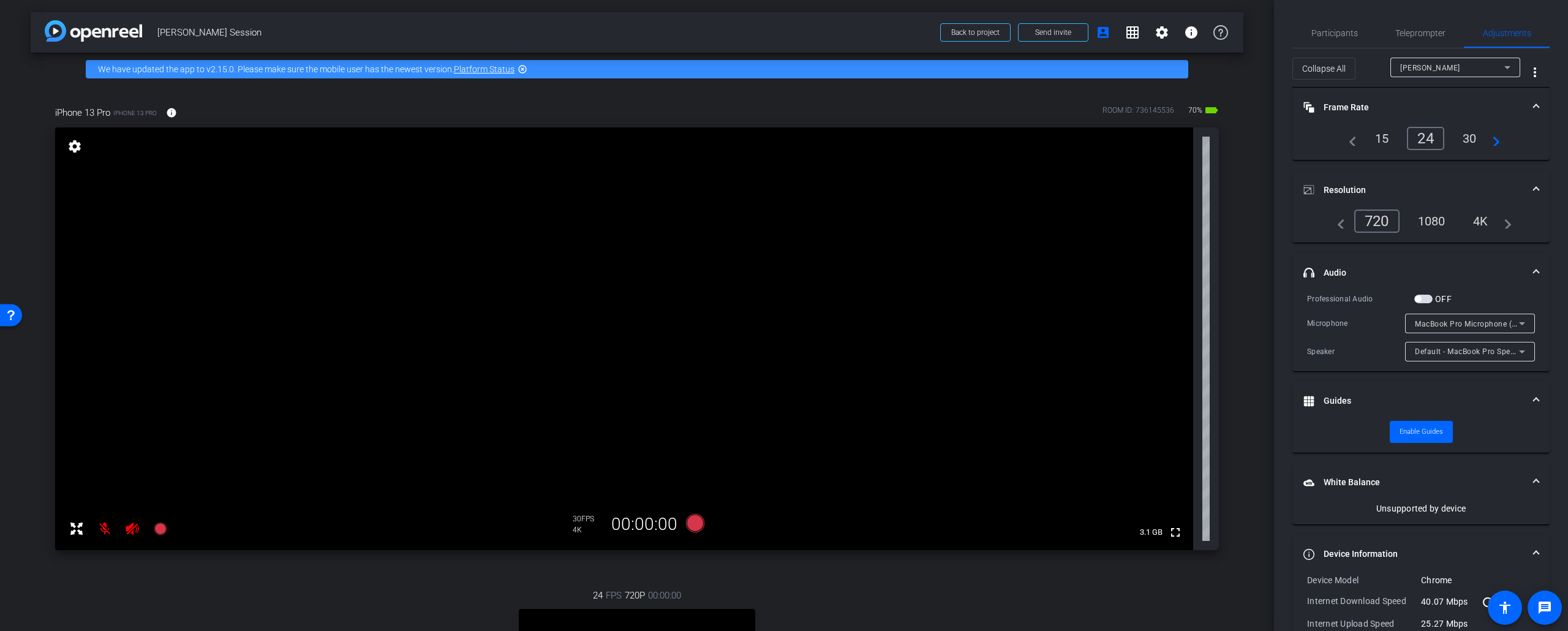
click at [1249, 57] on div "Collapse All Marc more_vert" at bounding box center [1421, 68] width 257 height 39
click at [1249, 64] on span "[PERSON_NAME]" at bounding box center [1430, 68] width 60 height 8
click at [1249, 111] on span "iPhone 13 Pro" at bounding box center [1425, 111] width 51 height 15
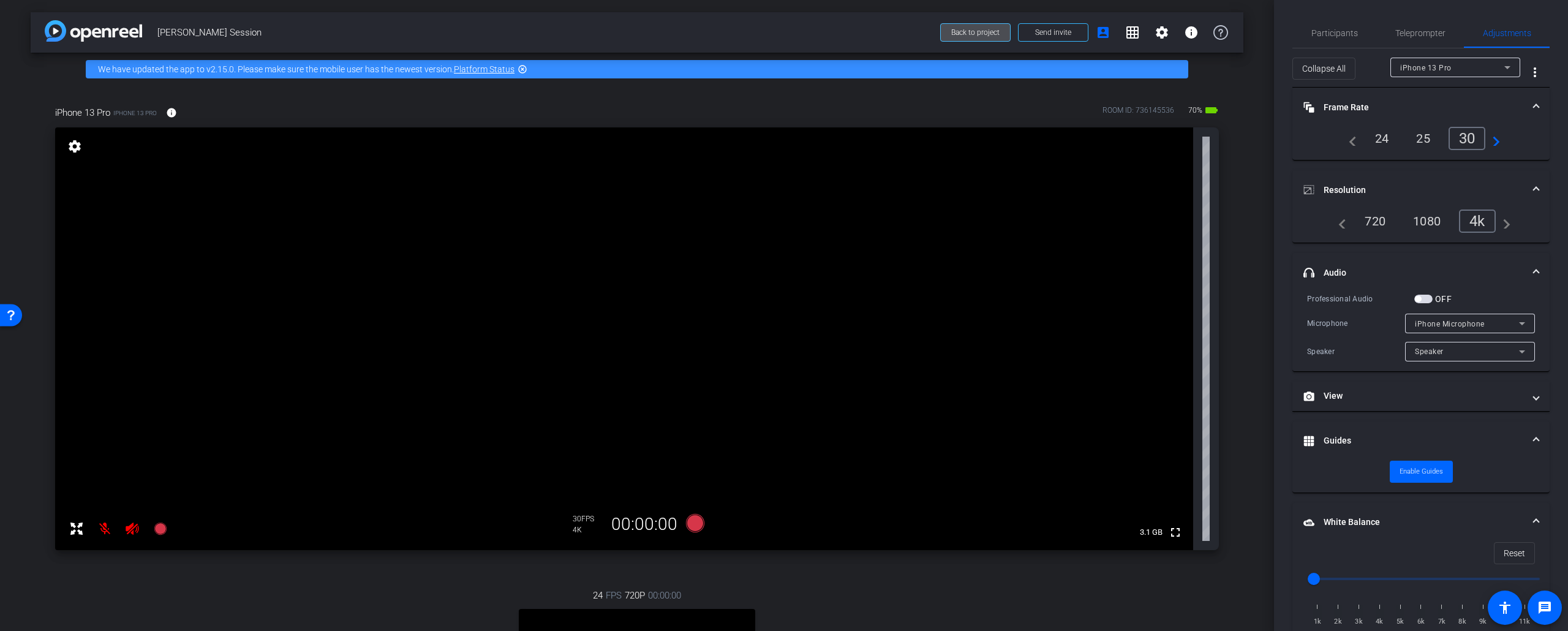
click at [982, 25] on span at bounding box center [975, 33] width 69 height 30
